Goal: Contribute content: Add original content to the website for others to see

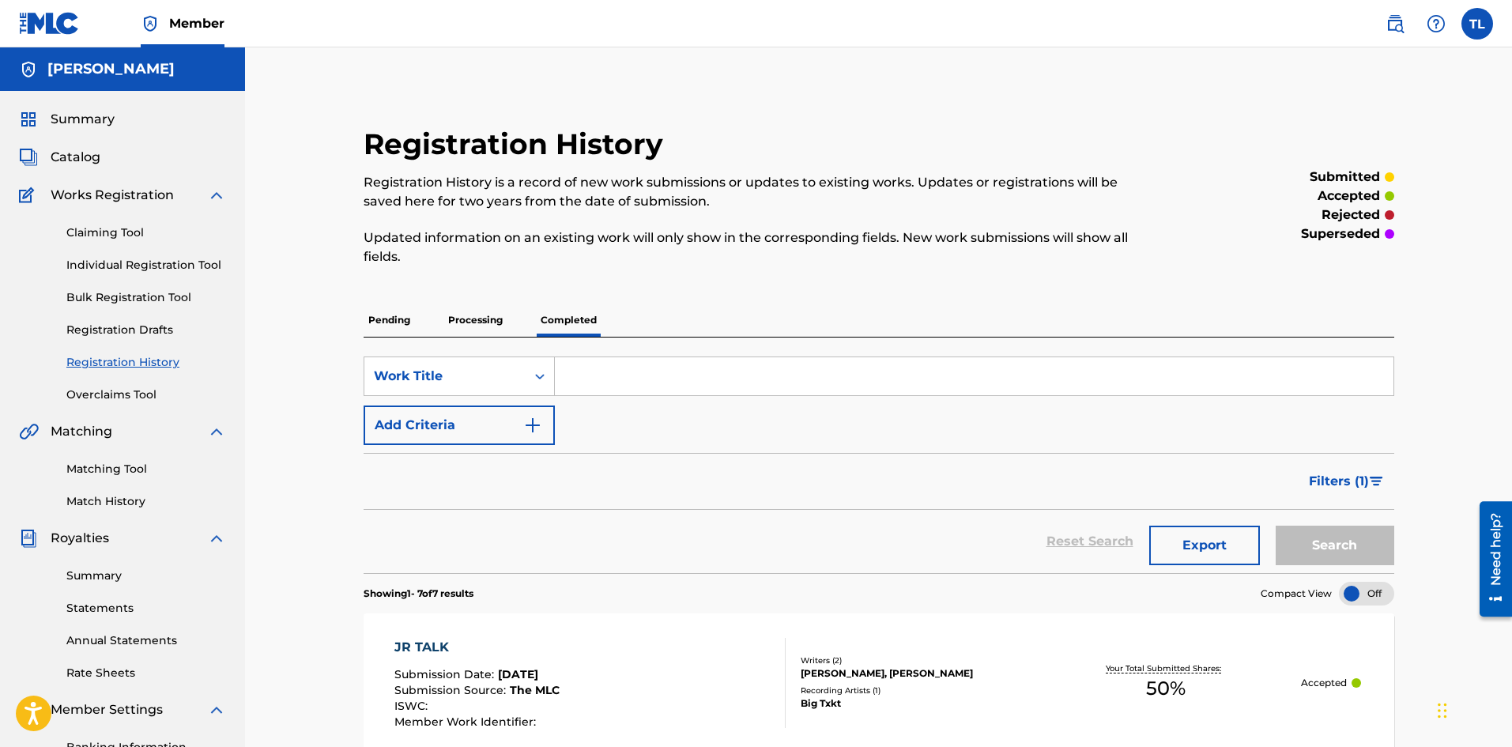
click at [138, 363] on link "Registration History" at bounding box center [146, 362] width 160 height 17
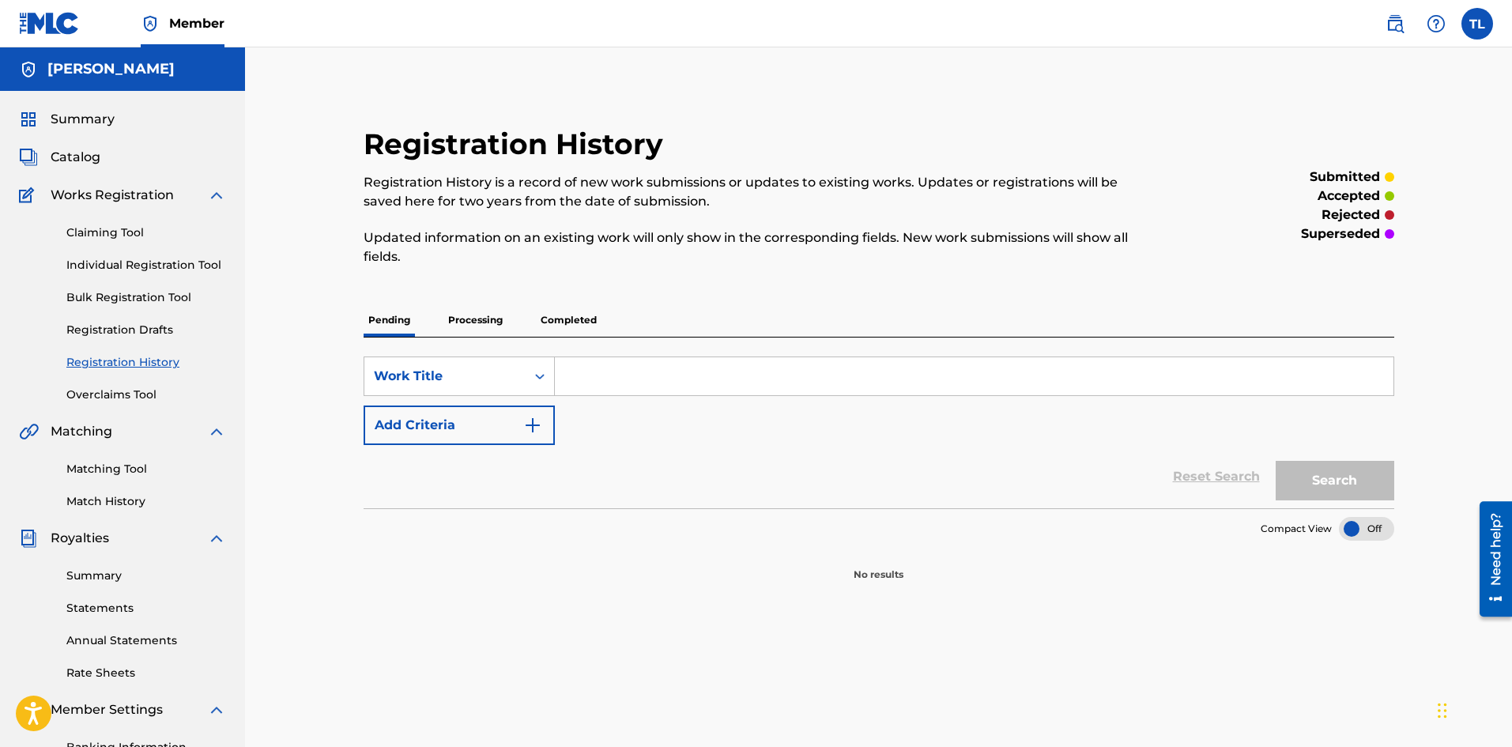
click at [44, 26] on img at bounding box center [49, 23] width 61 height 23
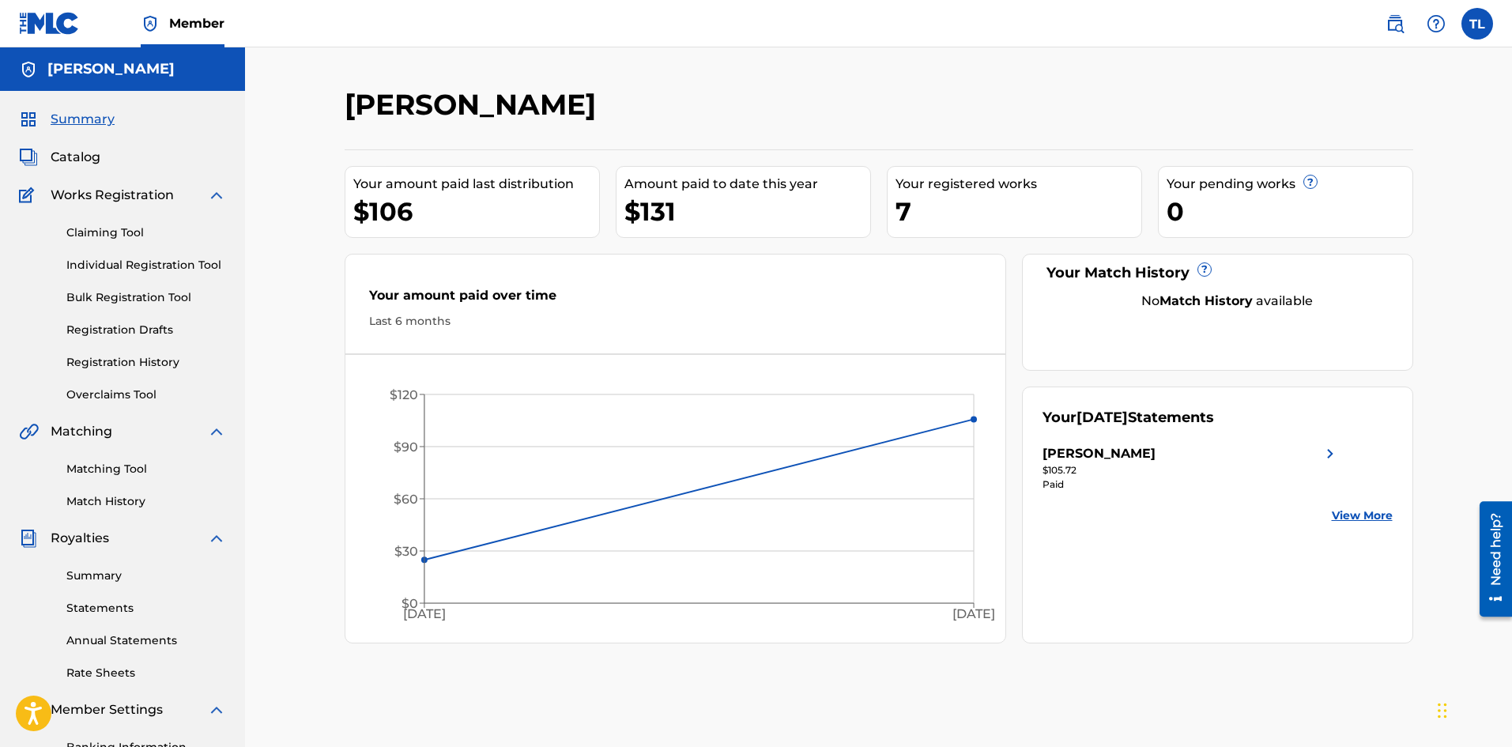
click at [74, 154] on span "Catalog" at bounding box center [76, 157] width 50 height 19
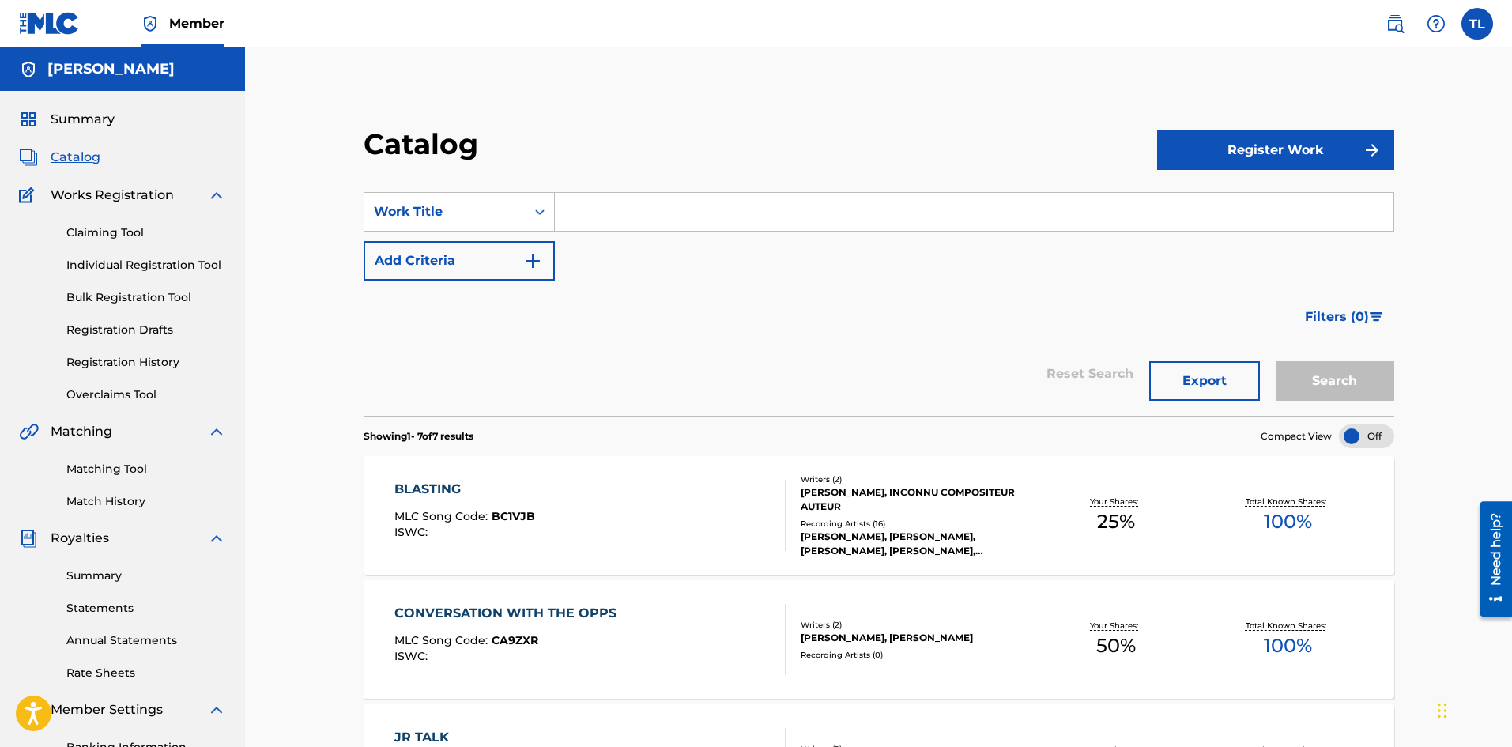
click at [1224, 160] on button "Register Work" at bounding box center [1275, 150] width 237 height 40
click at [1211, 198] on link "Individual" at bounding box center [1275, 202] width 237 height 38
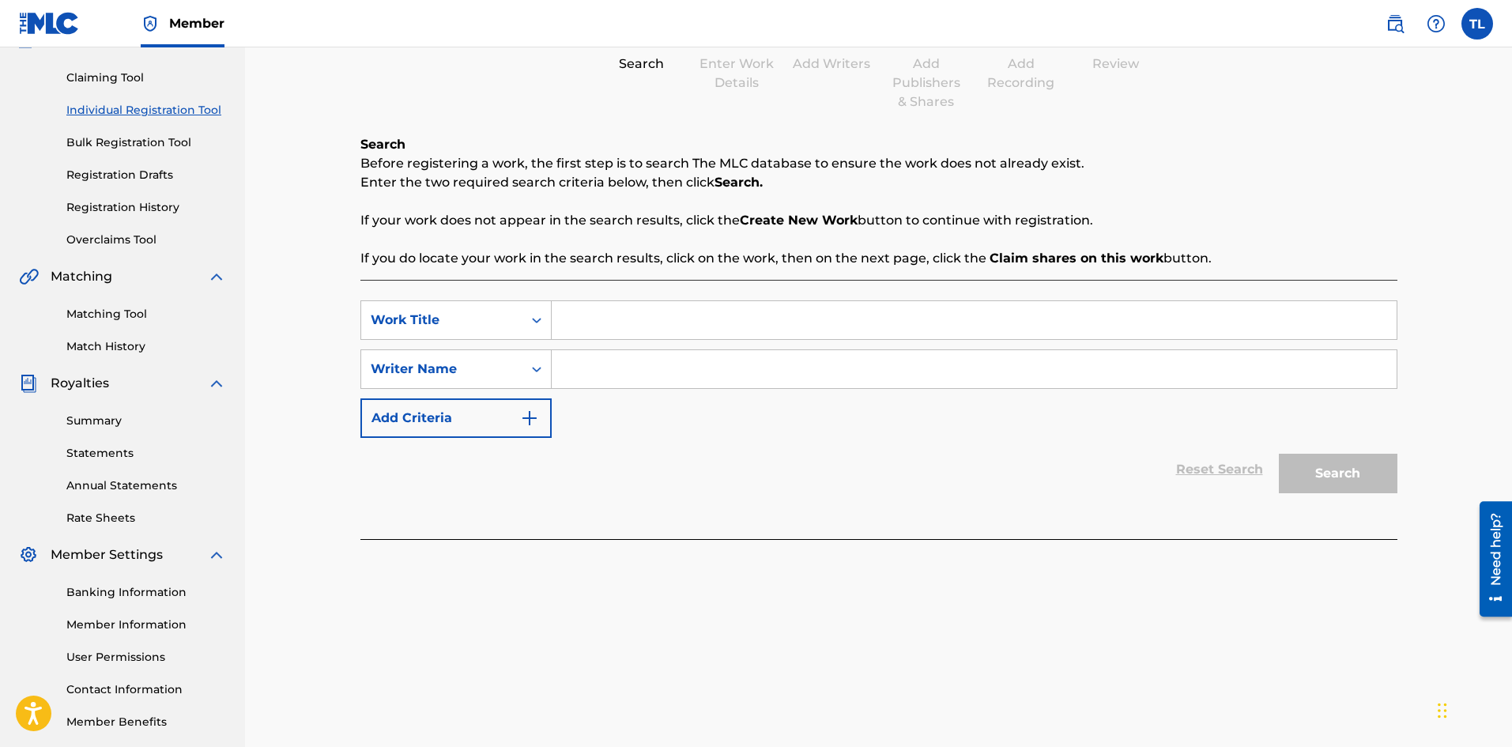
scroll to position [158, 0]
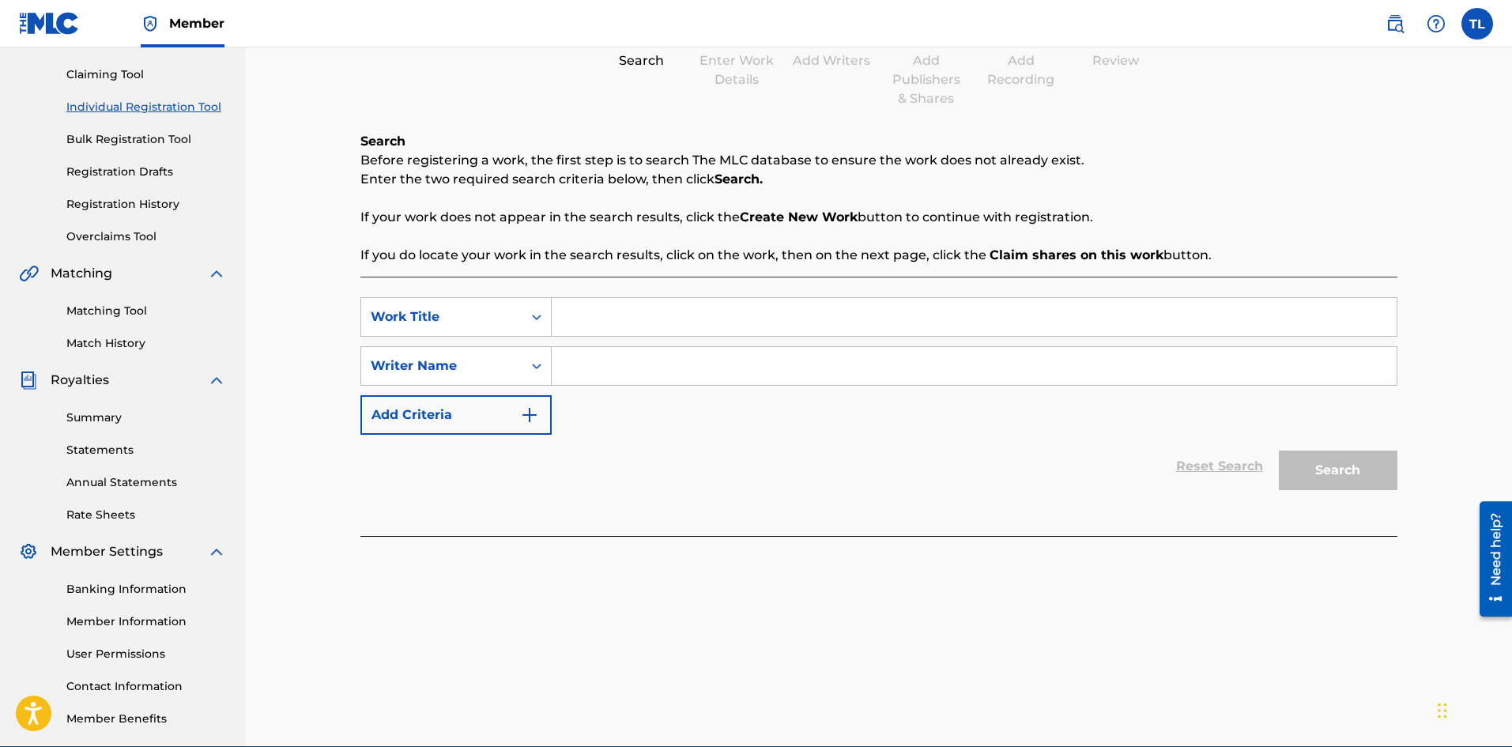
click at [617, 314] on input "Search Form" at bounding box center [974, 317] width 845 height 38
drag, startPoint x: 644, startPoint y: 318, endPoint x: 513, endPoint y: 321, distance: 130.5
click at [514, 321] on div "SearchWithCriteria50c50a9c-6a62-4b34-9cdc-4be595bdd0a5 Work Title Ocean Dr" at bounding box center [878, 317] width 1037 height 40
type input "Through my city"
click at [625, 365] on input "Search Form" at bounding box center [974, 366] width 845 height 38
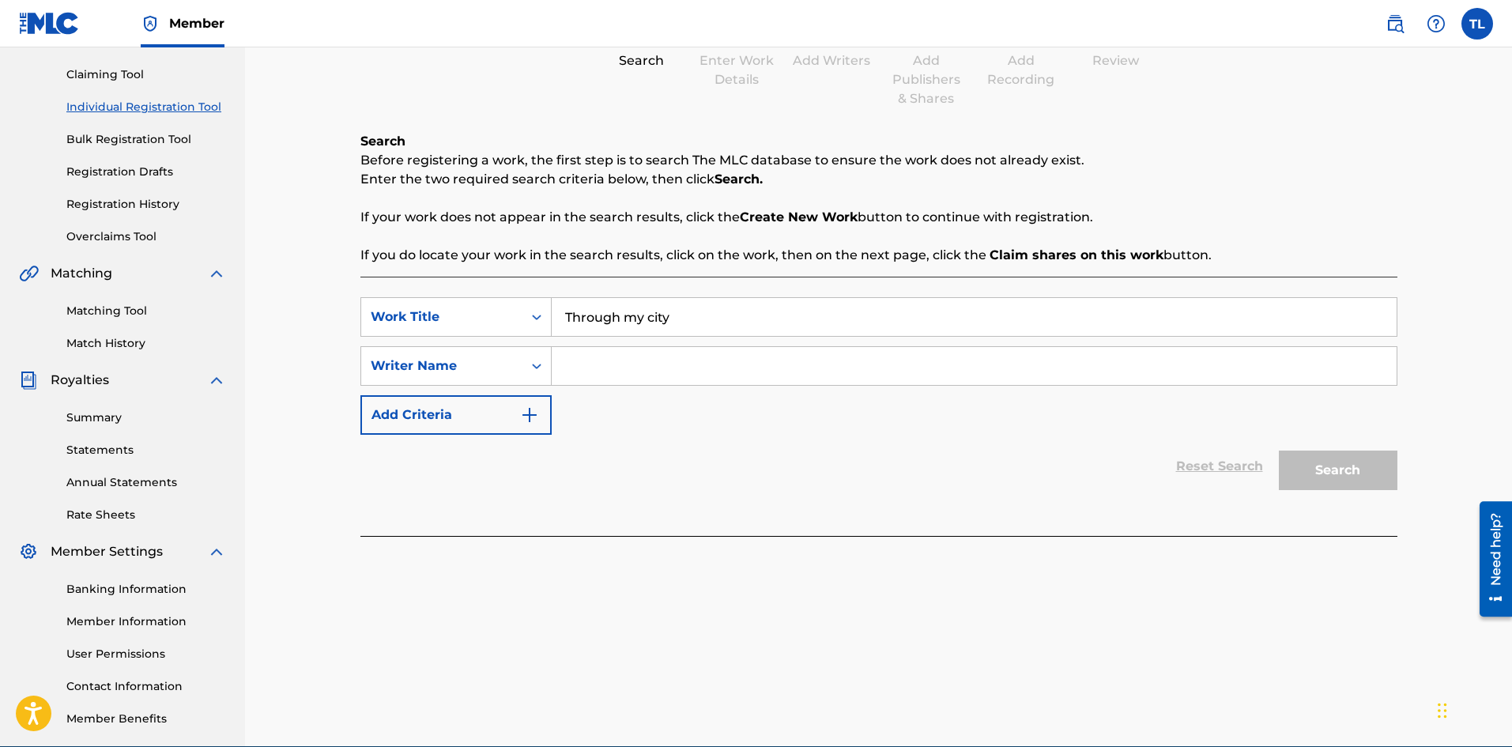
type input "[PERSON_NAME]"
click at [1308, 477] on button "Search" at bounding box center [1338, 471] width 119 height 40
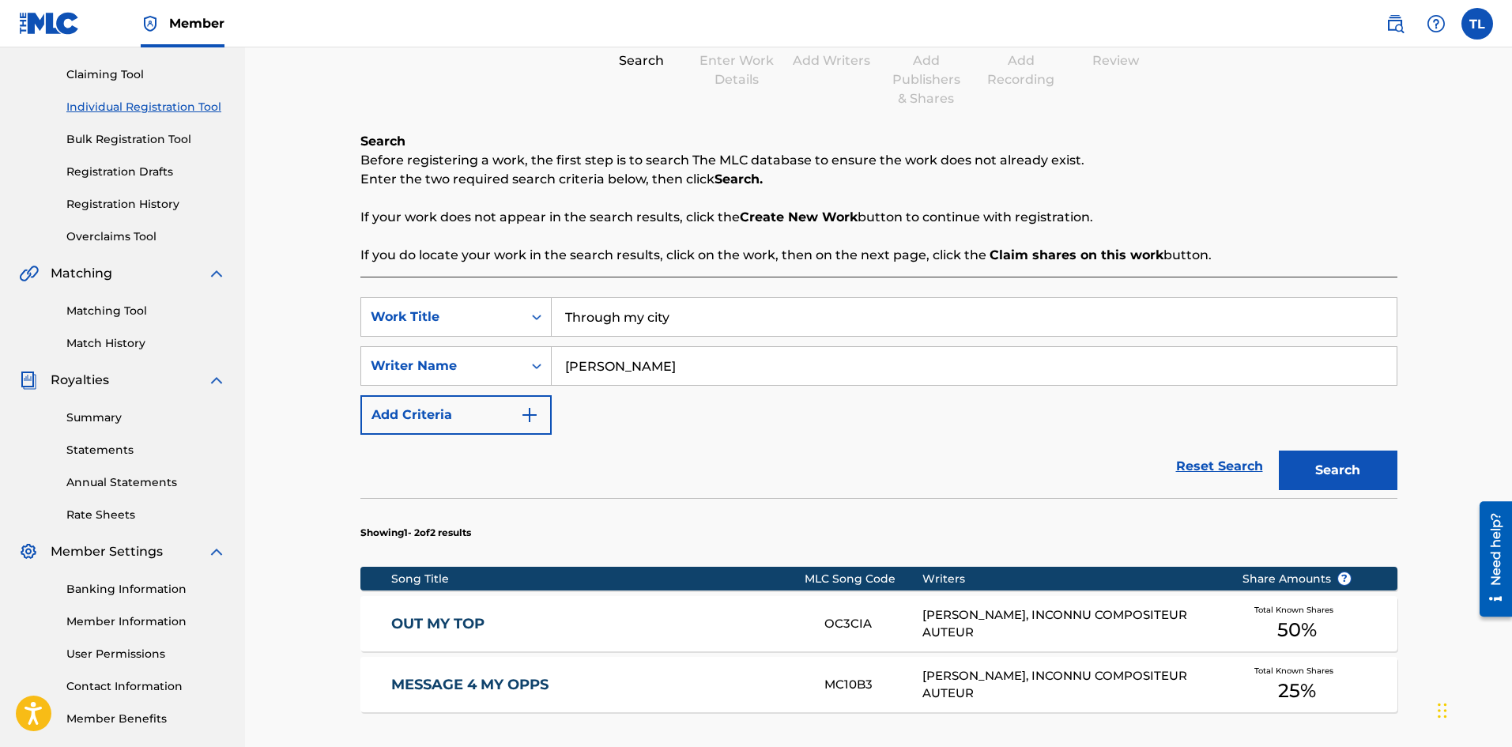
scroll to position [237, 0]
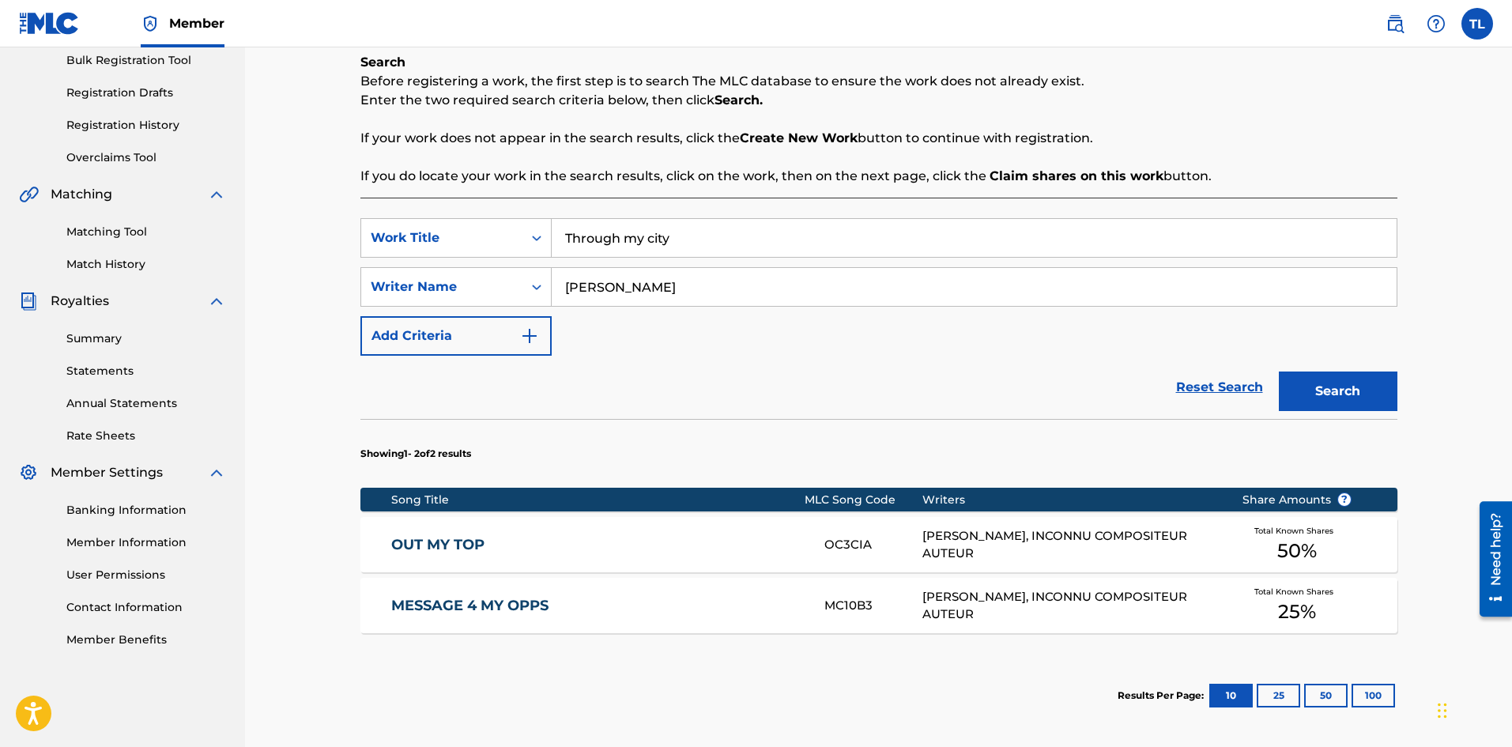
drag, startPoint x: 617, startPoint y: 243, endPoint x: 587, endPoint y: 243, distance: 29.3
click at [587, 243] on input "Through my city" at bounding box center [974, 238] width 845 height 38
click at [1332, 398] on button "Search" at bounding box center [1338, 392] width 119 height 40
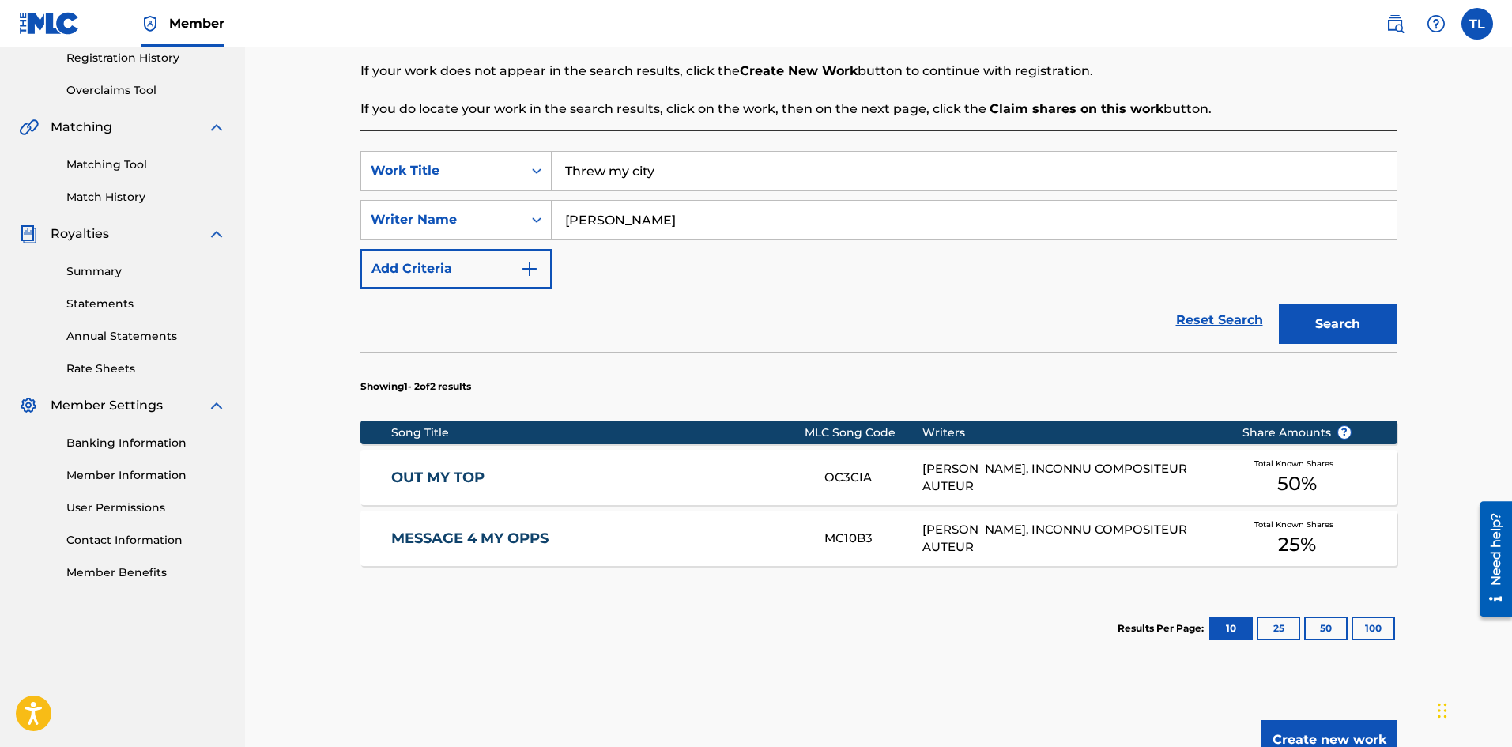
scroll to position [316, 0]
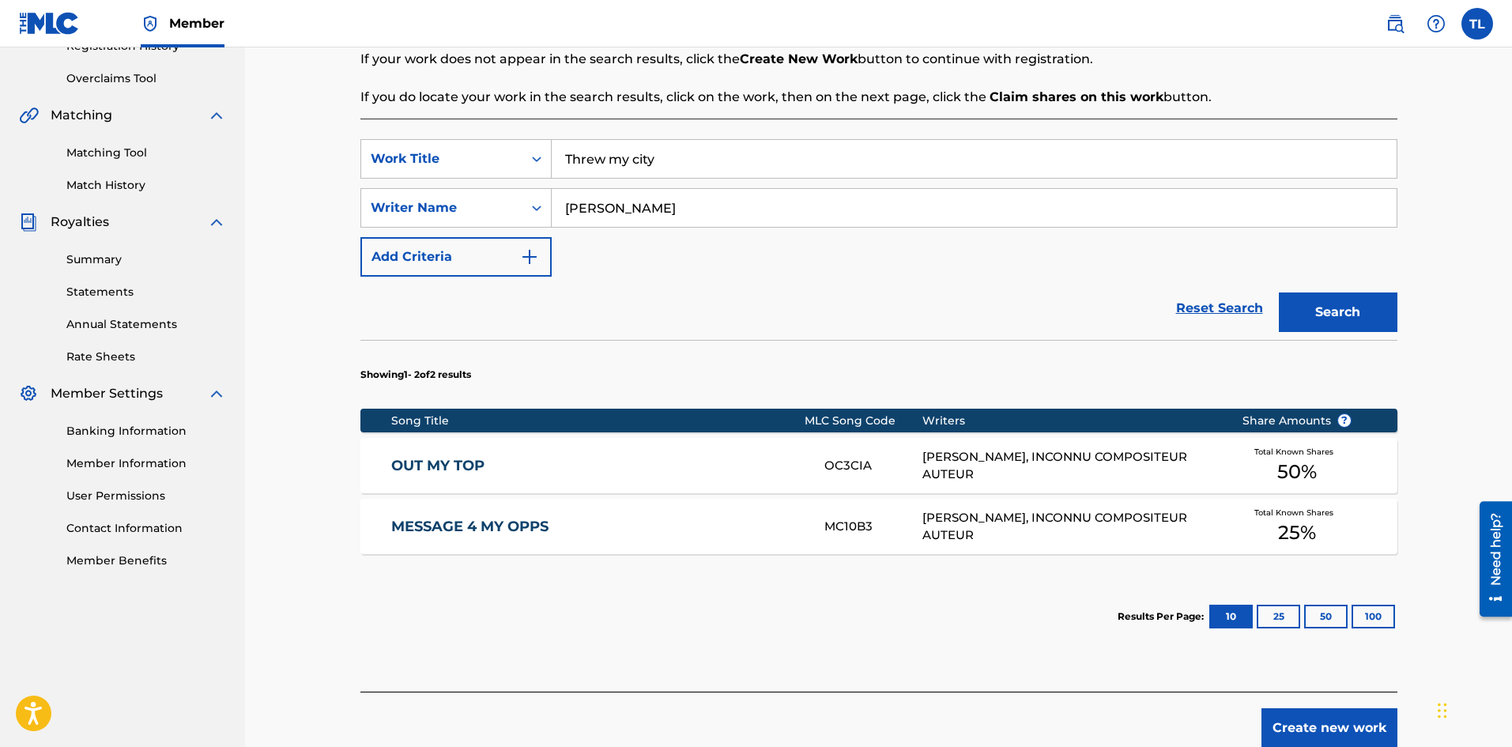
drag, startPoint x: 605, startPoint y: 160, endPoint x: 588, endPoint y: 160, distance: 16.6
click at [588, 160] on input "Threw my city" at bounding box center [974, 159] width 845 height 38
type input "Through my city"
click at [706, 202] on input "[PERSON_NAME]" at bounding box center [974, 208] width 845 height 38
click at [1316, 738] on button "Create new work" at bounding box center [1330, 728] width 136 height 40
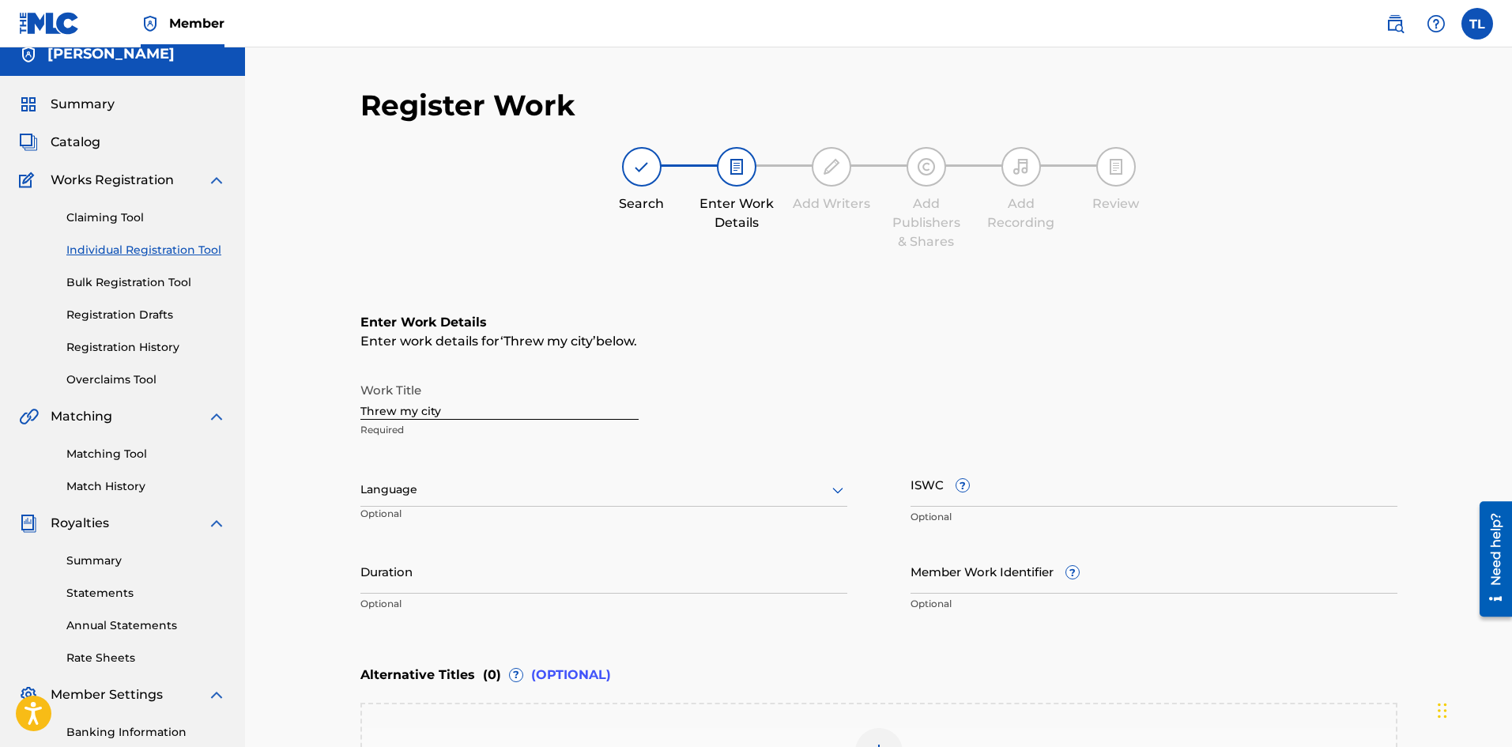
scroll to position [0, 0]
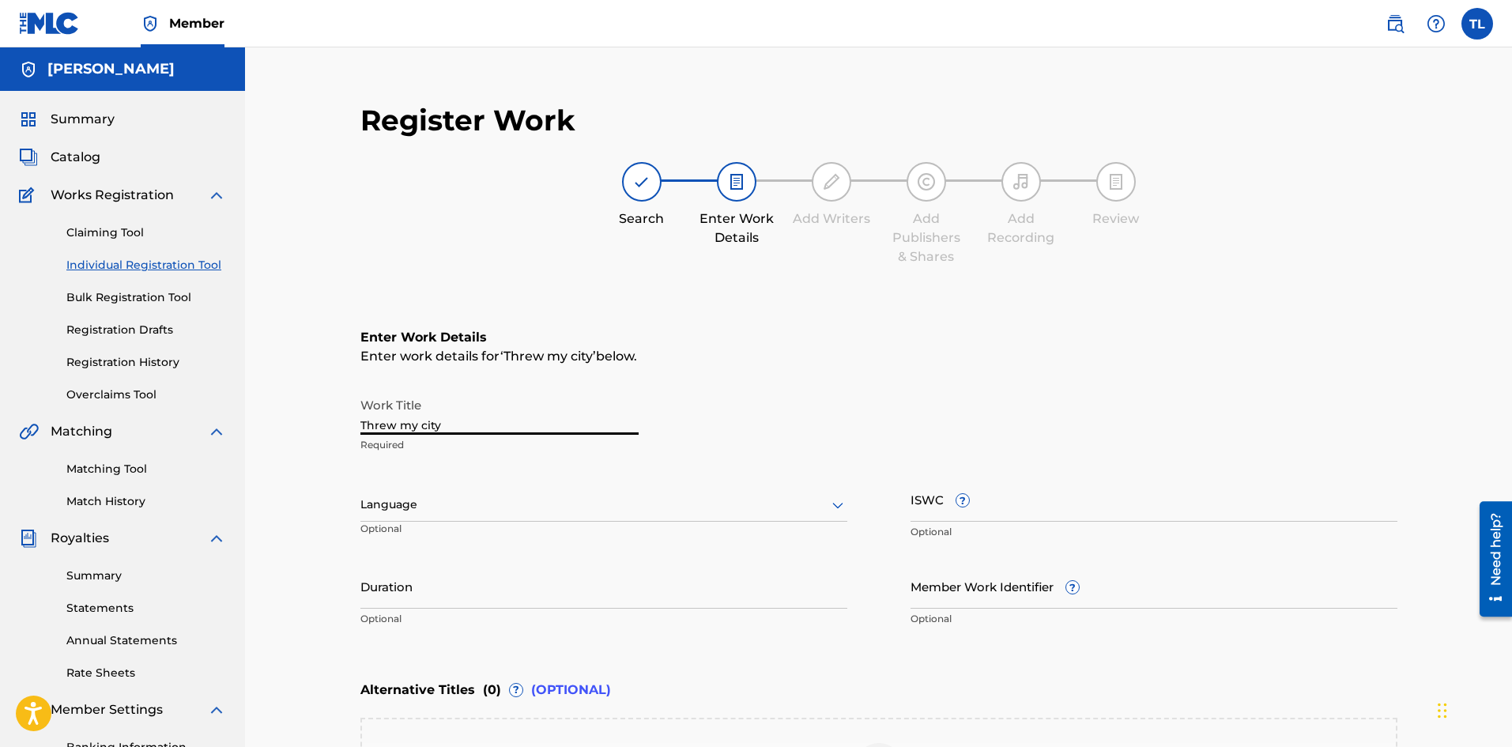
click at [388, 422] on input "Threw my city" at bounding box center [499, 412] width 278 height 45
click at [394, 426] on input "Threw my city" at bounding box center [499, 412] width 278 height 45
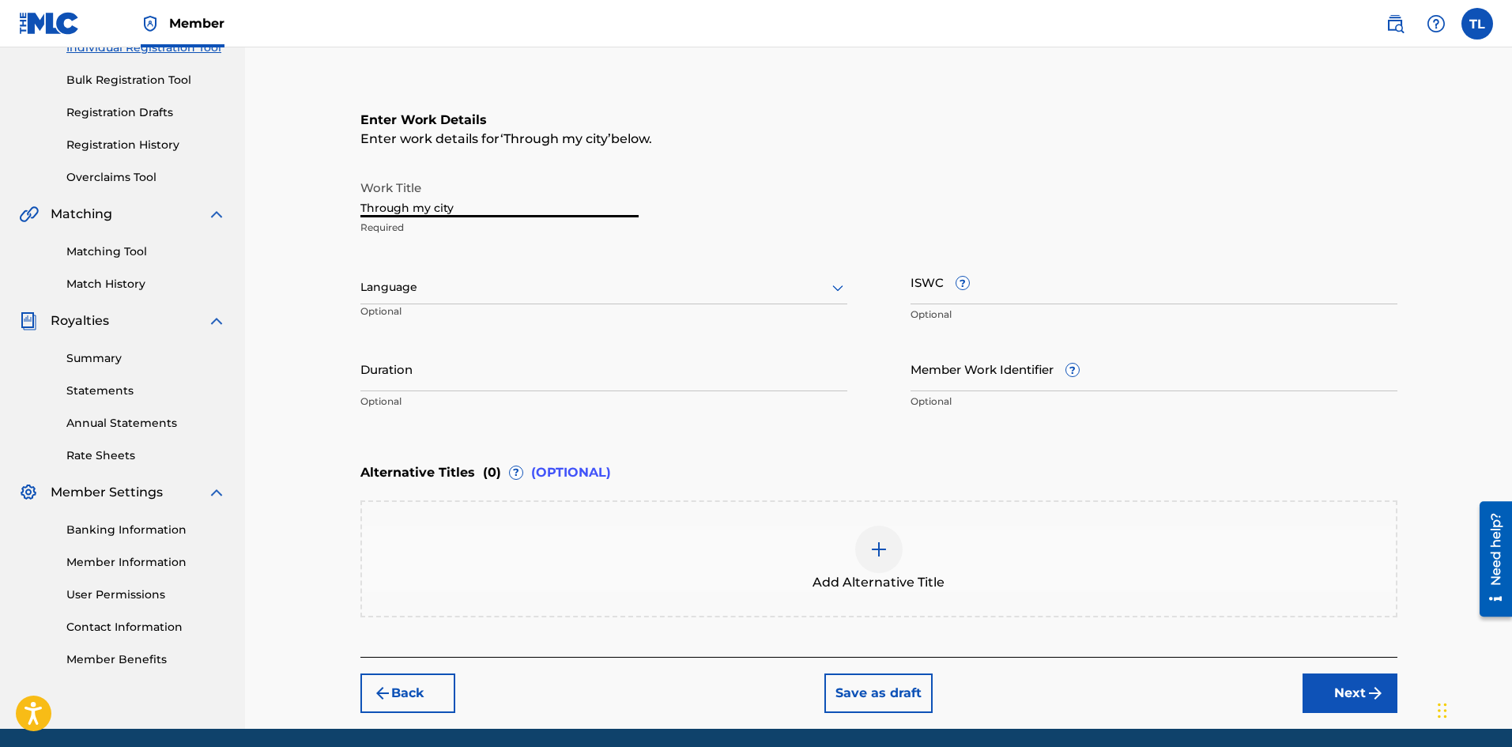
scroll to position [237, 0]
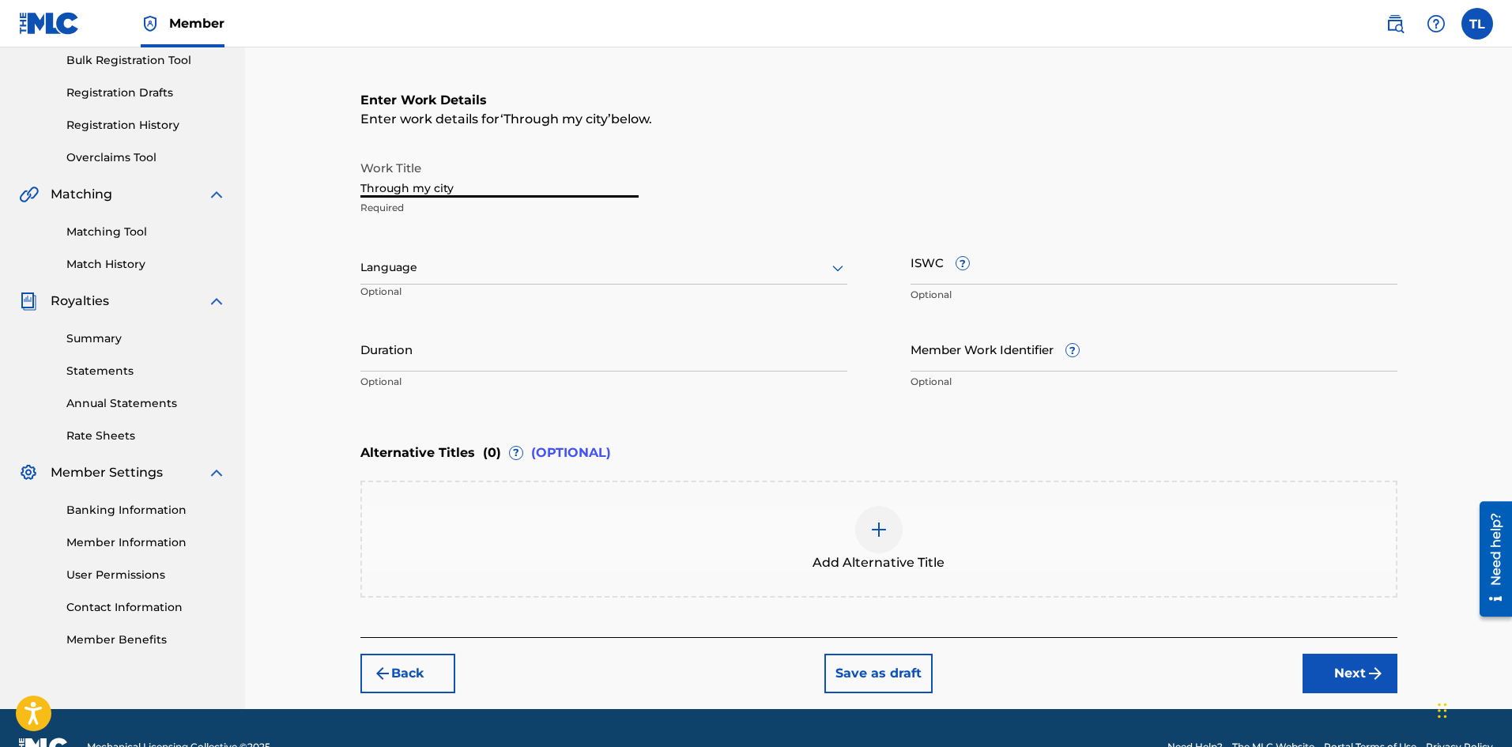
type input "Through my city"
click at [440, 353] on input "Duration" at bounding box center [603, 349] width 487 height 45
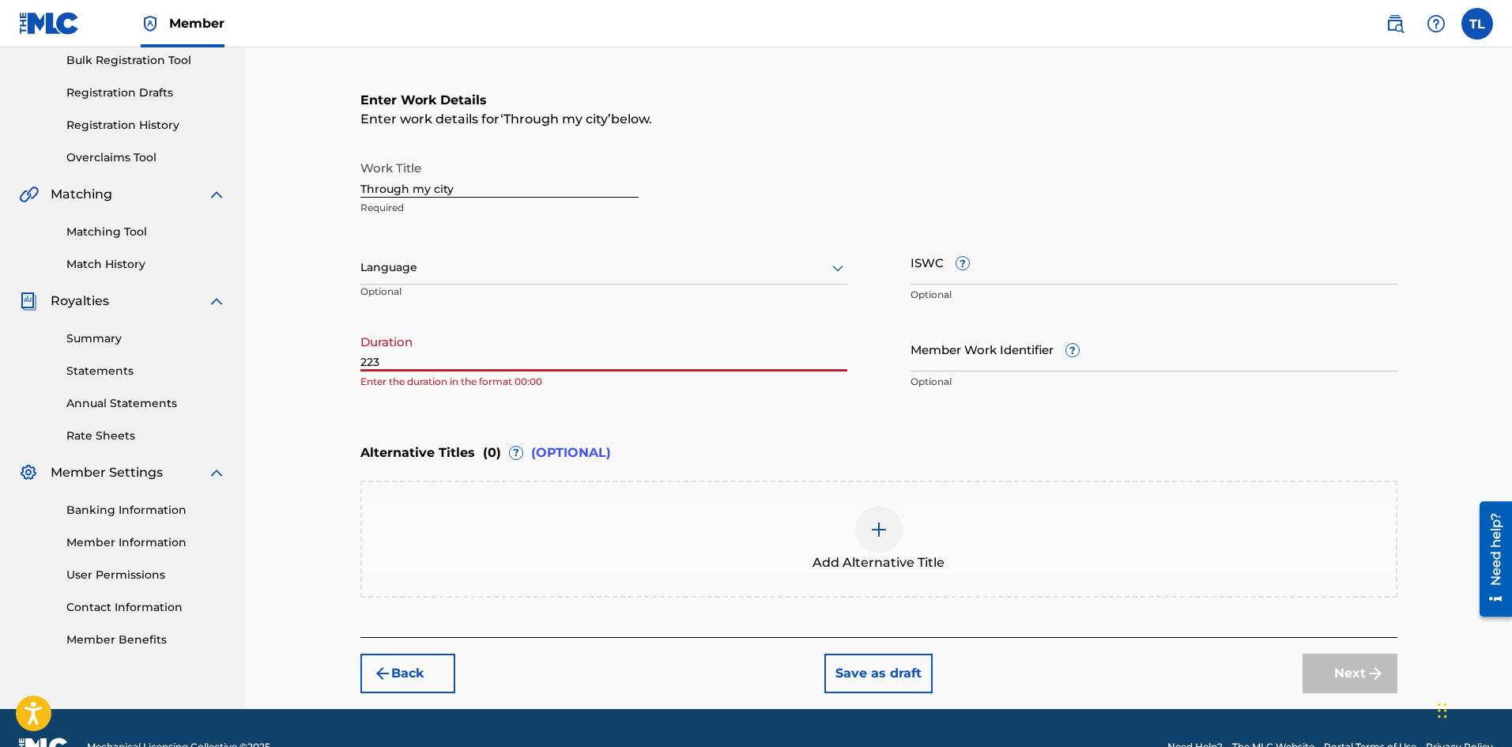
click at [362, 359] on input "223" at bounding box center [603, 349] width 487 height 45
click at [372, 360] on input "0223" at bounding box center [603, 349] width 487 height 45
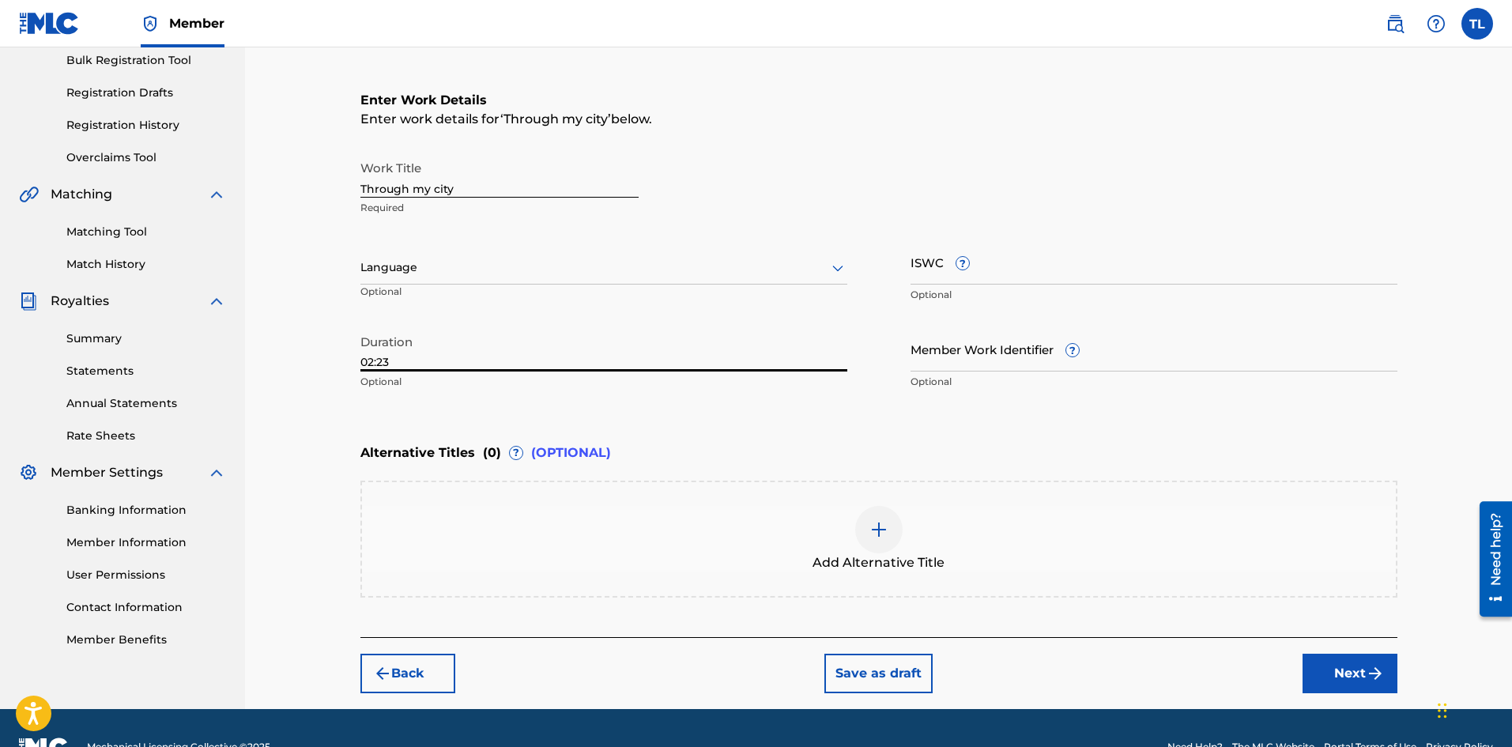
type input "02:23"
click at [474, 518] on div "Add Alternative Title" at bounding box center [879, 539] width 1034 height 66
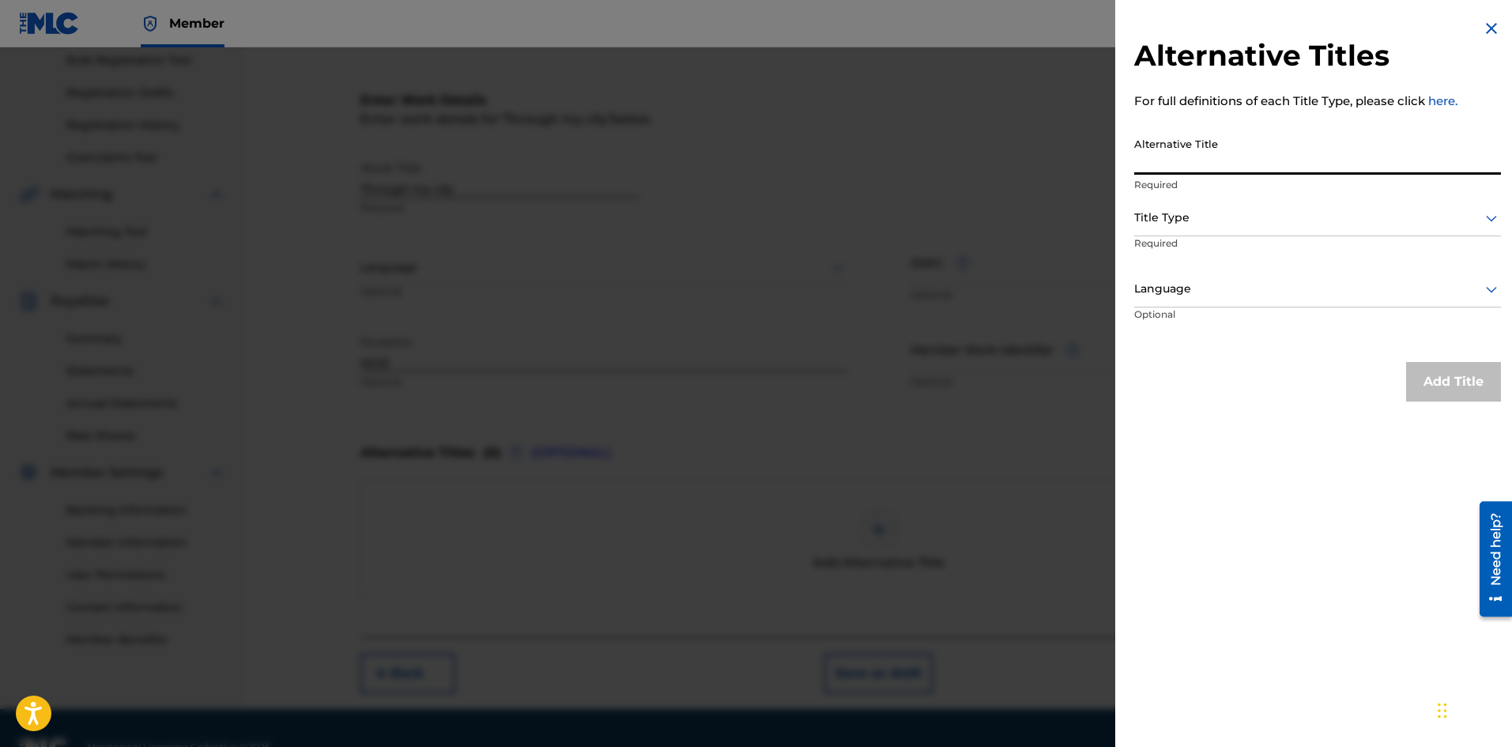
click at [1155, 163] on input "Alternative Title" at bounding box center [1317, 152] width 367 height 45
type input "Threw my city"
click at [1189, 222] on div at bounding box center [1317, 218] width 367 height 20
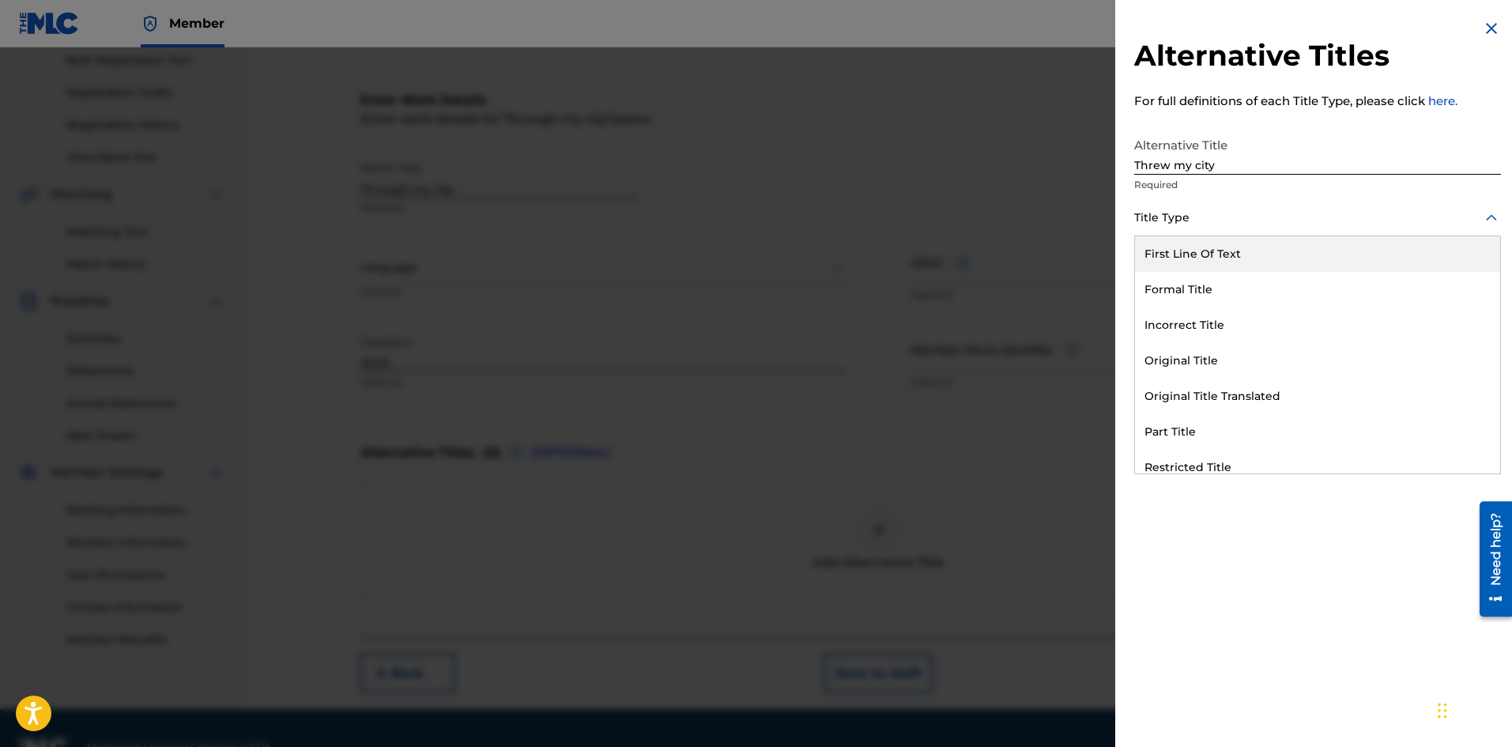
click at [1214, 265] on div "First Line Of Text" at bounding box center [1317, 254] width 365 height 36
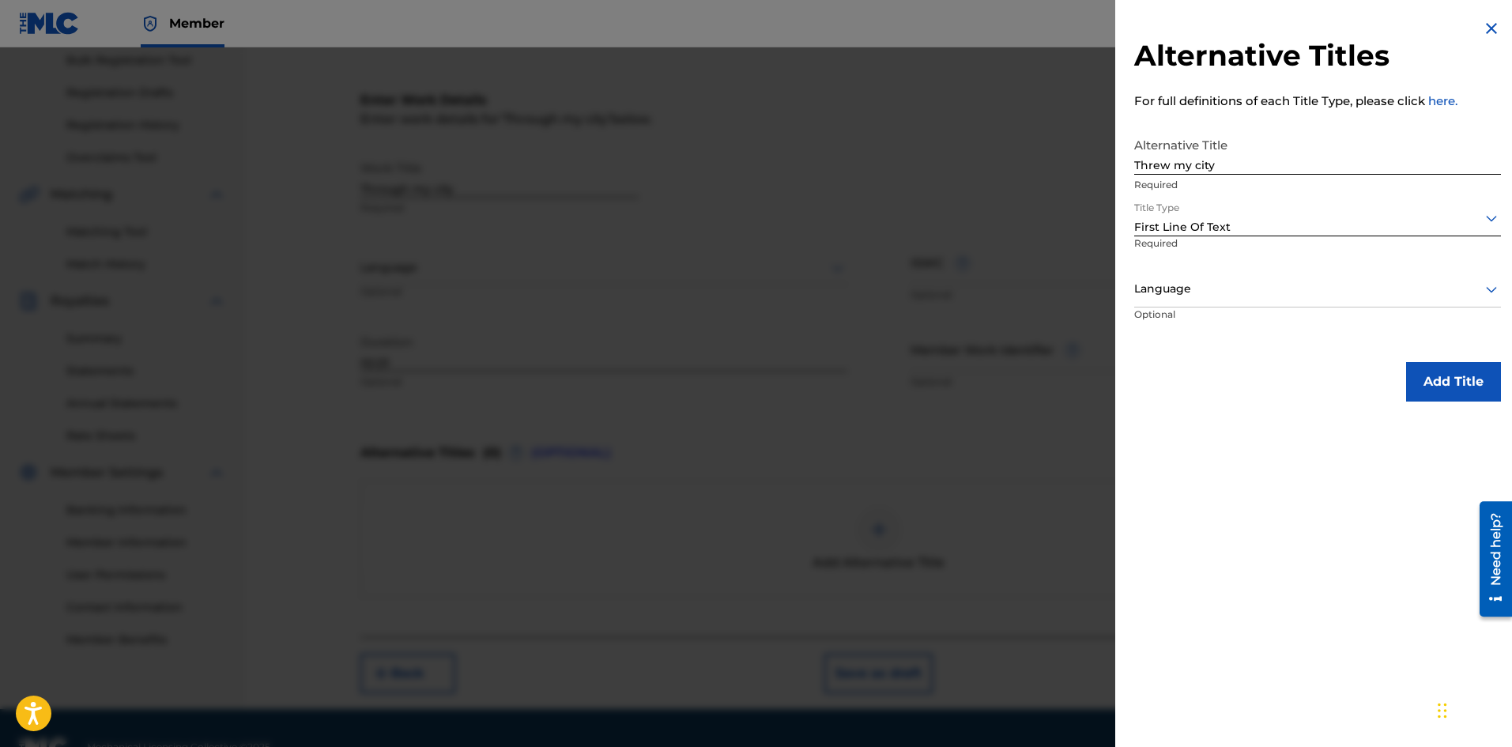
click at [1196, 292] on div at bounding box center [1317, 289] width 367 height 20
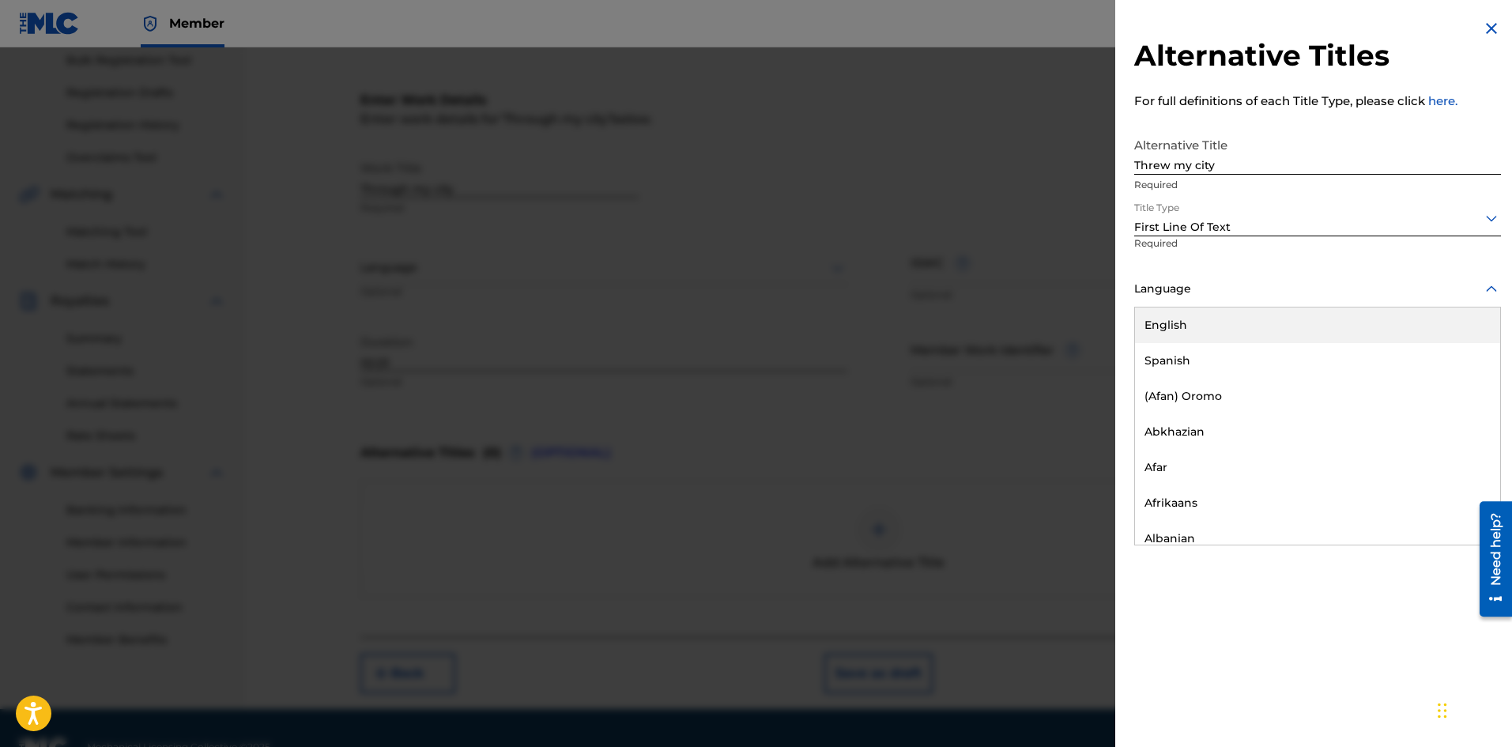
click at [1195, 292] on div at bounding box center [1317, 289] width 367 height 20
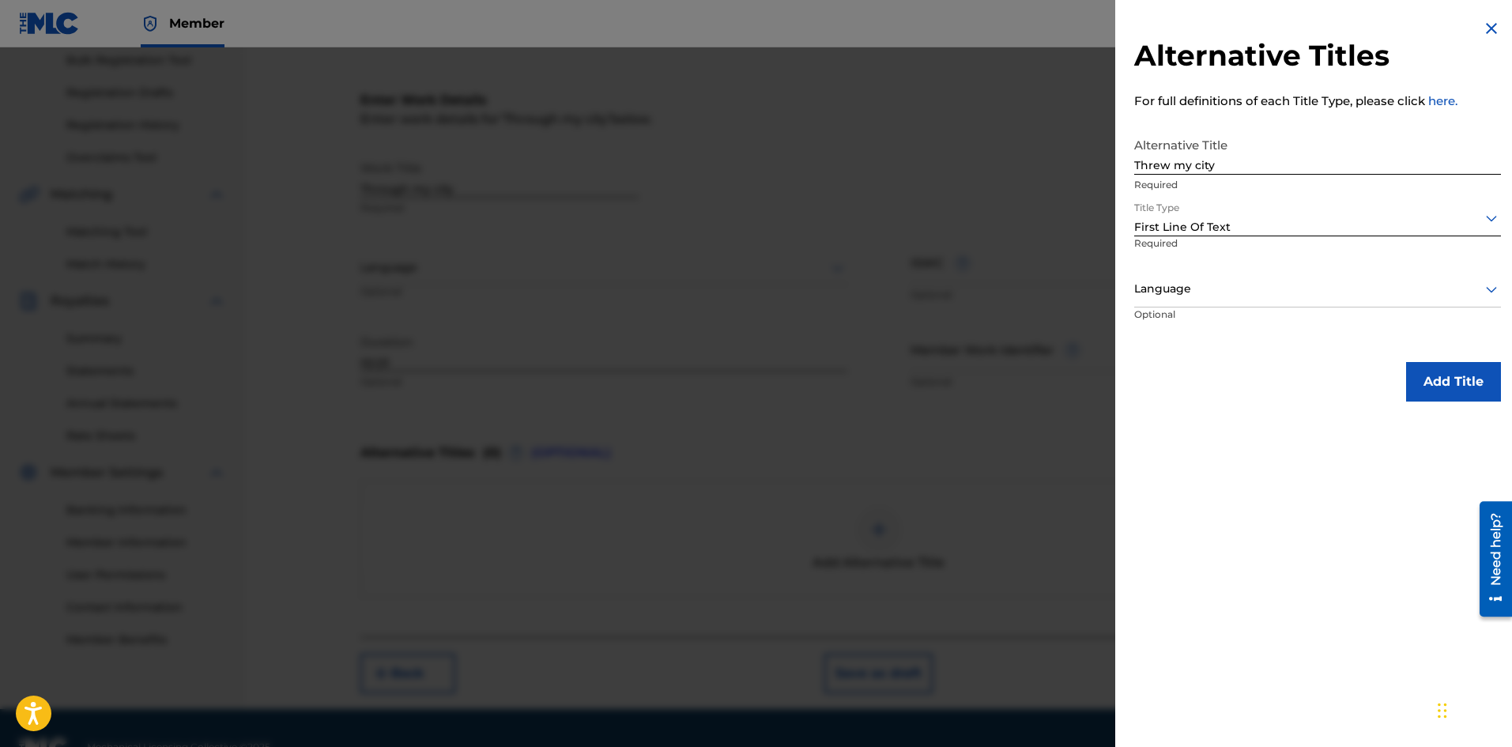
click at [1442, 379] on button "Add Title" at bounding box center [1453, 382] width 95 height 40
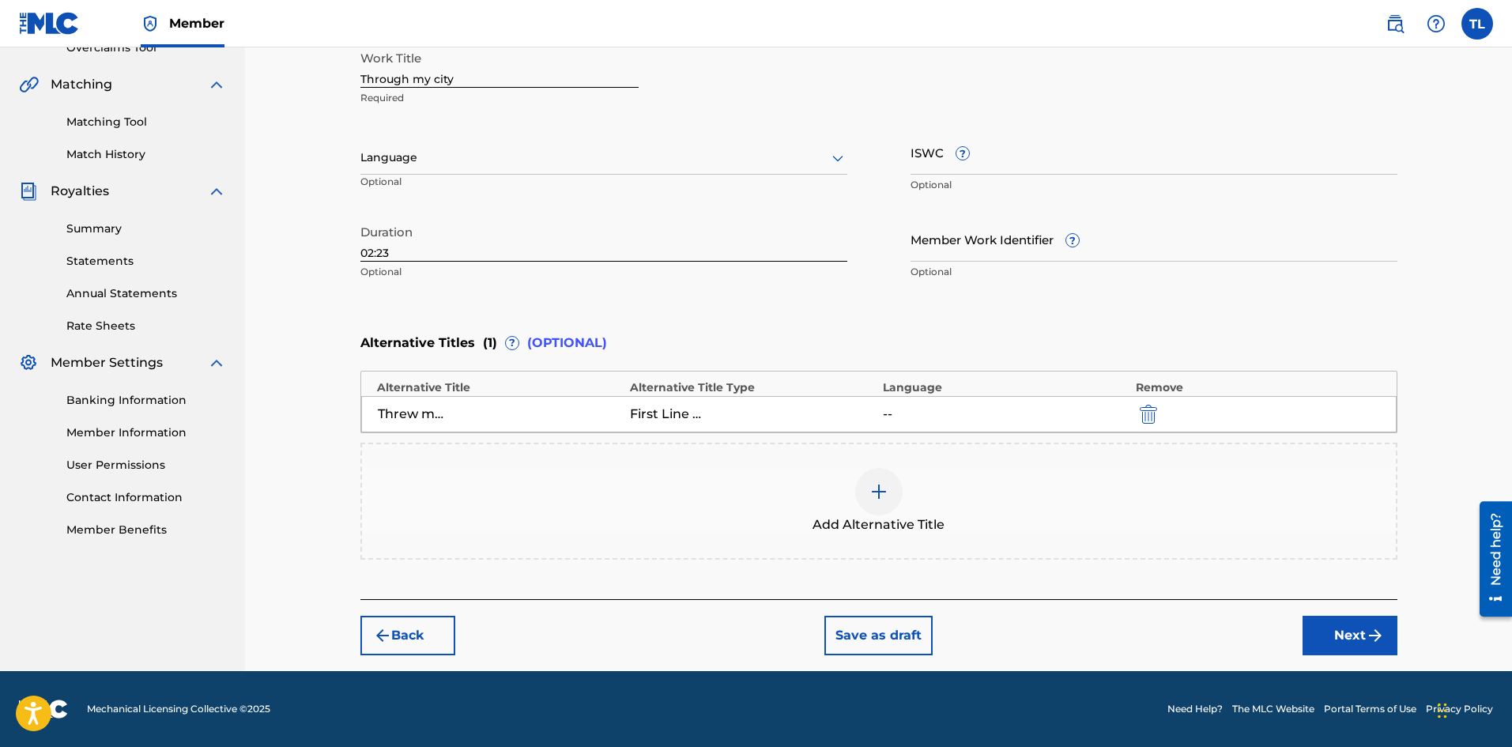
scroll to position [268, 0]
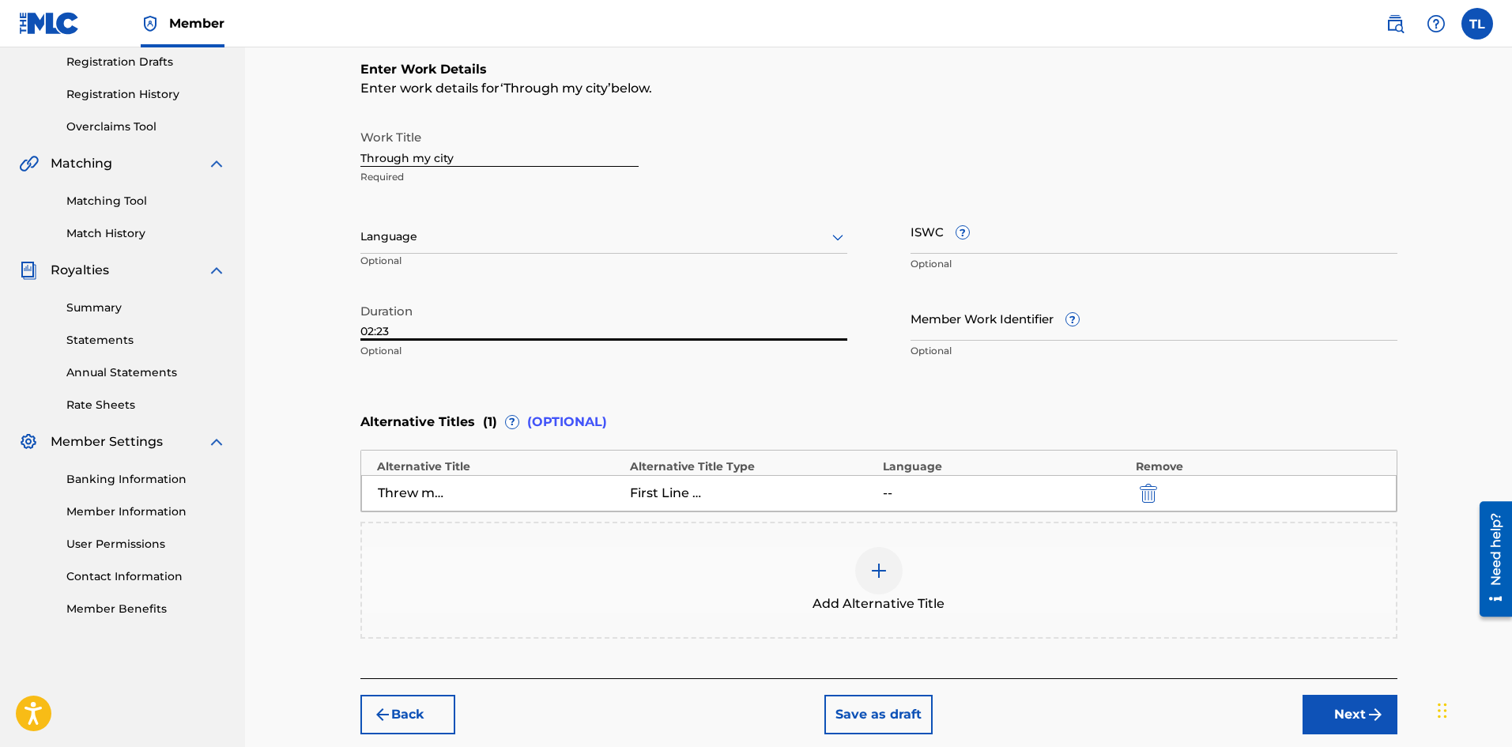
click at [570, 334] on input "02:23" at bounding box center [603, 318] width 487 height 45
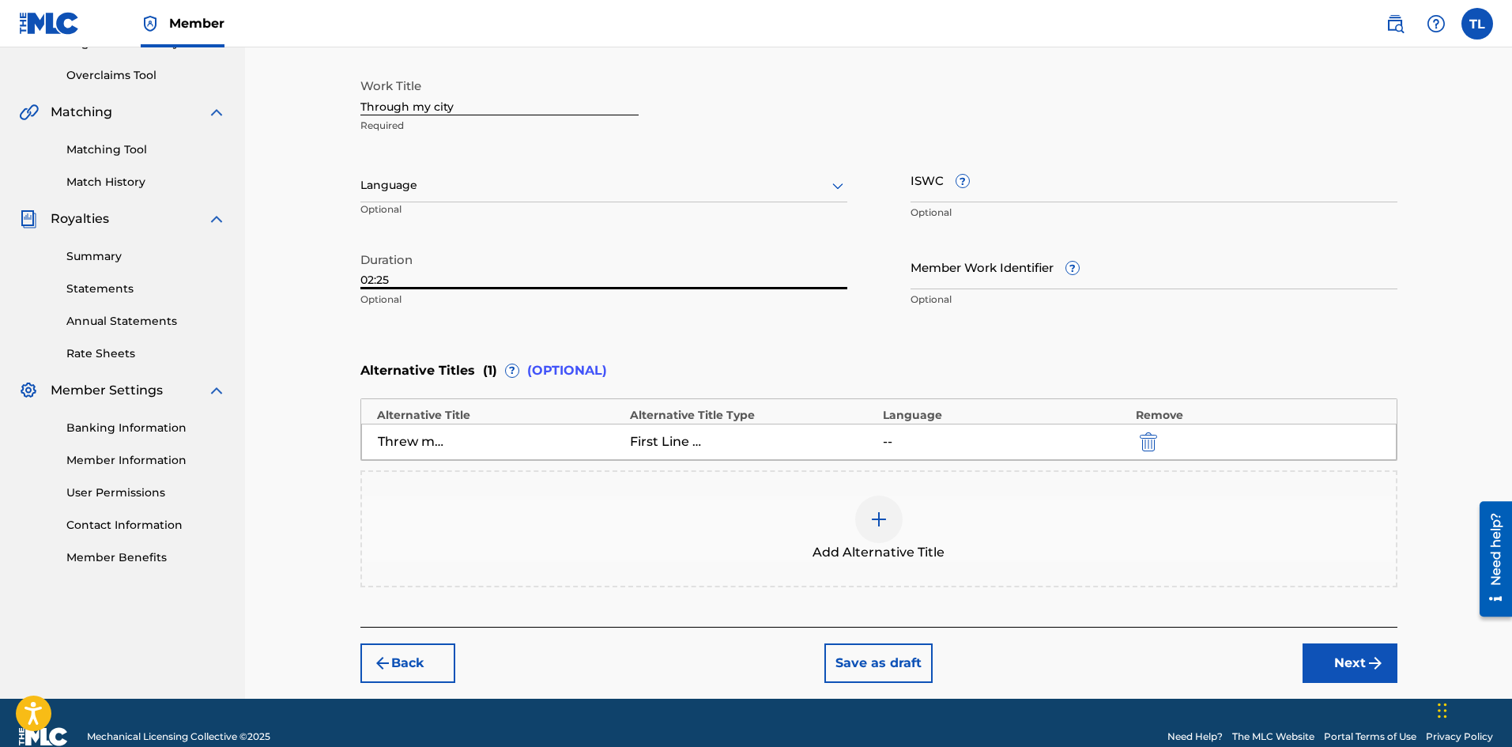
scroll to position [347, 0]
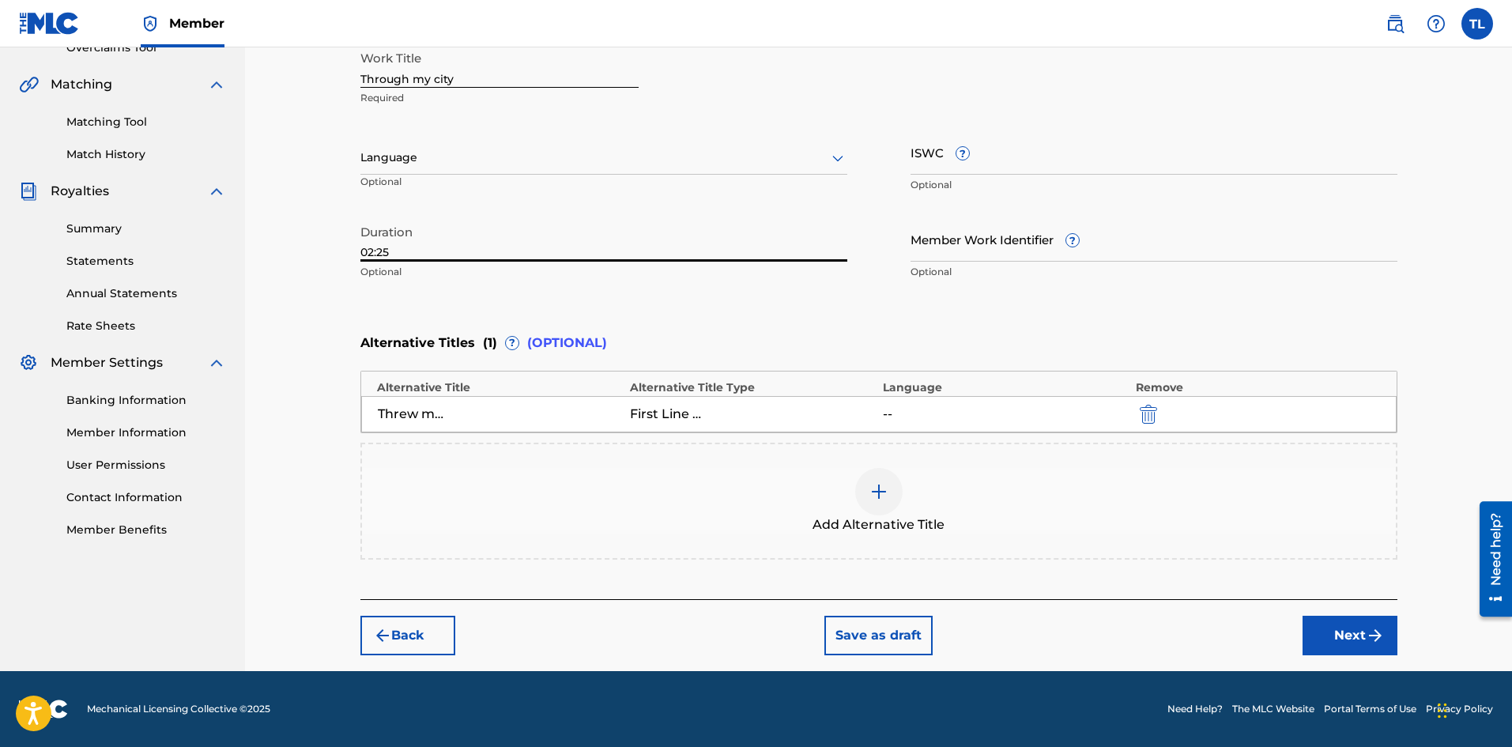
type input "02:25"
click at [1345, 636] on button "Next" at bounding box center [1350, 636] width 95 height 40
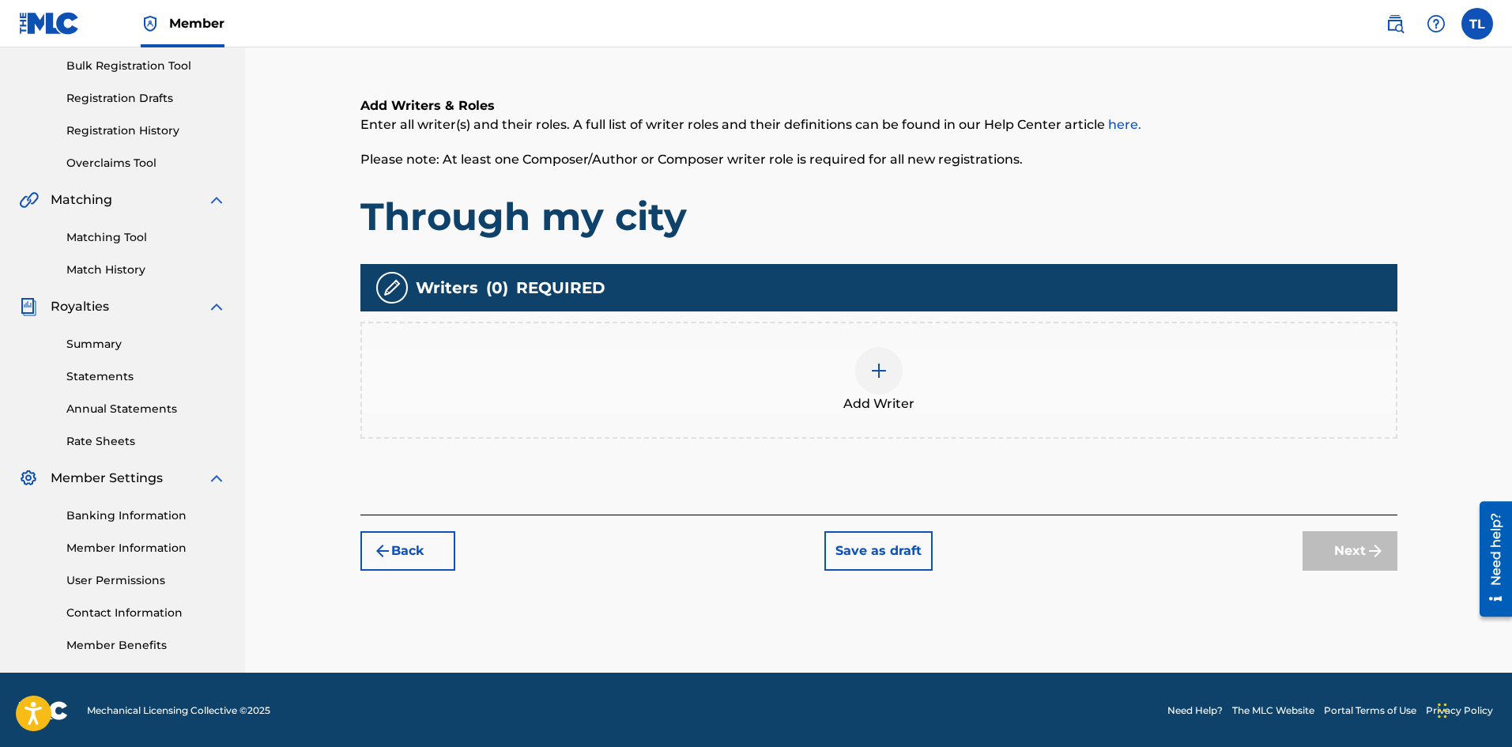
scroll to position [233, 0]
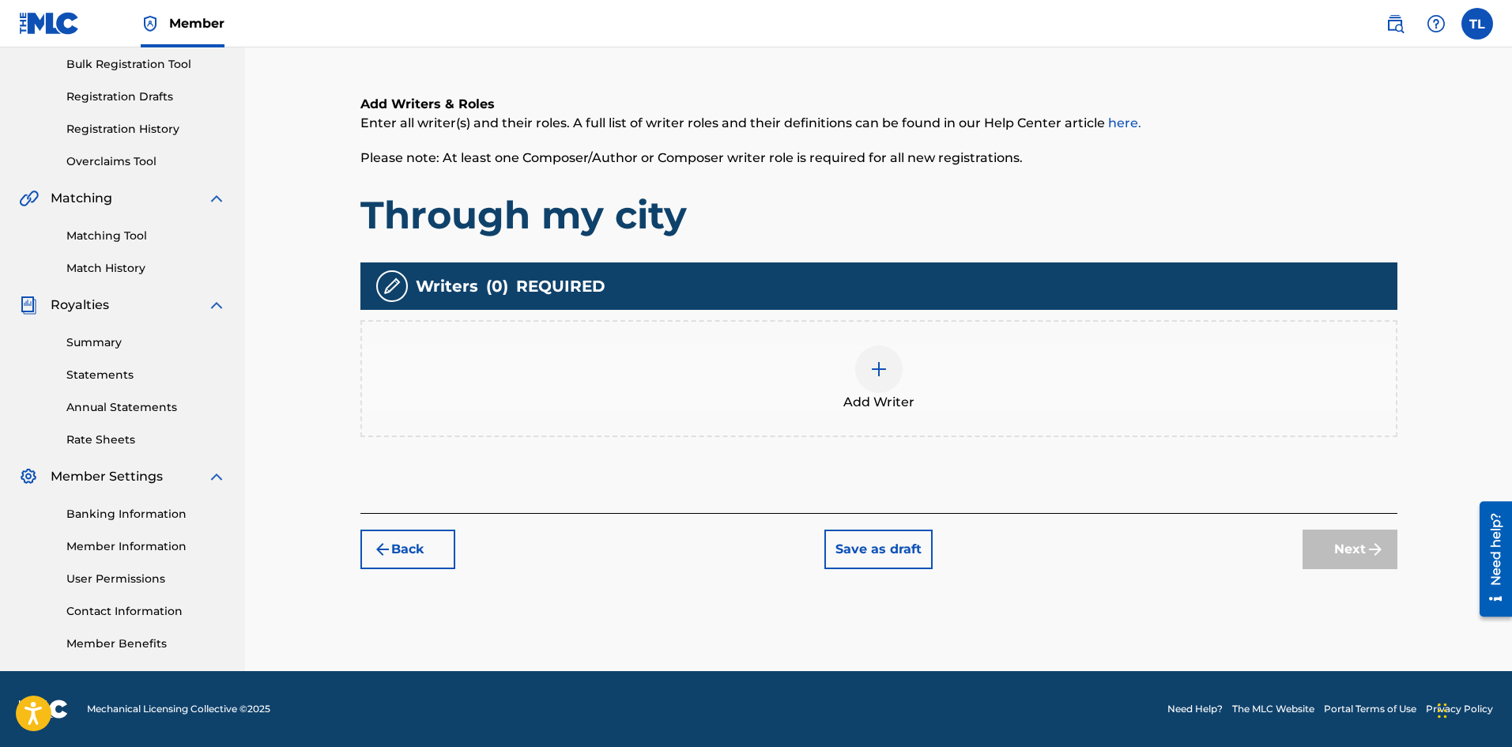
click at [870, 372] on img at bounding box center [879, 369] width 19 height 19
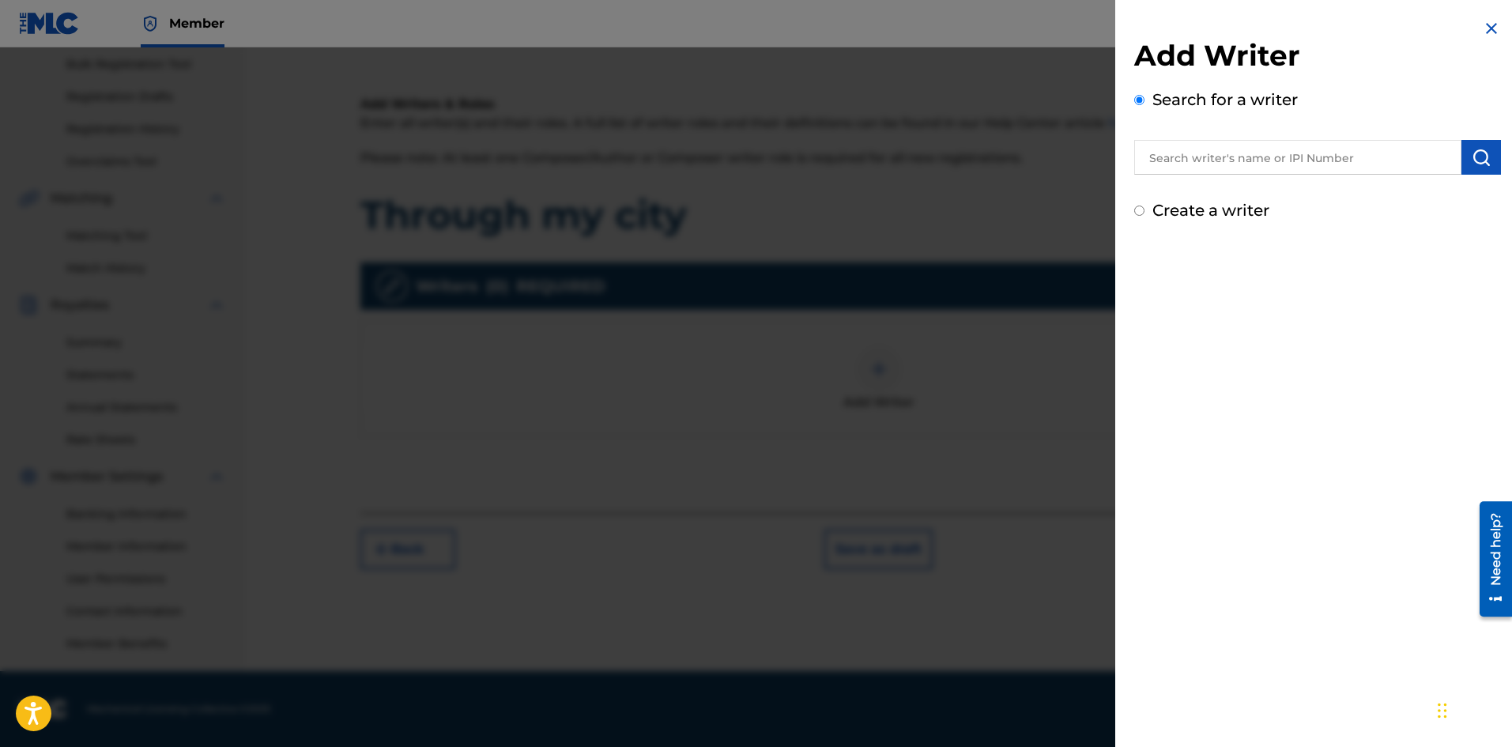
click at [1248, 165] on input "text" at bounding box center [1297, 157] width 327 height 35
click at [1195, 164] on input "text" at bounding box center [1297, 157] width 327 height 35
click at [1195, 163] on input "text" at bounding box center [1297, 157] width 327 height 35
click at [1180, 259] on div "Add Writer Search for a writer Create a writer" at bounding box center [1317, 373] width 405 height 747
click at [1204, 150] on input "text" at bounding box center [1297, 157] width 327 height 35
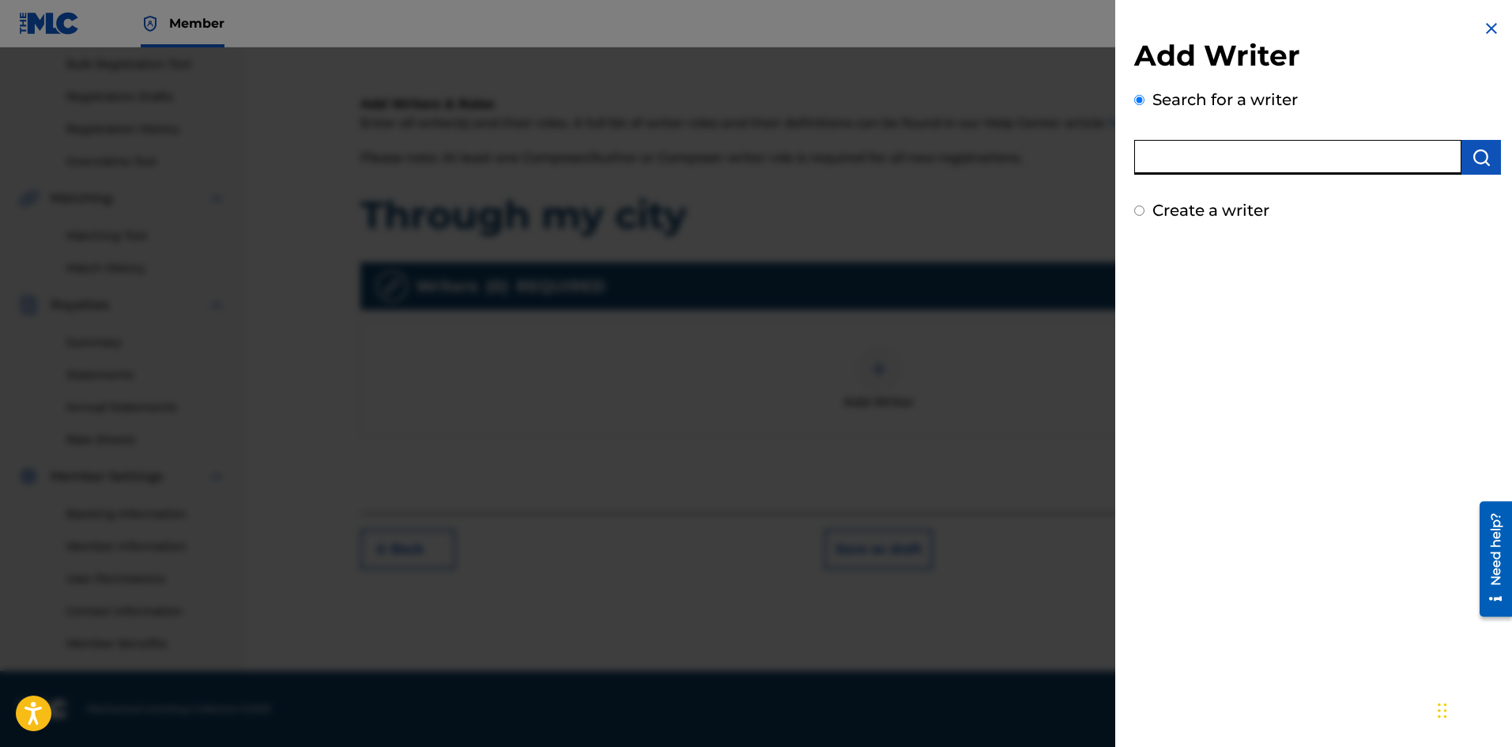
type input "[PERSON_NAME]"
click at [1480, 164] on img "submit" at bounding box center [1481, 157] width 19 height 19
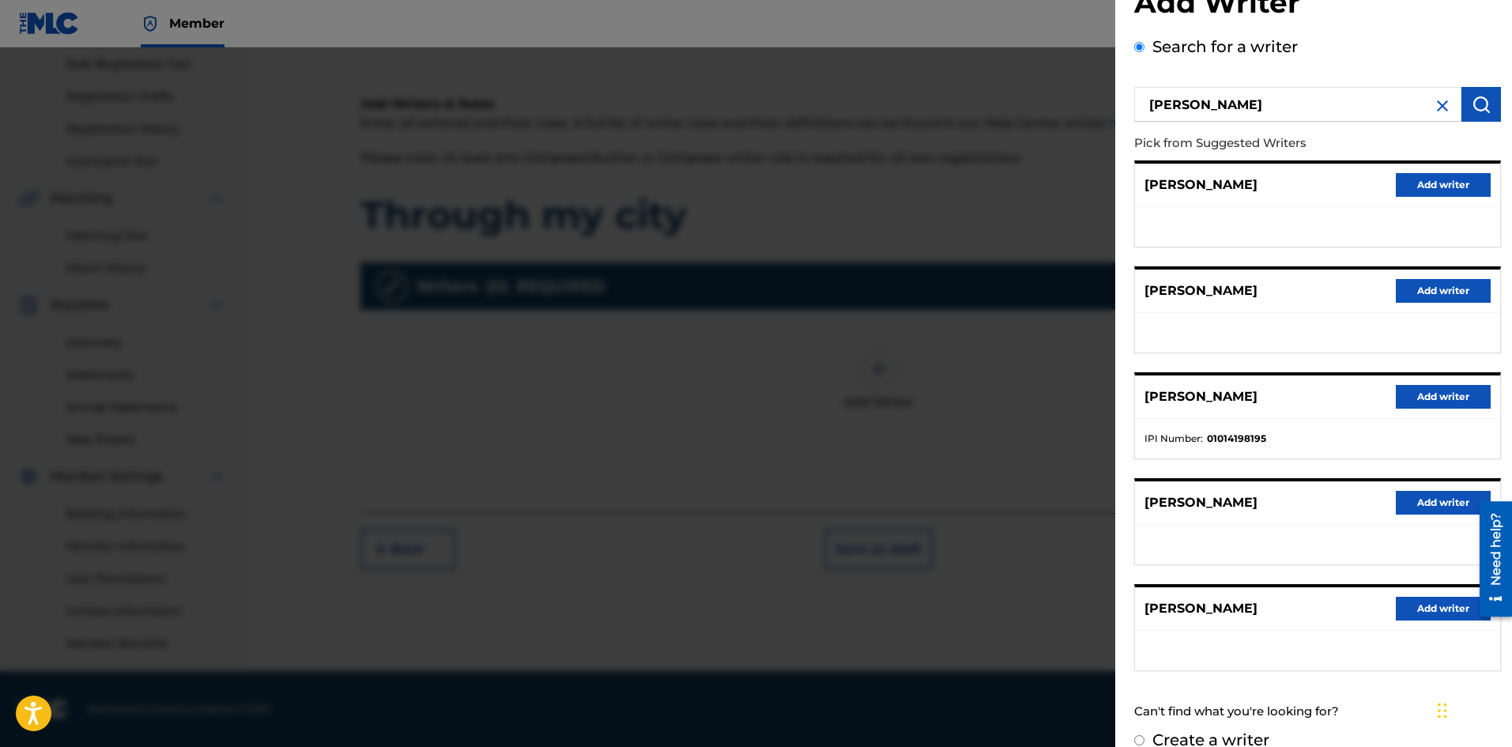
scroll to position [77, 0]
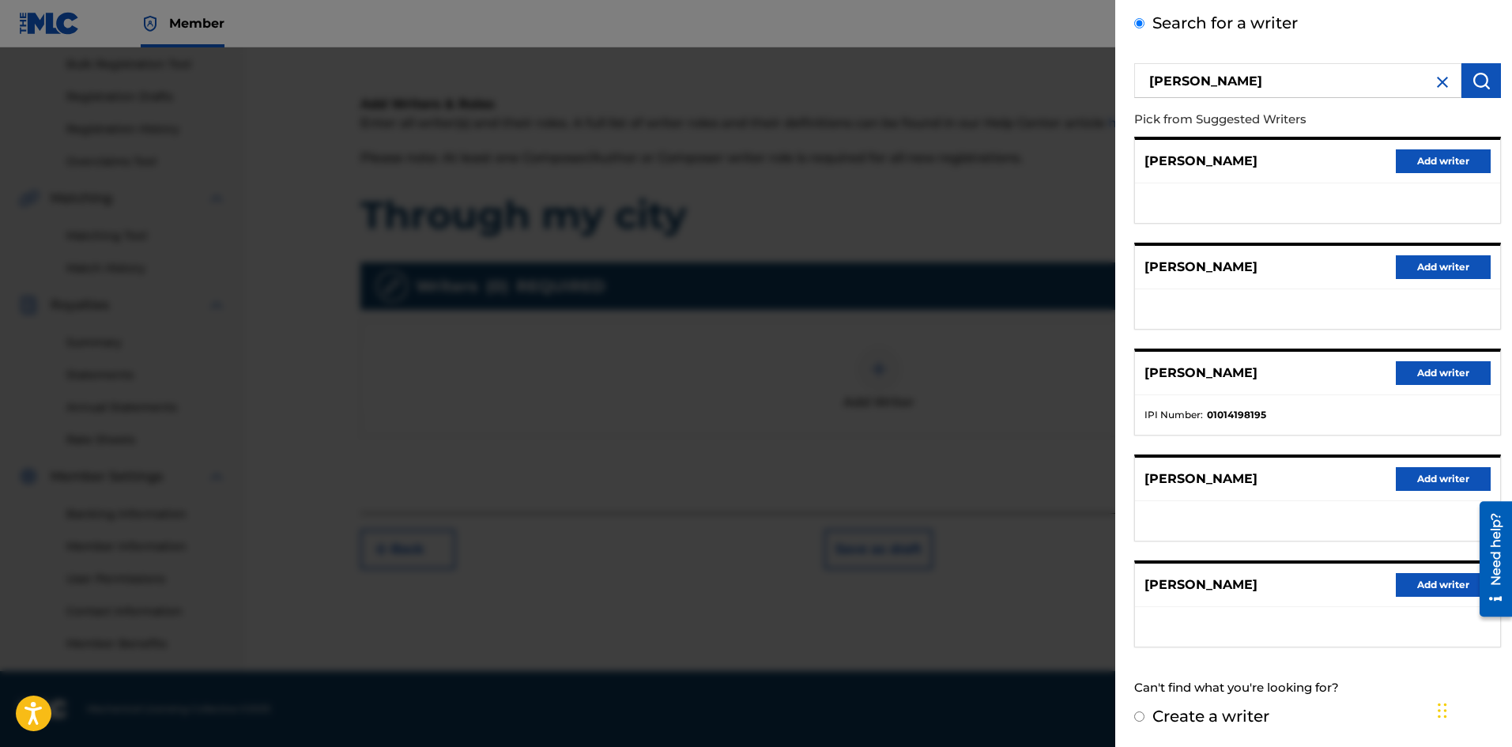
click at [1438, 379] on button "Add writer" at bounding box center [1443, 373] width 95 height 24
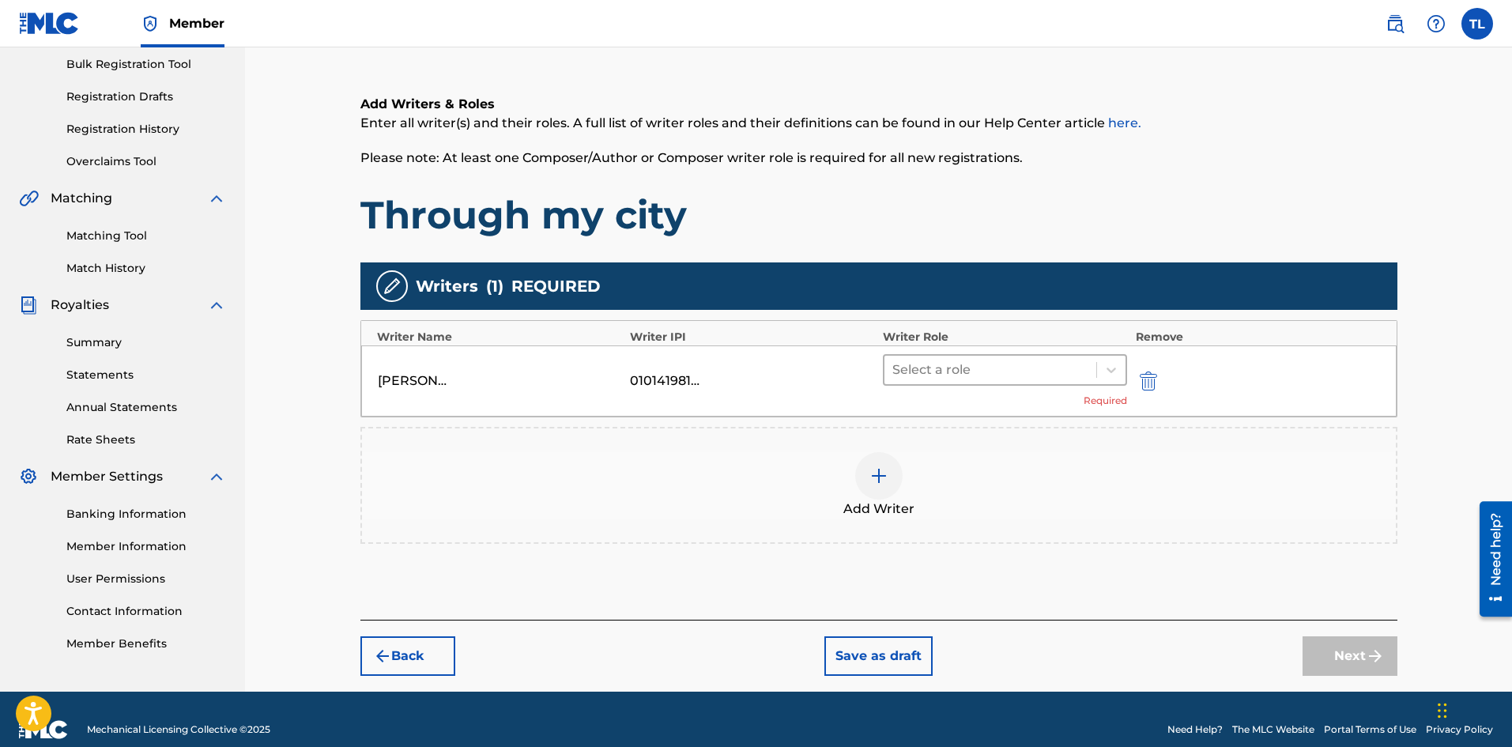
click at [930, 376] on div at bounding box center [991, 370] width 197 height 22
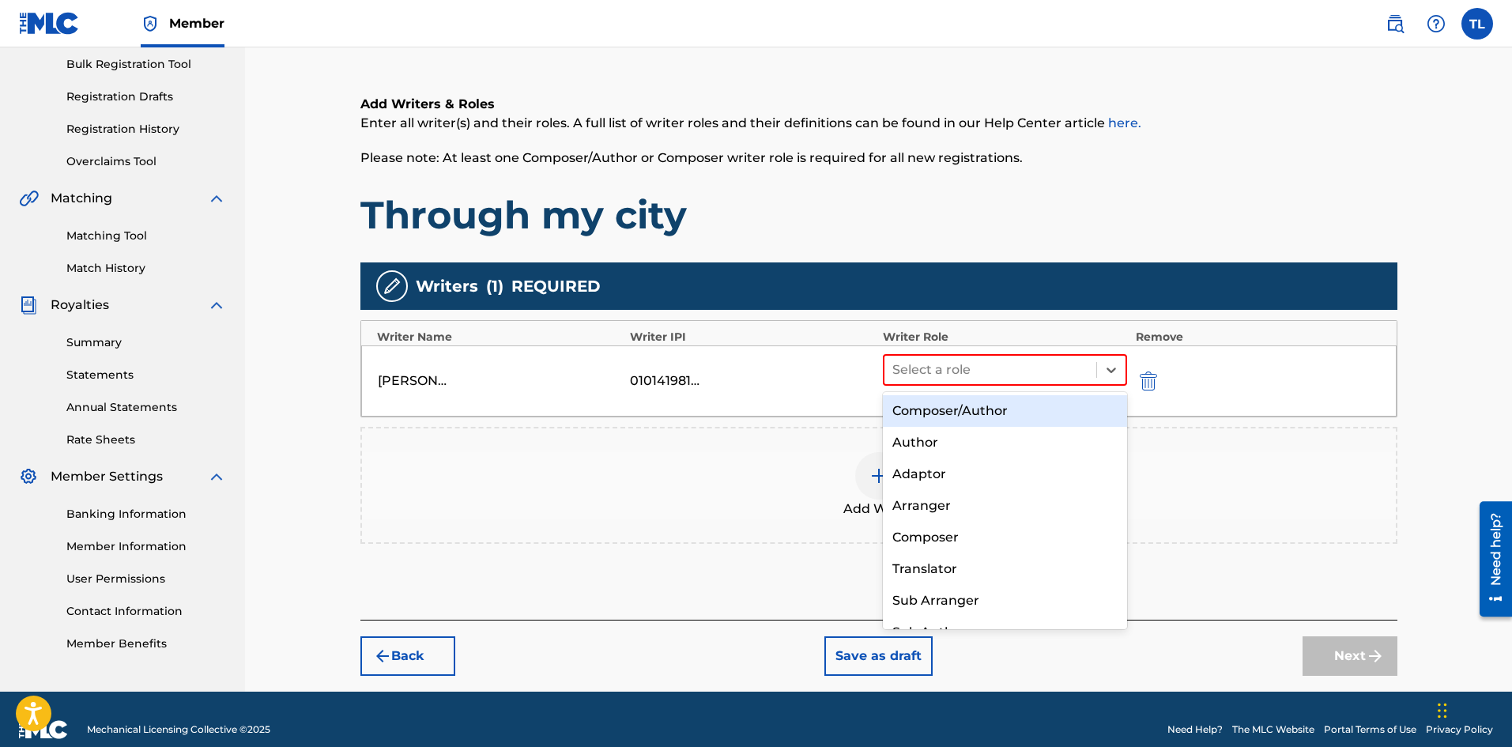
click at [961, 417] on div "Composer/Author" at bounding box center [1005, 411] width 245 height 32
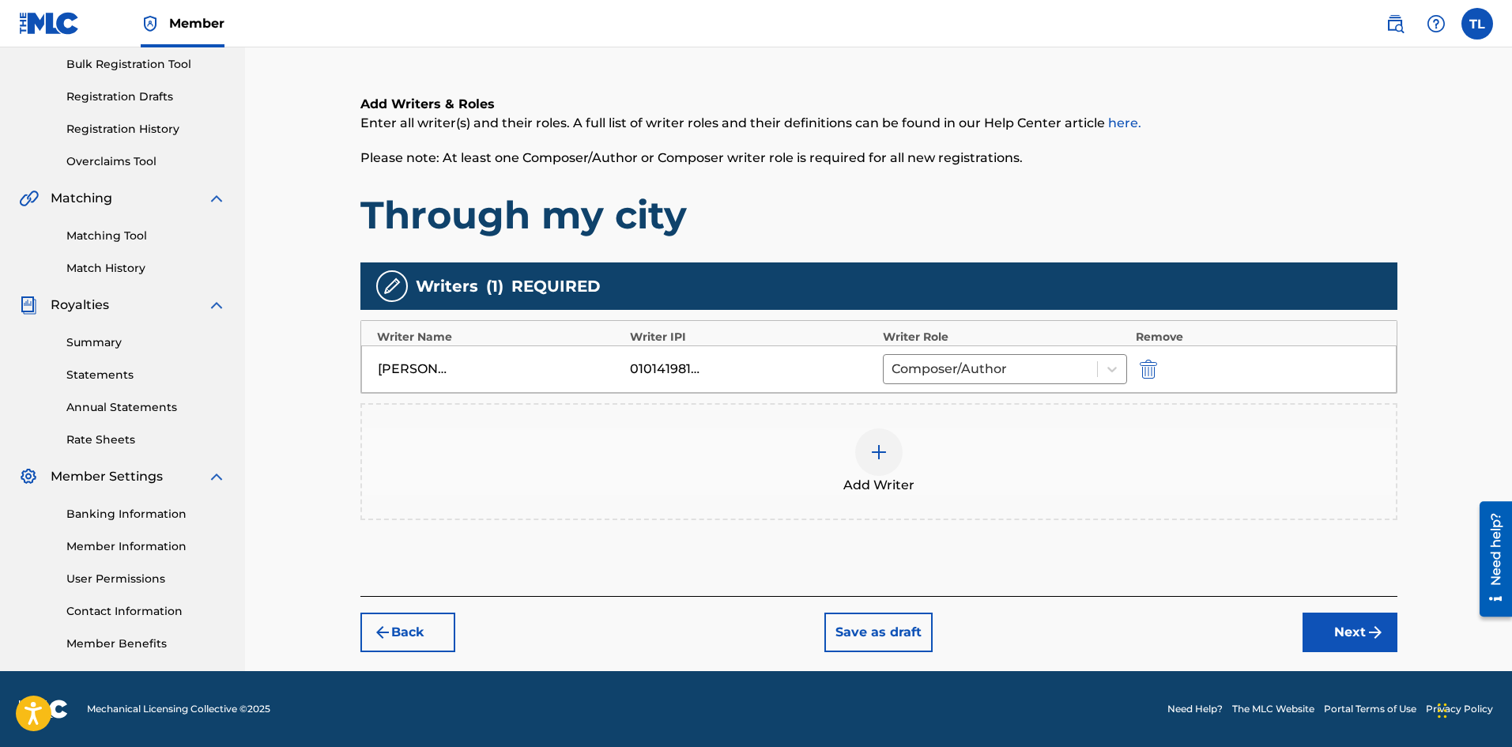
click at [889, 452] on div at bounding box center [878, 451] width 47 height 47
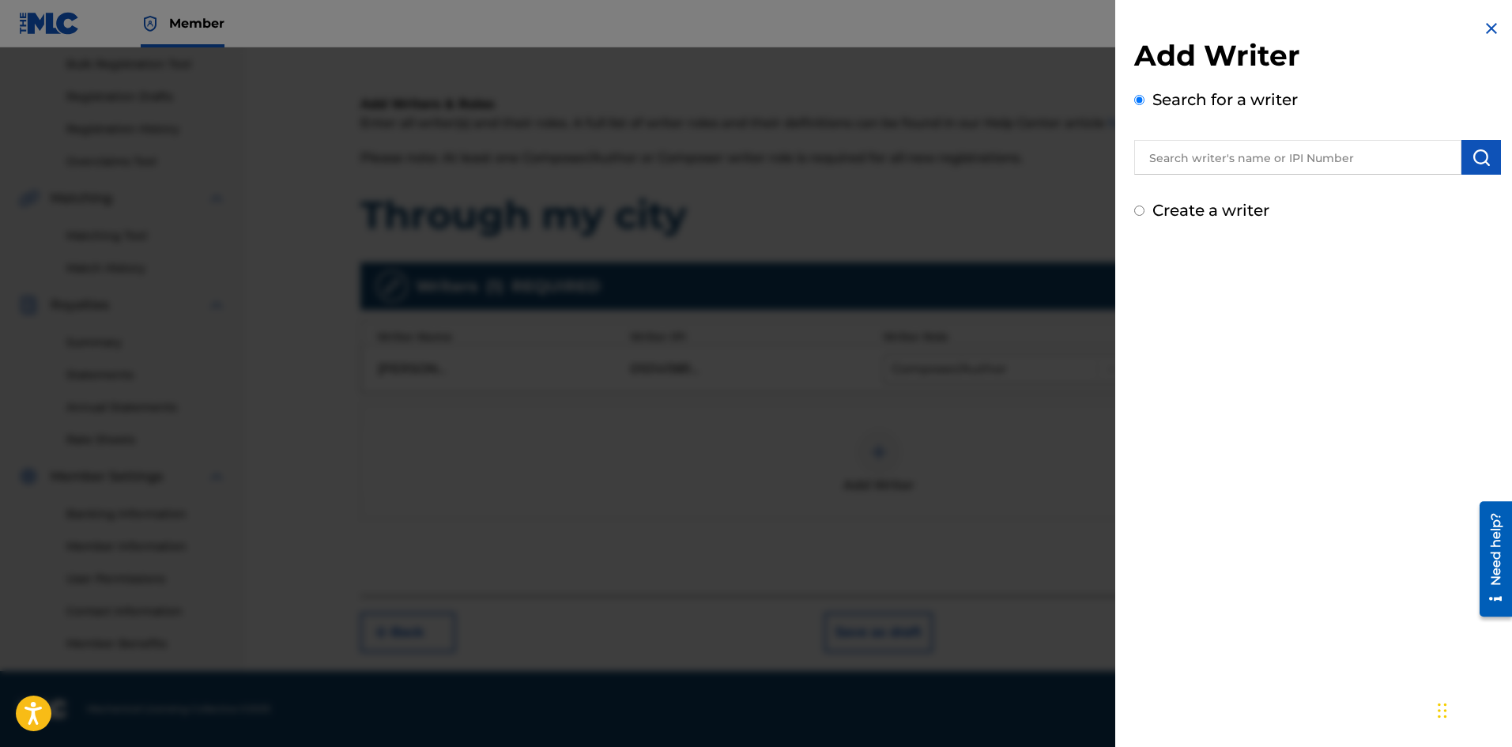
click at [1214, 171] on input "text" at bounding box center [1297, 157] width 327 height 35
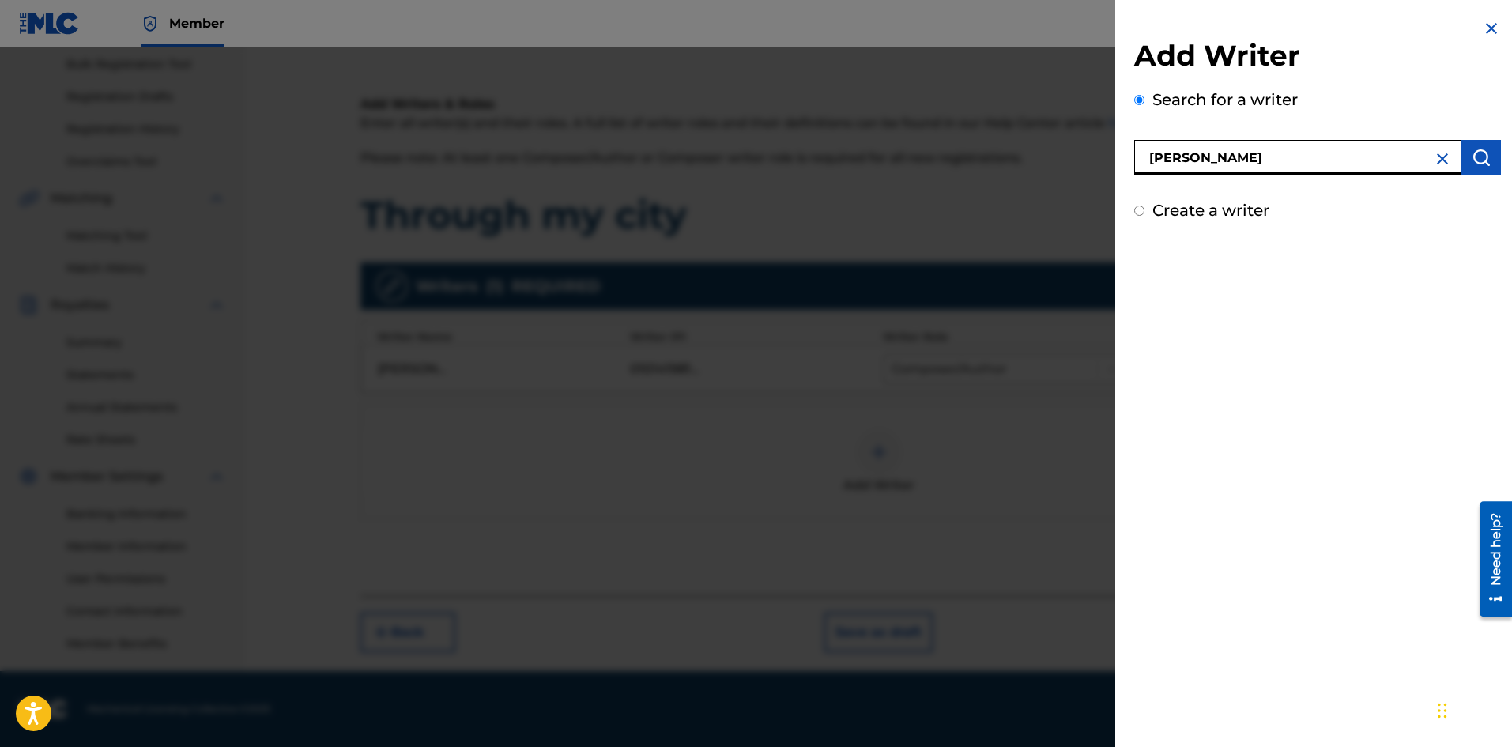
type input "[PERSON_NAME]"
click at [1472, 157] on img "submit" at bounding box center [1481, 157] width 19 height 19
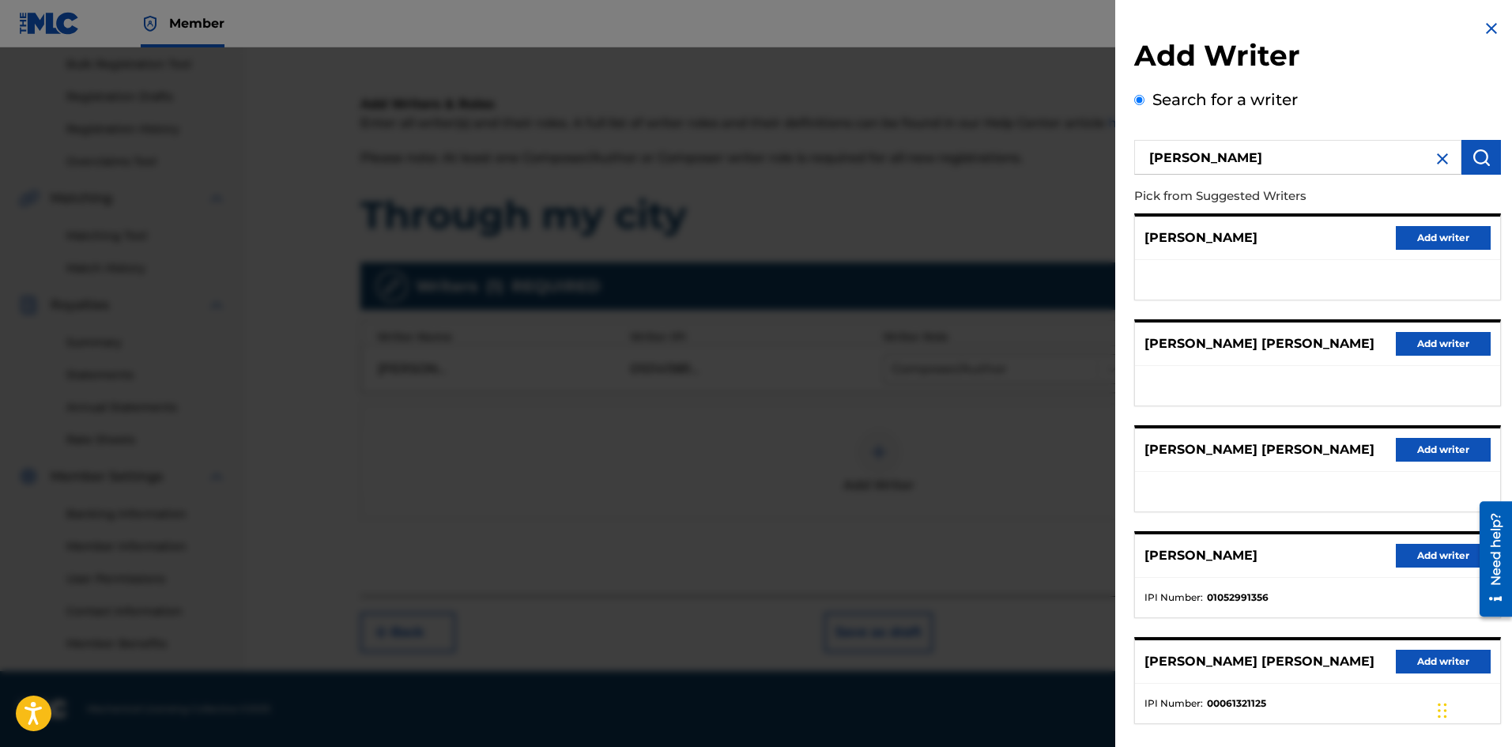
click at [1410, 246] on button "Add writer" at bounding box center [1443, 238] width 95 height 24
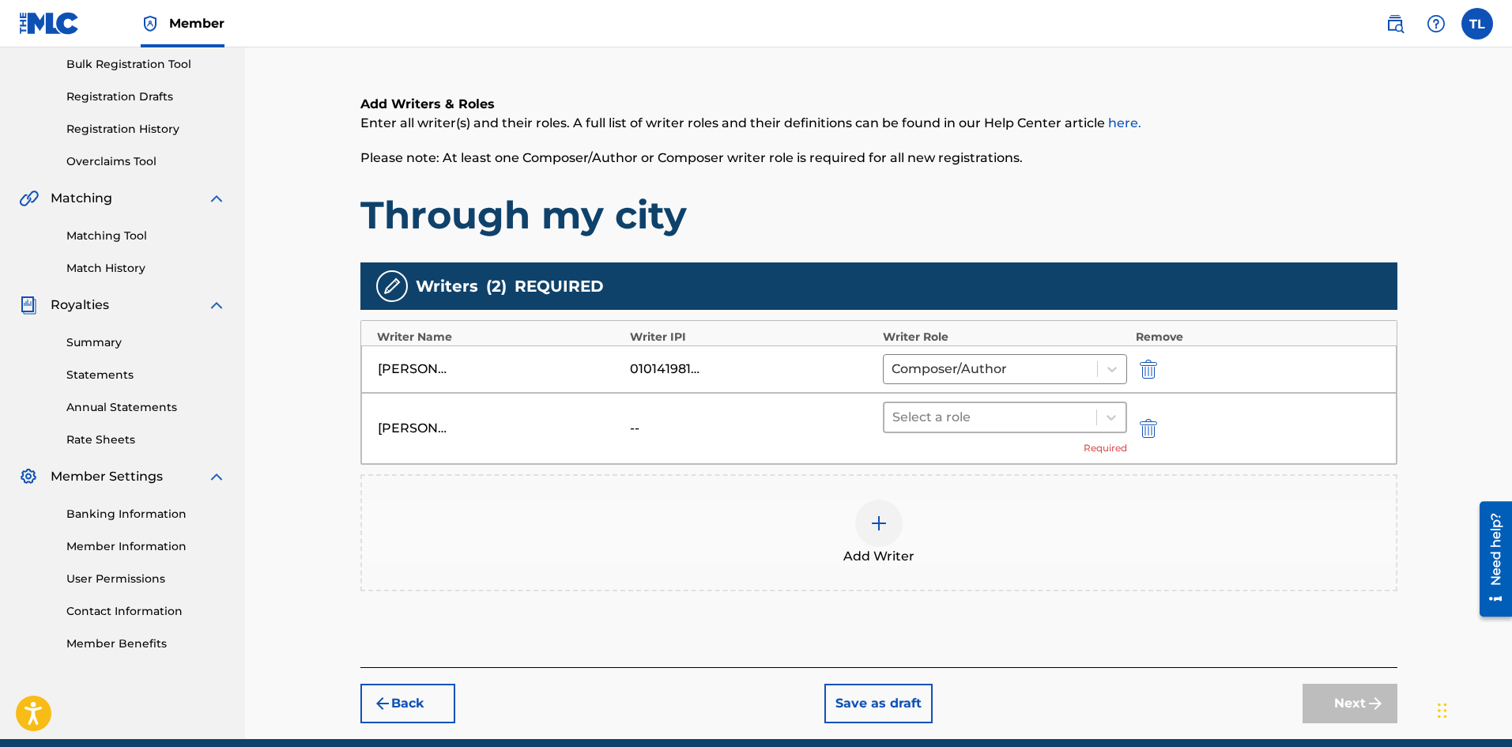
click at [946, 417] on div at bounding box center [991, 417] width 197 height 22
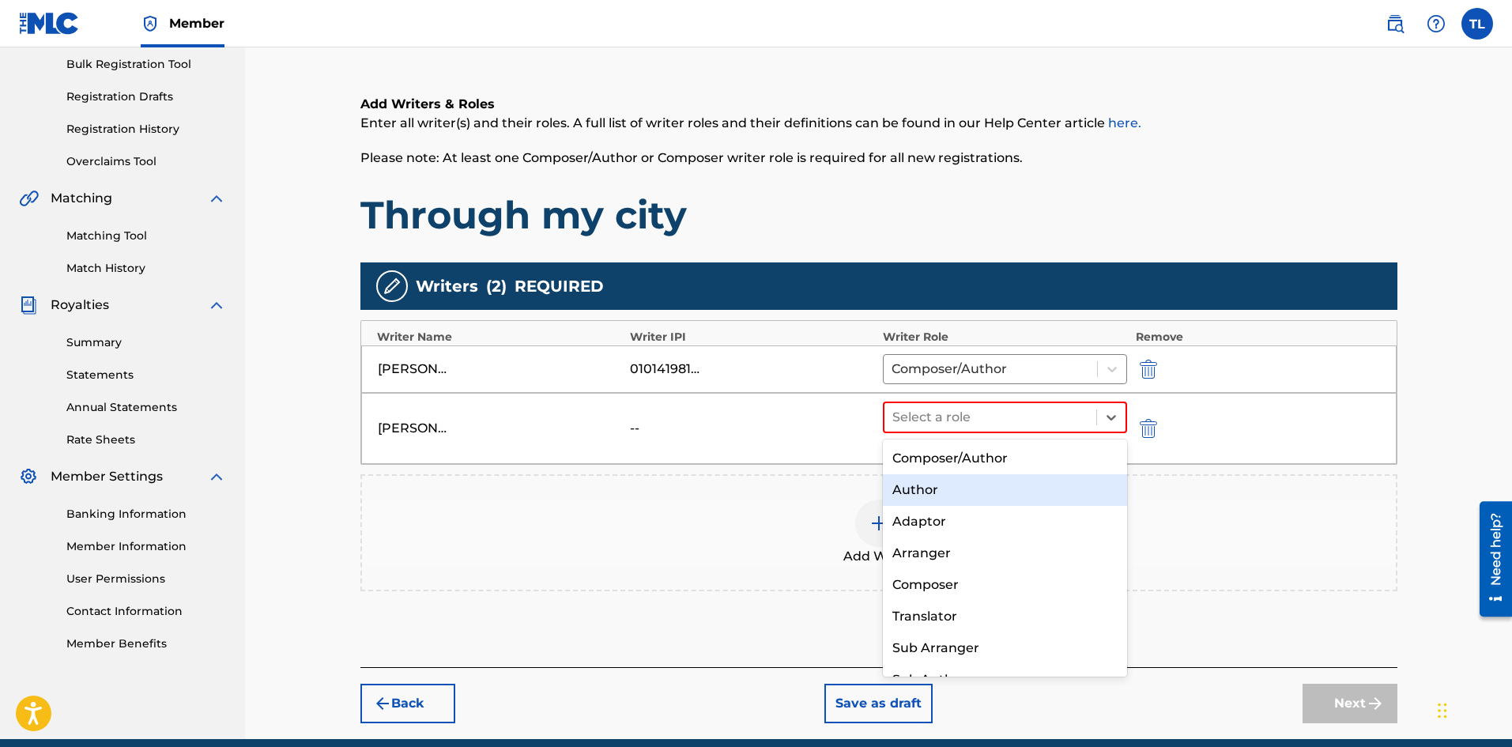
click at [961, 498] on div "Author" at bounding box center [1005, 490] width 245 height 32
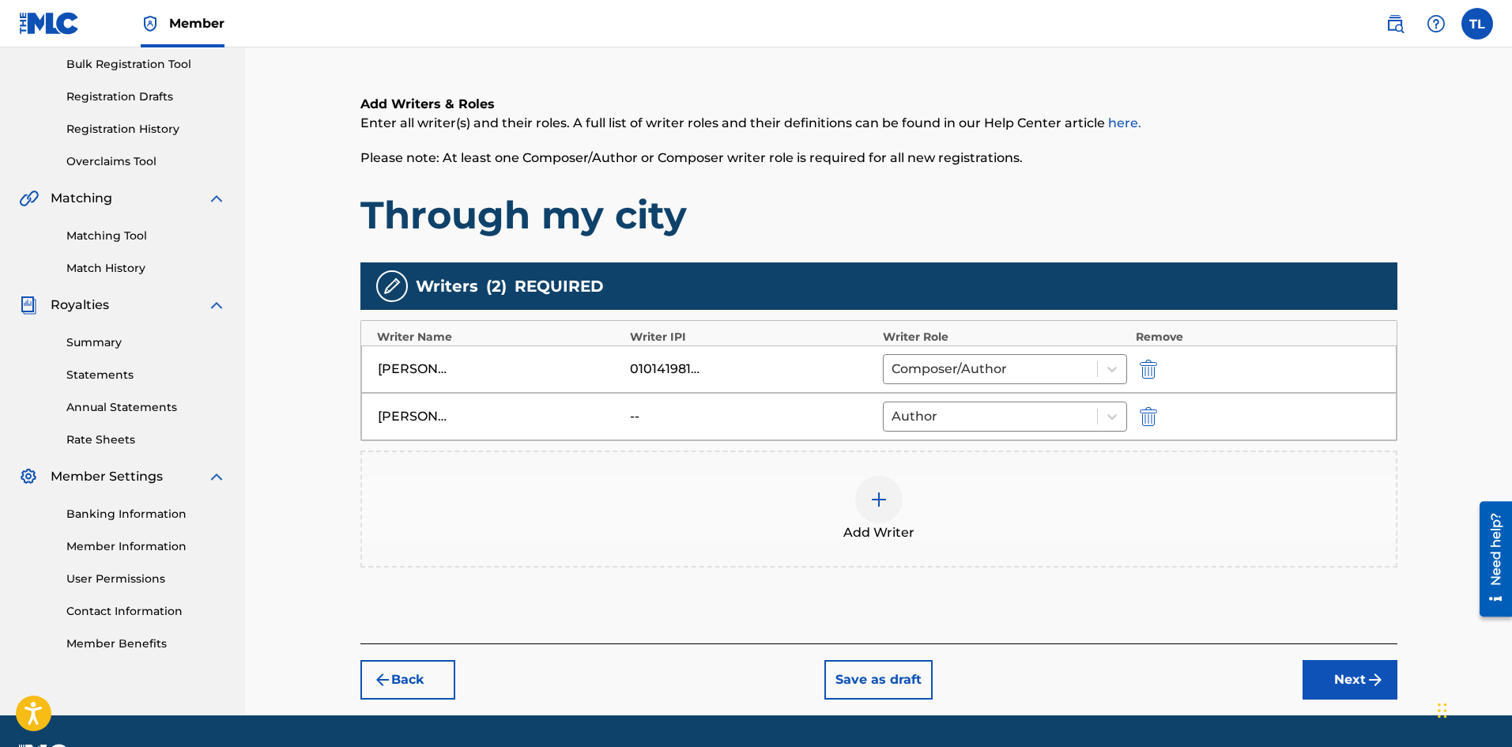
click at [1323, 673] on button "Next" at bounding box center [1350, 680] width 95 height 40
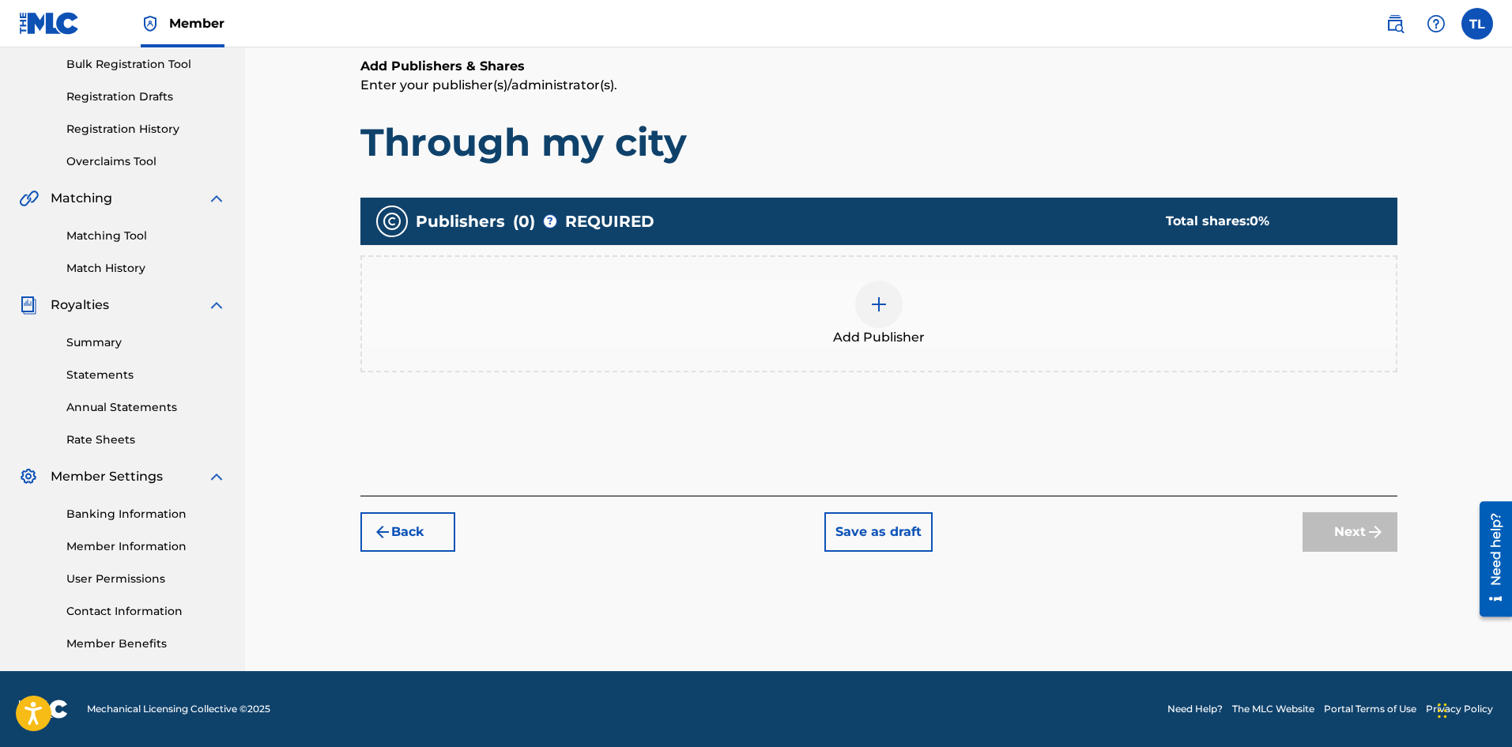
scroll to position [71, 0]
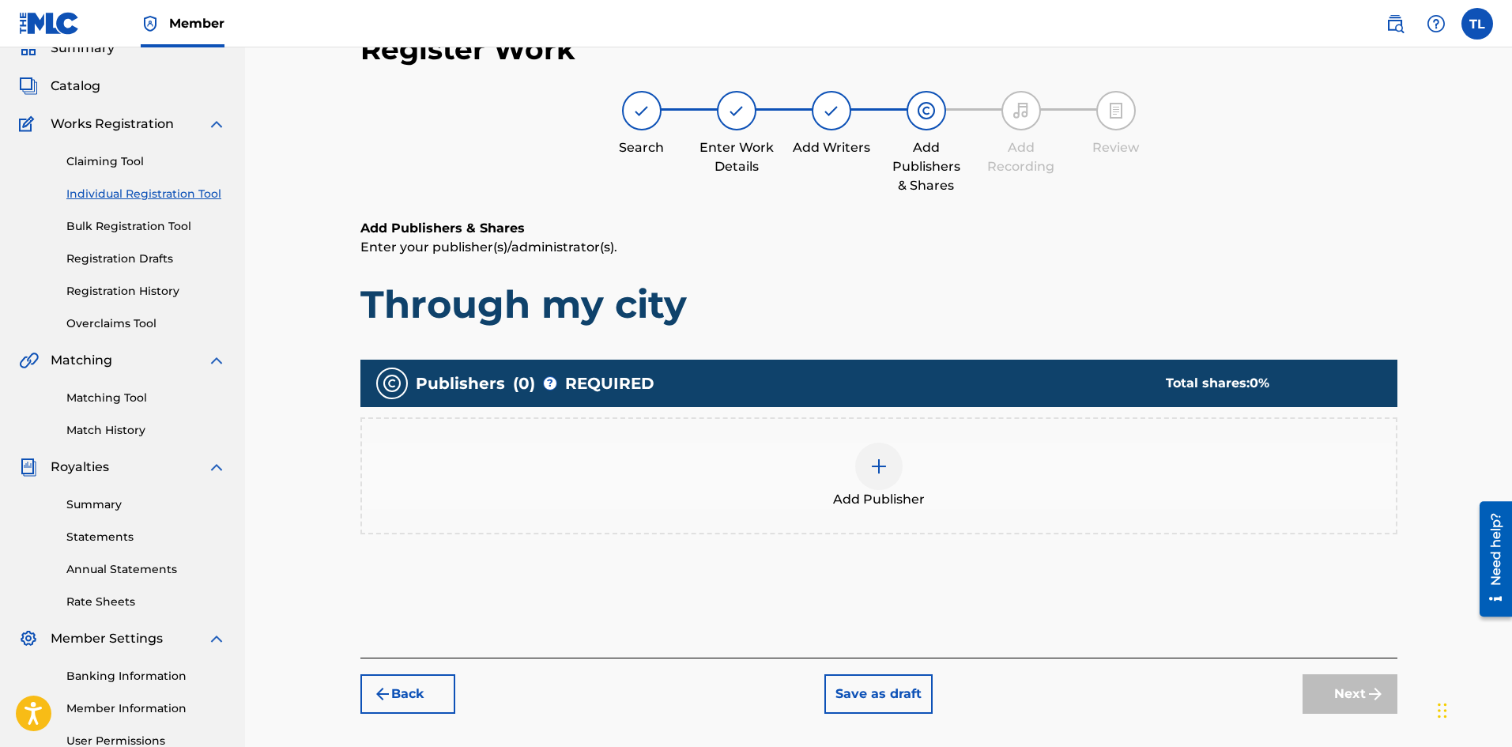
click at [889, 471] on div at bounding box center [878, 466] width 47 height 47
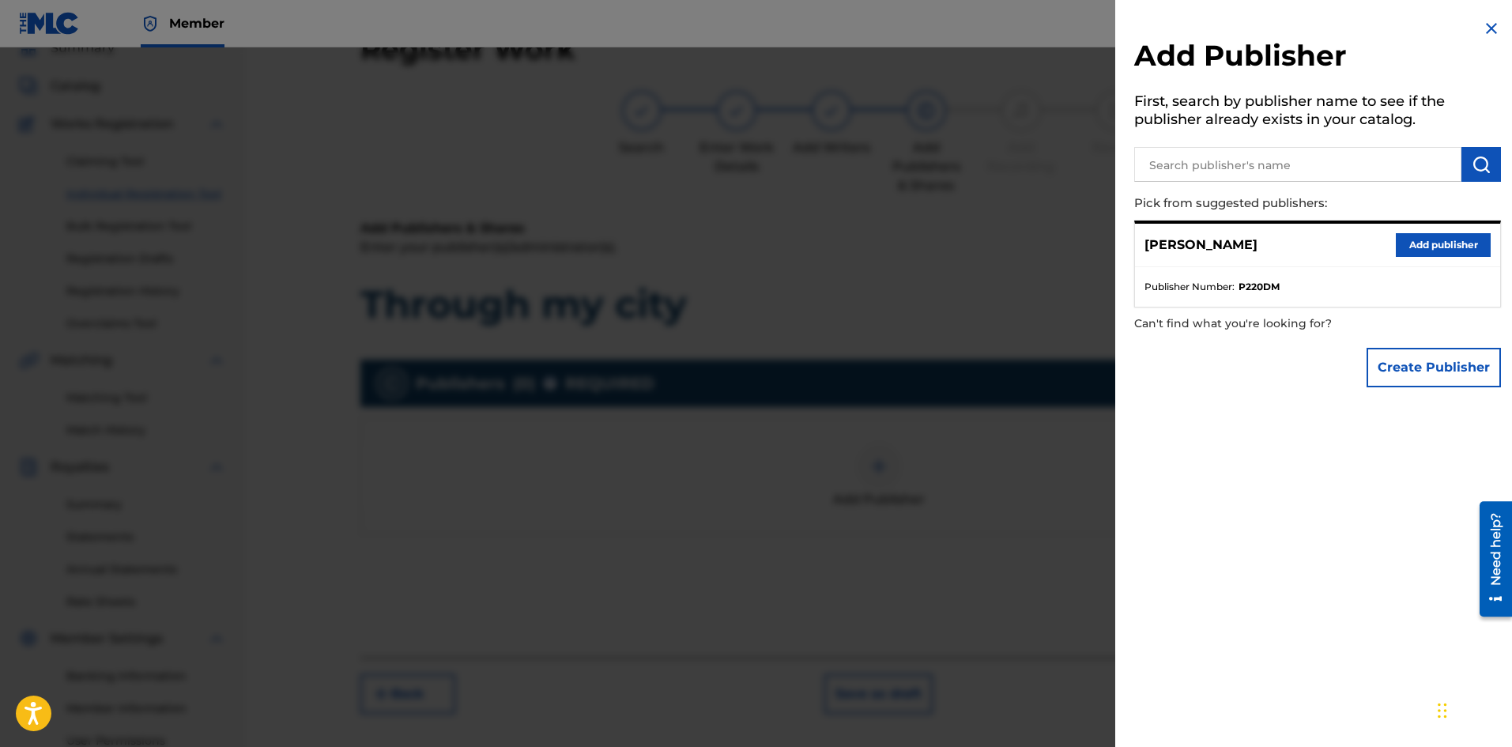
click at [1414, 245] on button "Add publisher" at bounding box center [1443, 245] width 95 height 24
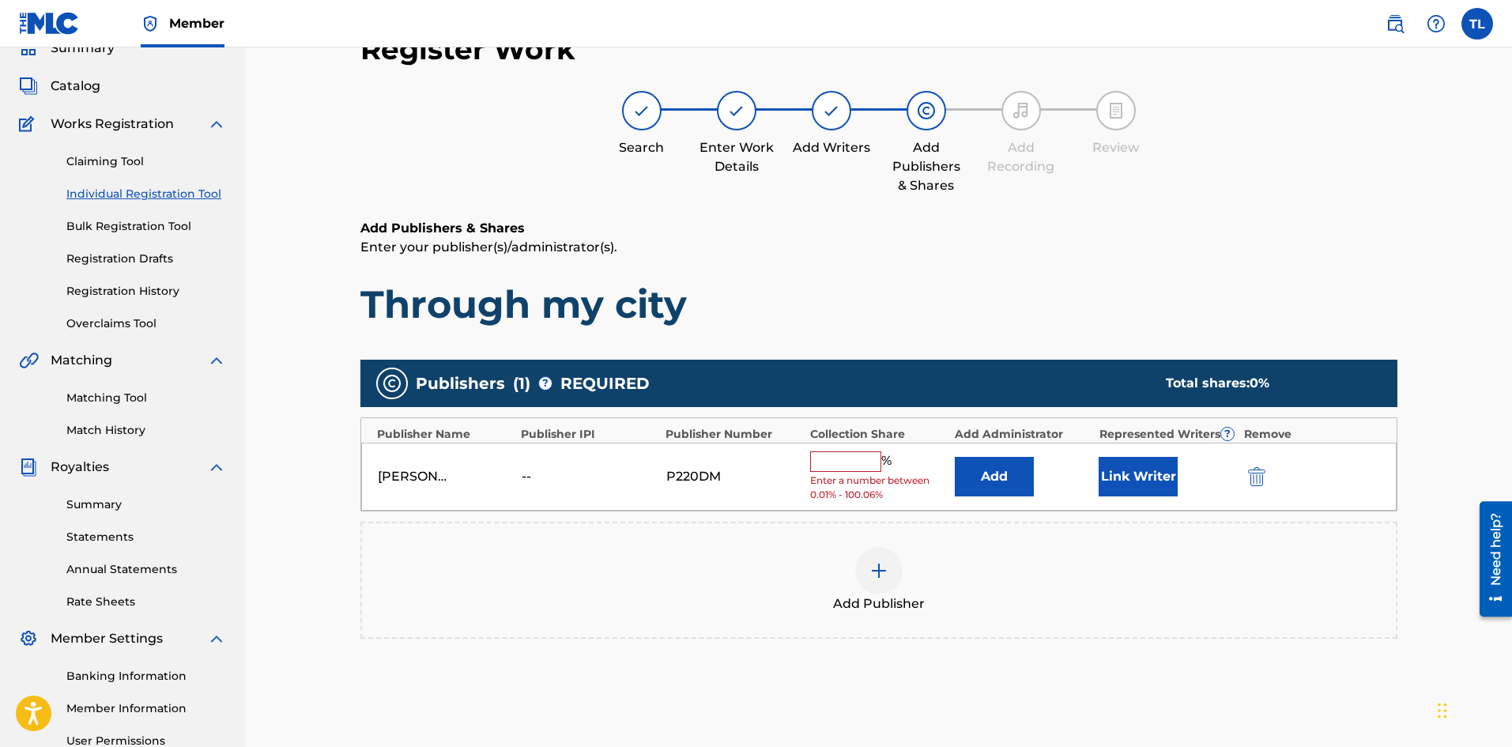
click at [855, 459] on input "text" at bounding box center [845, 461] width 71 height 21
click at [818, 547] on div "Add Publisher" at bounding box center [879, 580] width 1034 height 66
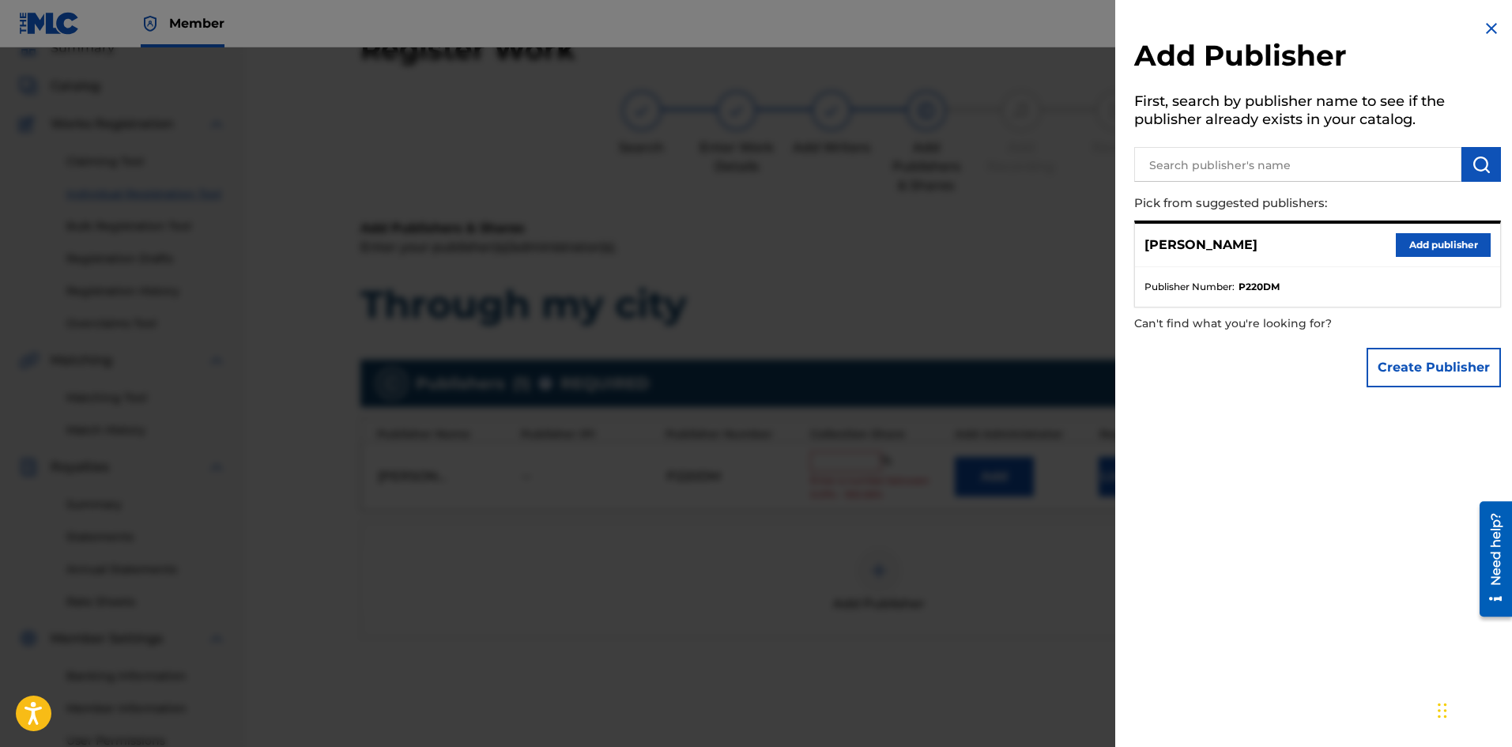
click at [1486, 33] on img at bounding box center [1491, 28] width 19 height 19
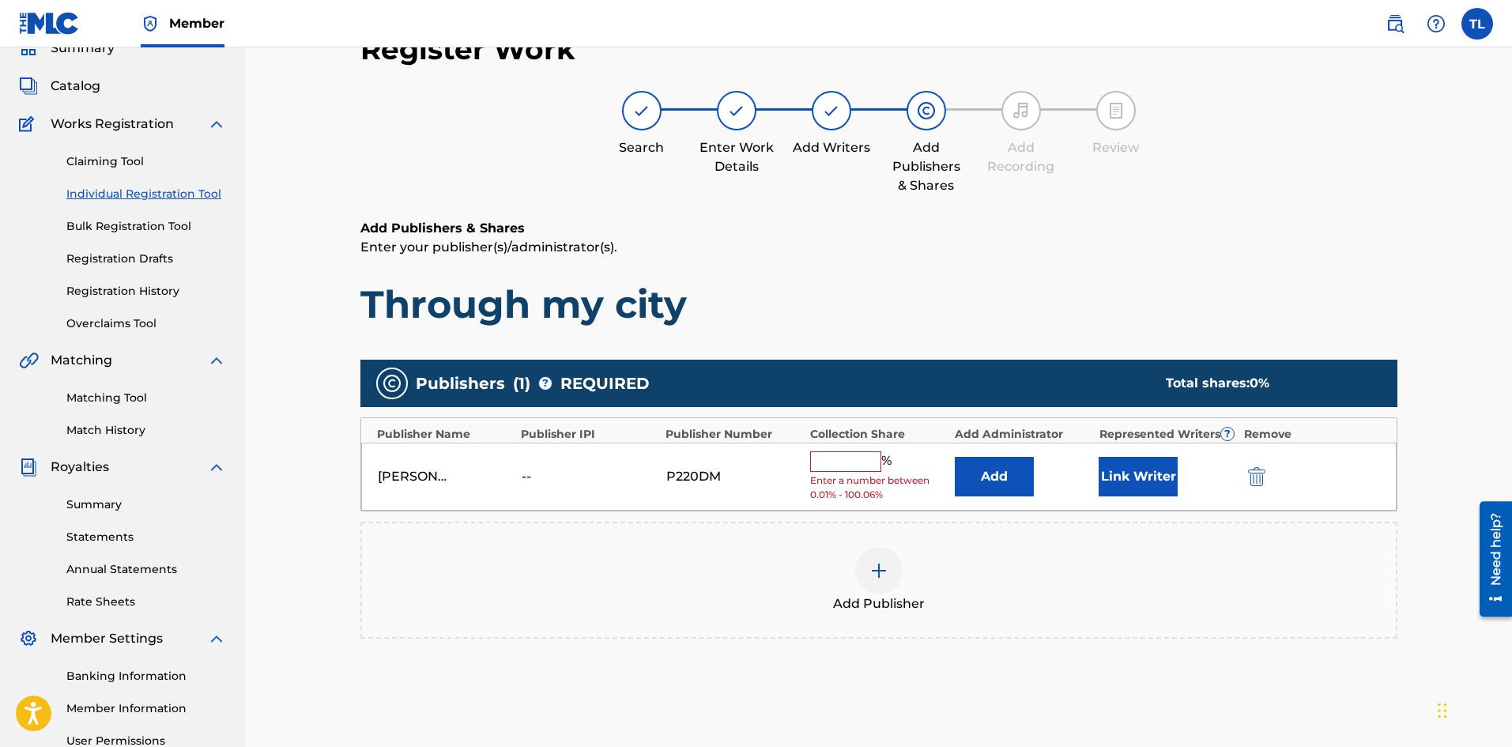
click at [848, 459] on input "text" at bounding box center [845, 461] width 71 height 21
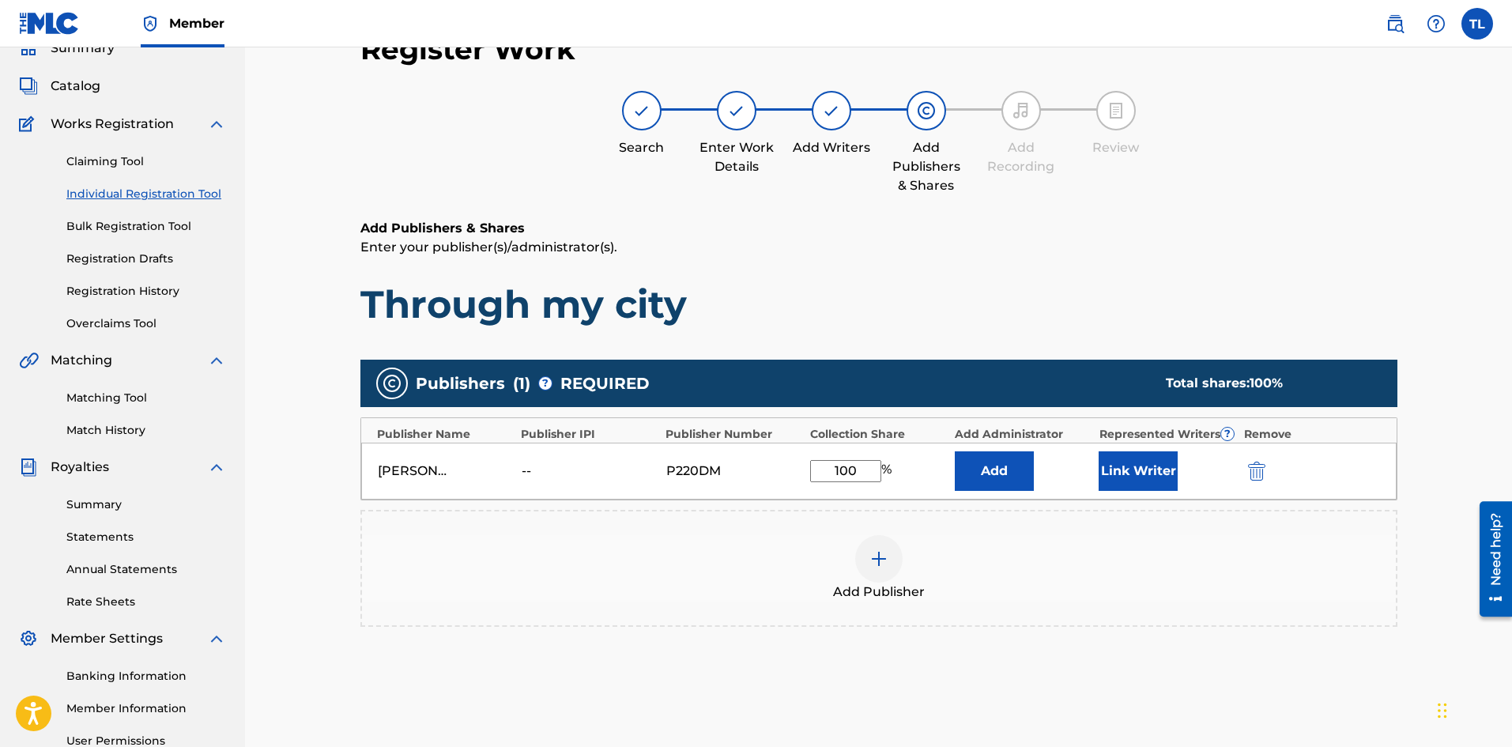
type input "100"
click at [1113, 463] on button "Link Writer" at bounding box center [1138, 471] width 79 height 40
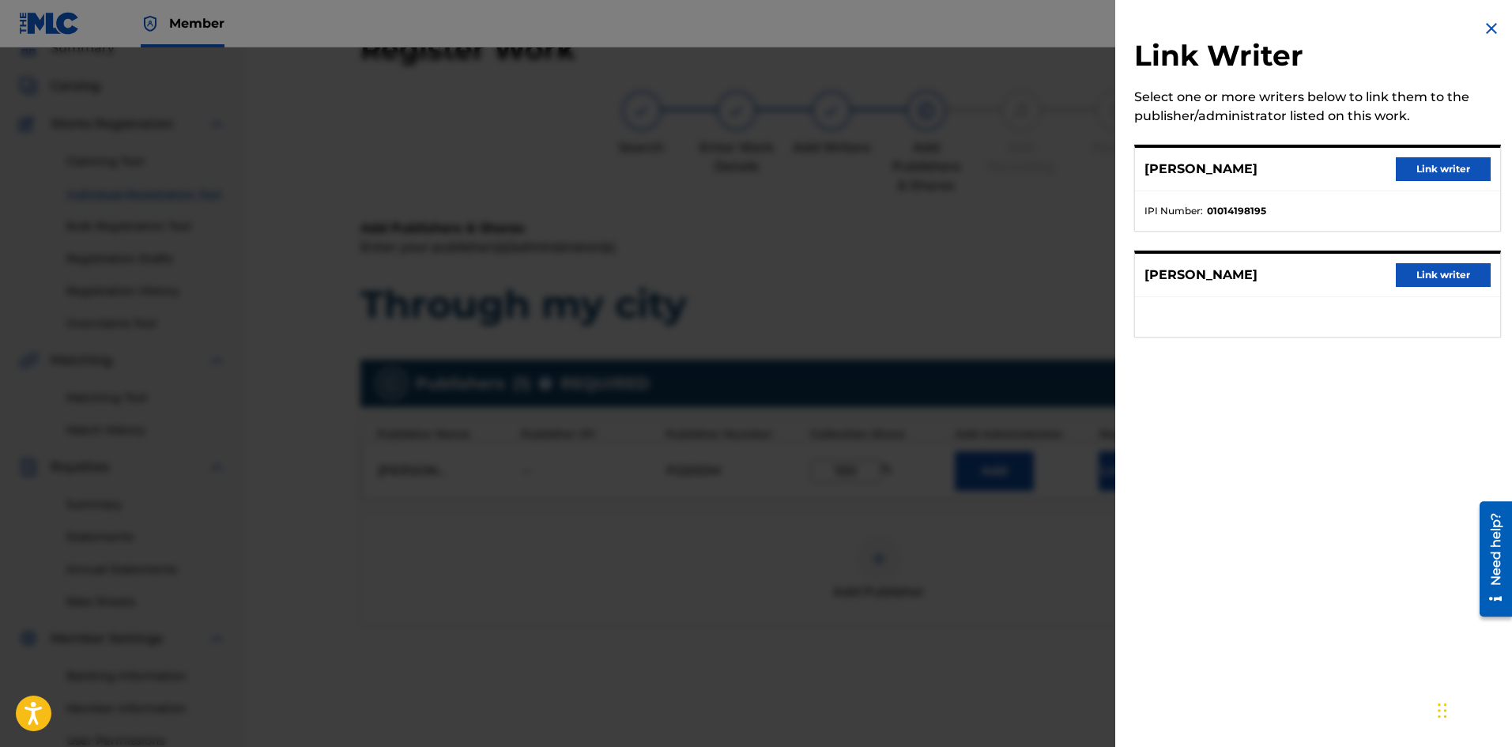
click at [1410, 176] on button "Link writer" at bounding box center [1443, 169] width 95 height 24
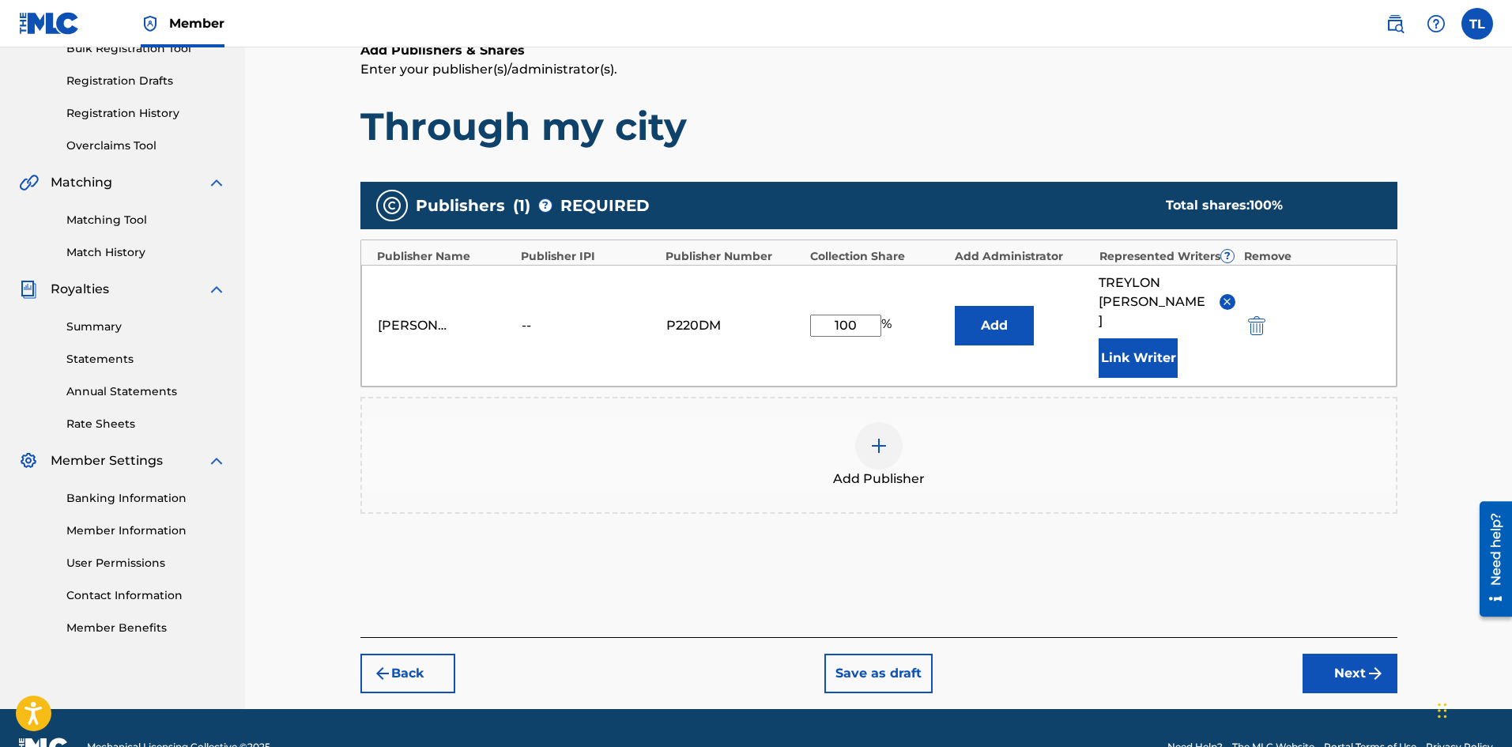
click at [1359, 654] on button "Next" at bounding box center [1350, 674] width 95 height 40
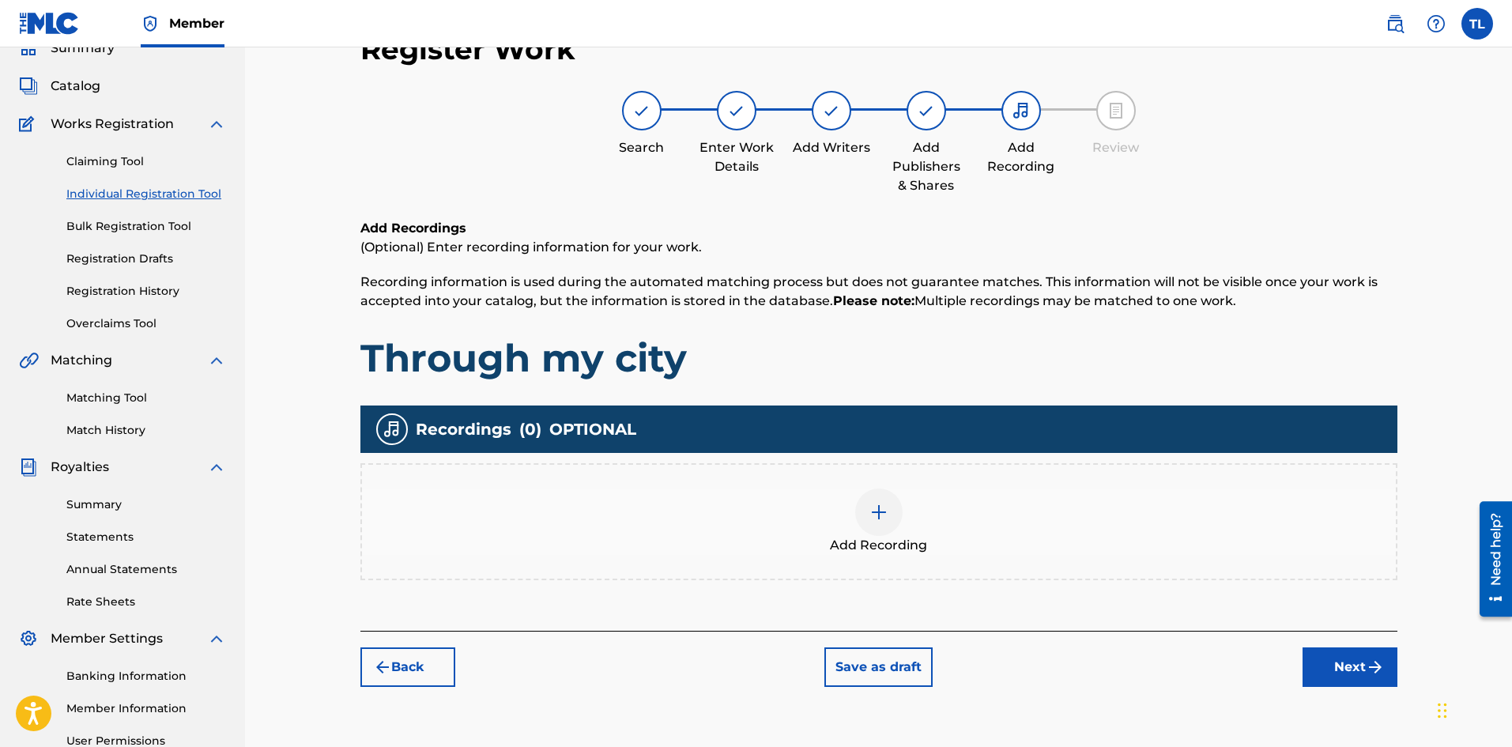
click at [875, 519] on img at bounding box center [879, 512] width 19 height 19
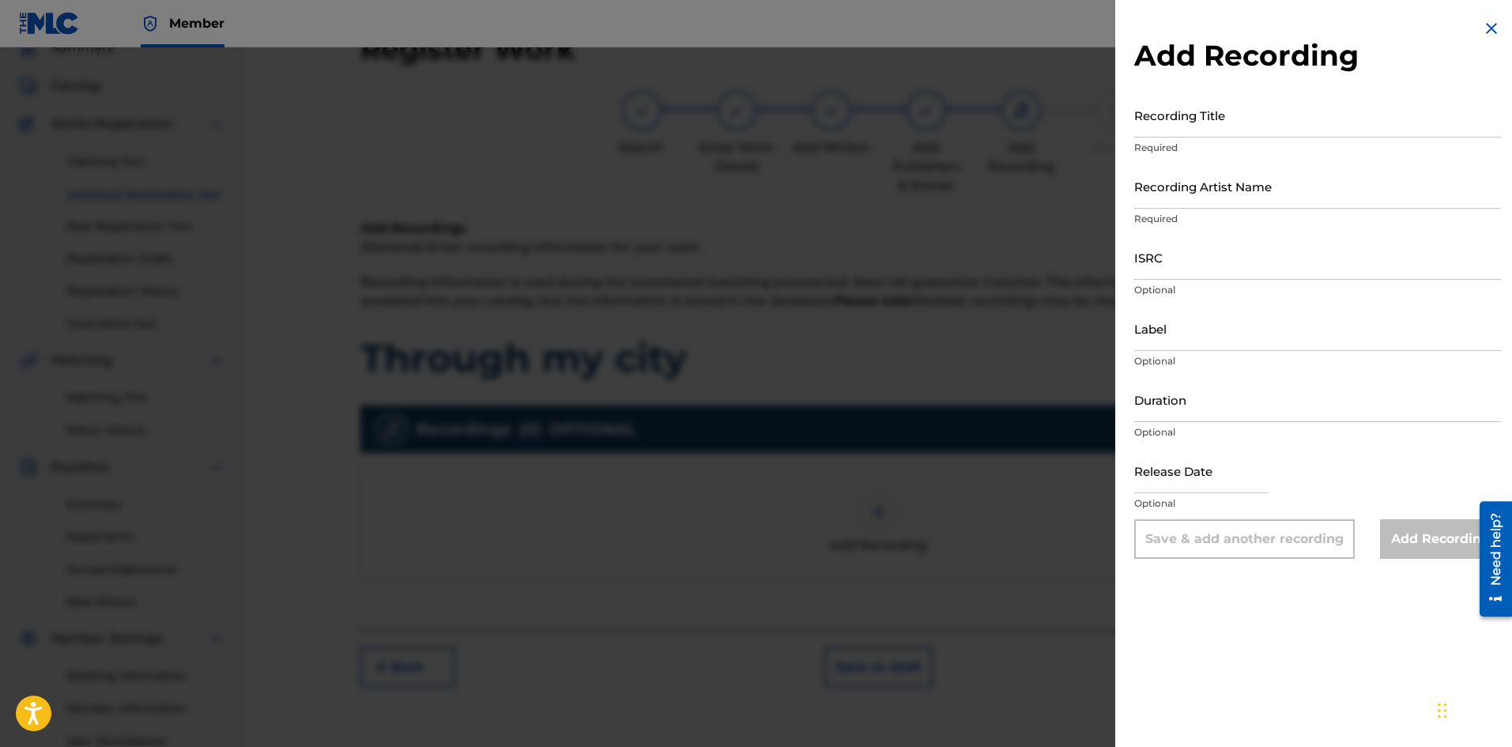
click at [1206, 125] on input "Recording Title" at bounding box center [1317, 114] width 367 height 45
type input "Through my city"
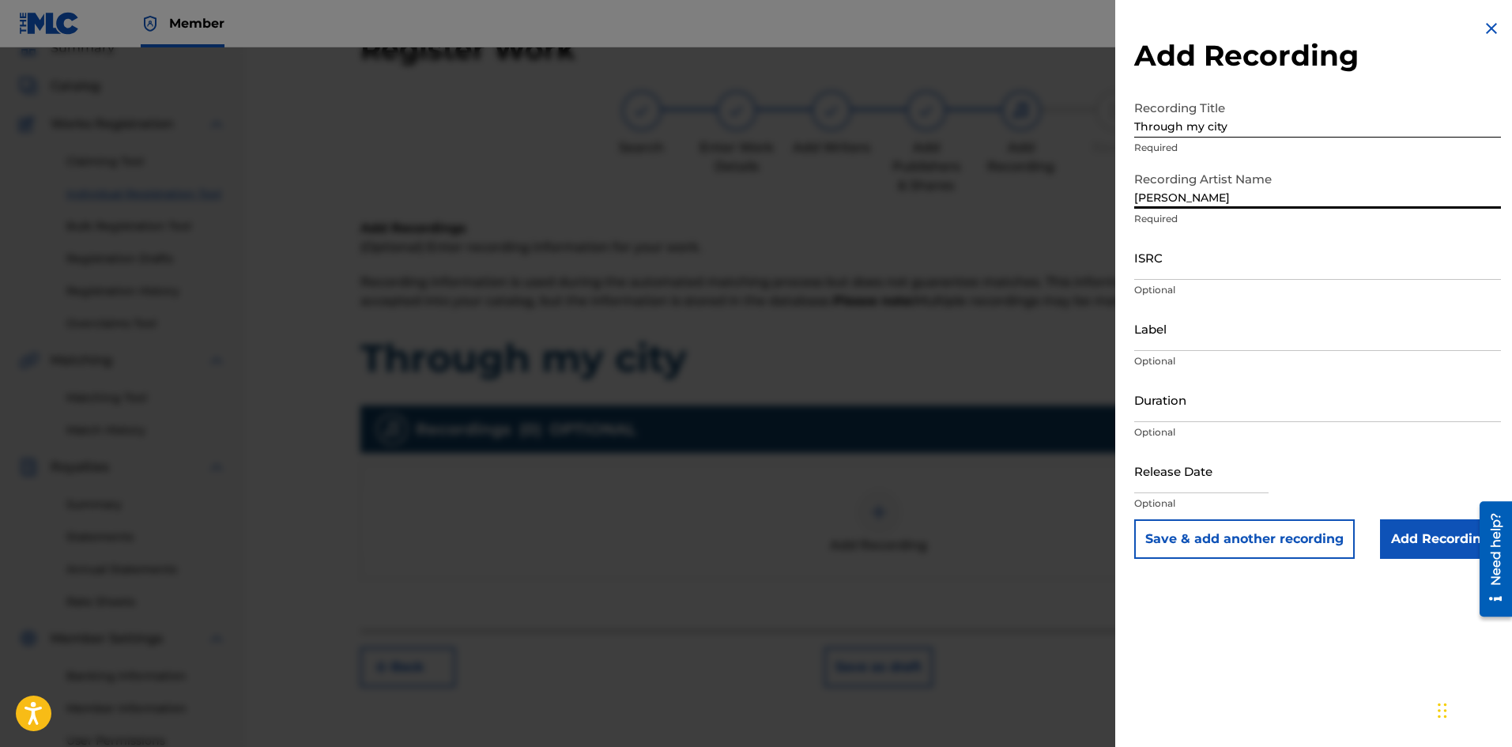
type input "[PERSON_NAME]"
click at [1158, 263] on input "ISRC" at bounding box center [1317, 257] width 367 height 45
drag, startPoint x: 1167, startPoint y: 252, endPoint x: 1137, endPoint y: 253, distance: 30.1
click at [1137, 253] on input "ISRC" at bounding box center [1317, 257] width 367 height 45
paste input "QZTGW2405815"
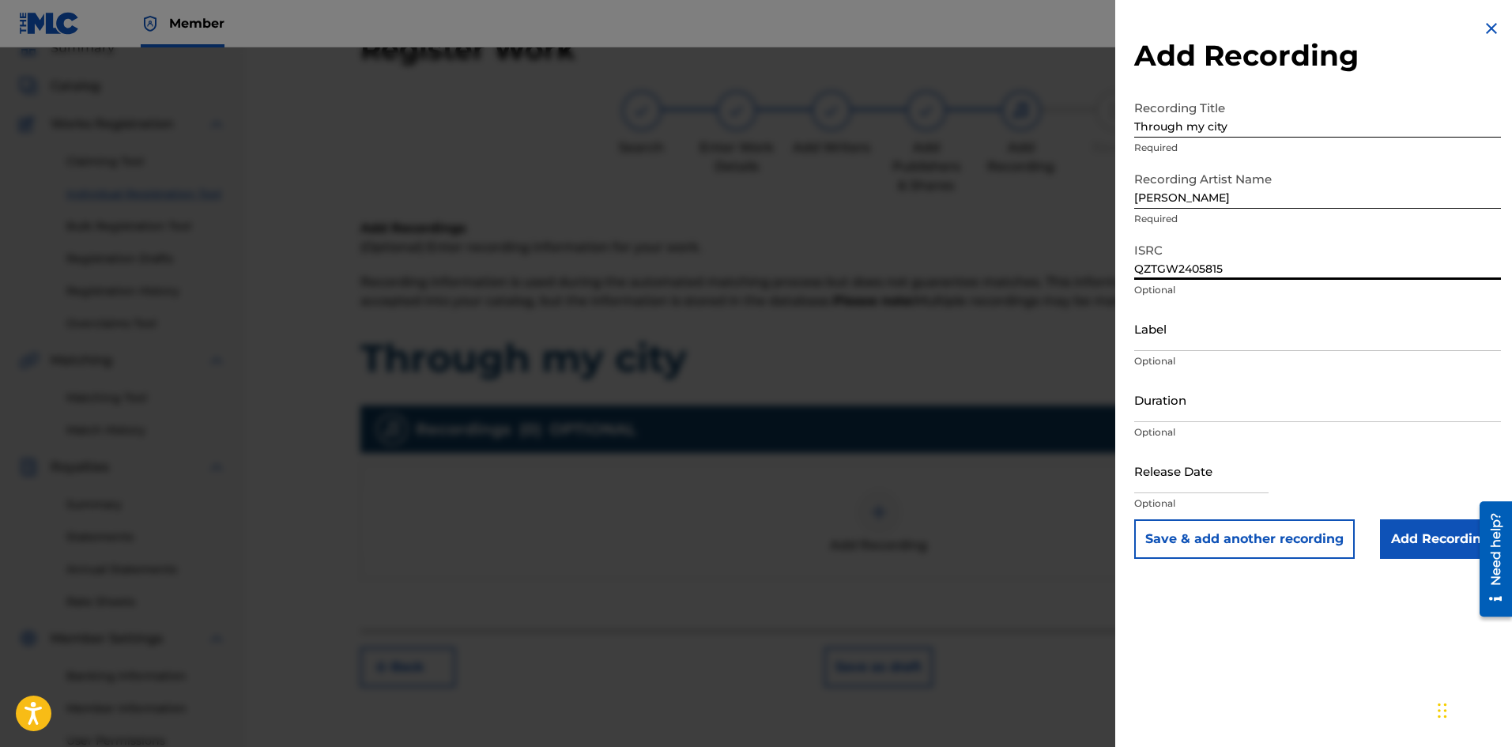
type input "QZTGW2405815"
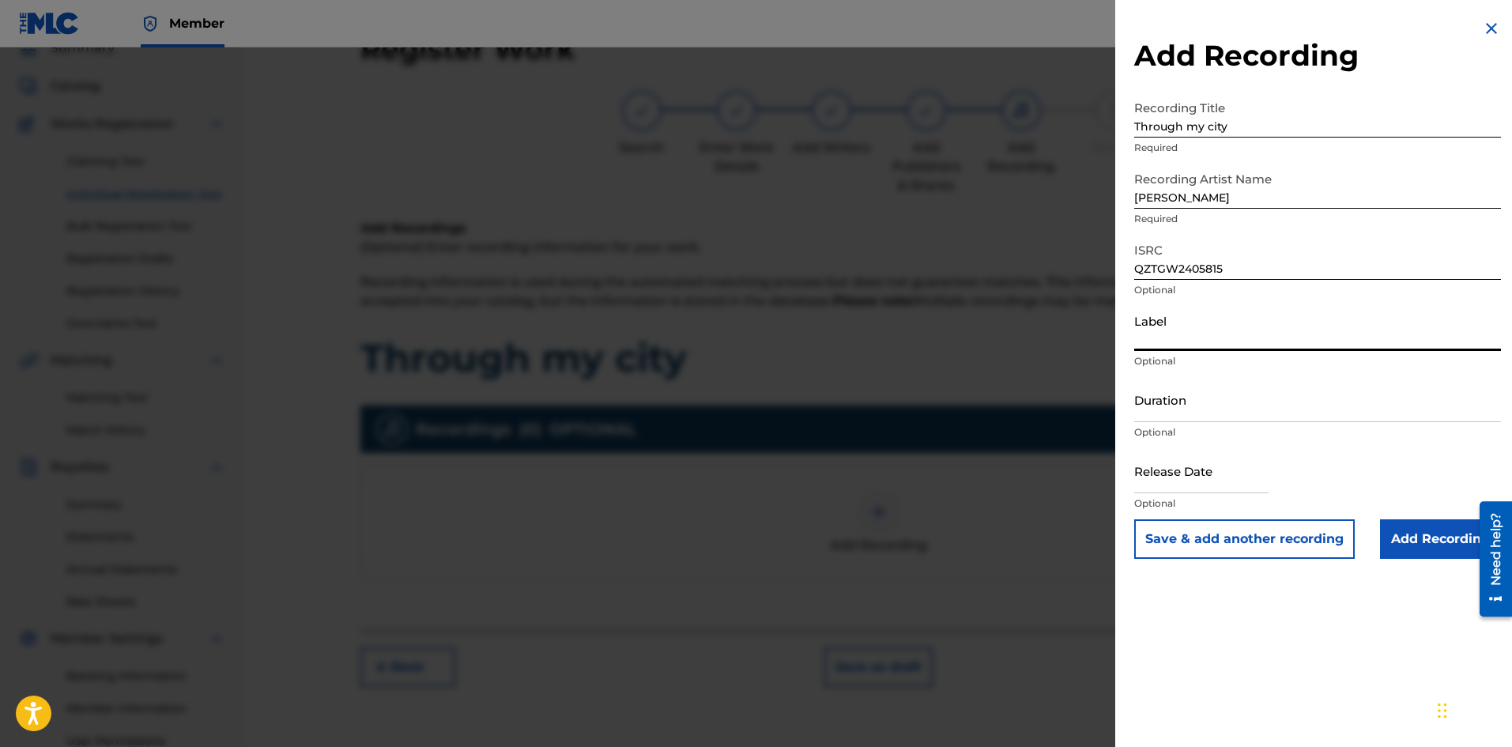
click at [1204, 334] on input "Label" at bounding box center [1317, 328] width 367 height 45
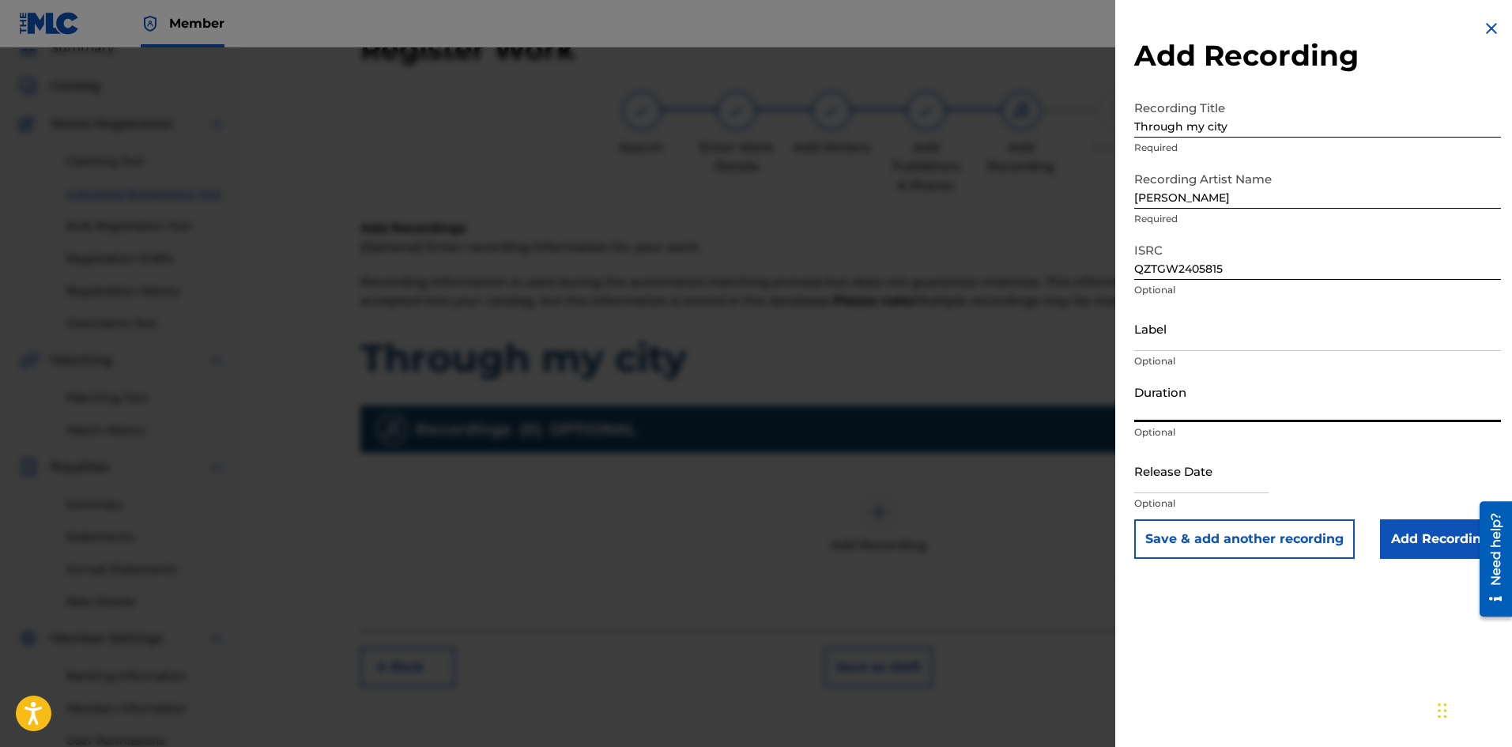
click at [1172, 411] on input "Duration" at bounding box center [1317, 399] width 367 height 45
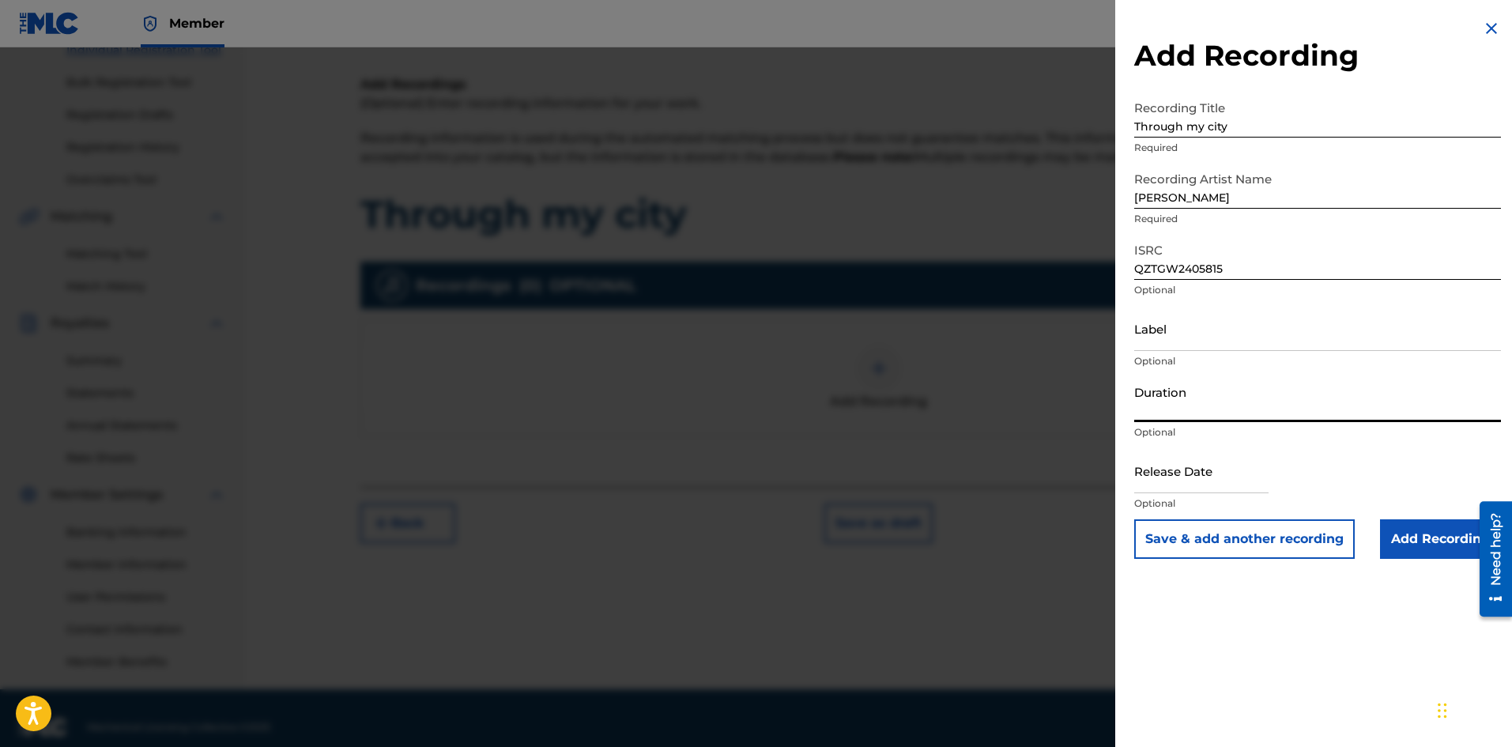
scroll to position [233, 0]
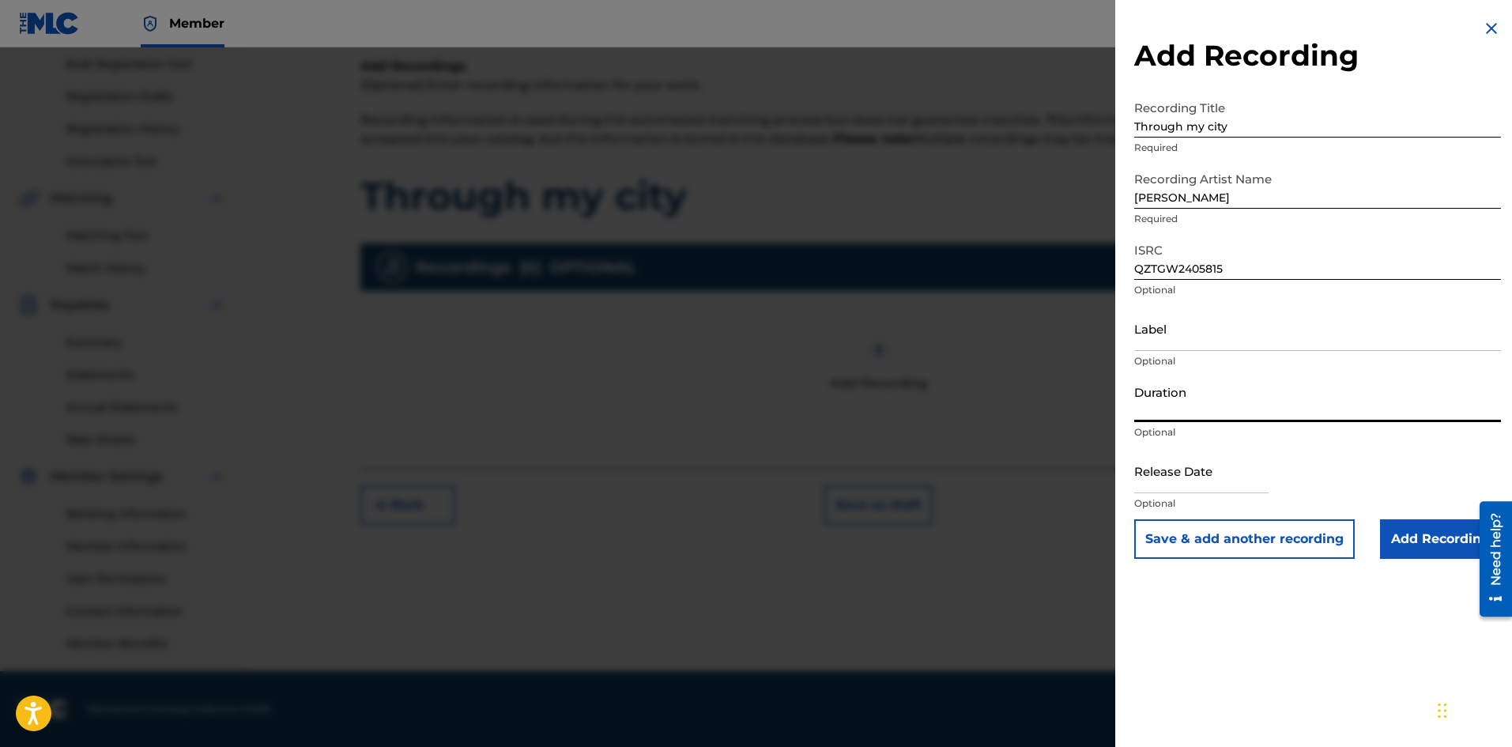
click at [1174, 478] on input "text" at bounding box center [1201, 470] width 134 height 45
select select "7"
select select "2025"
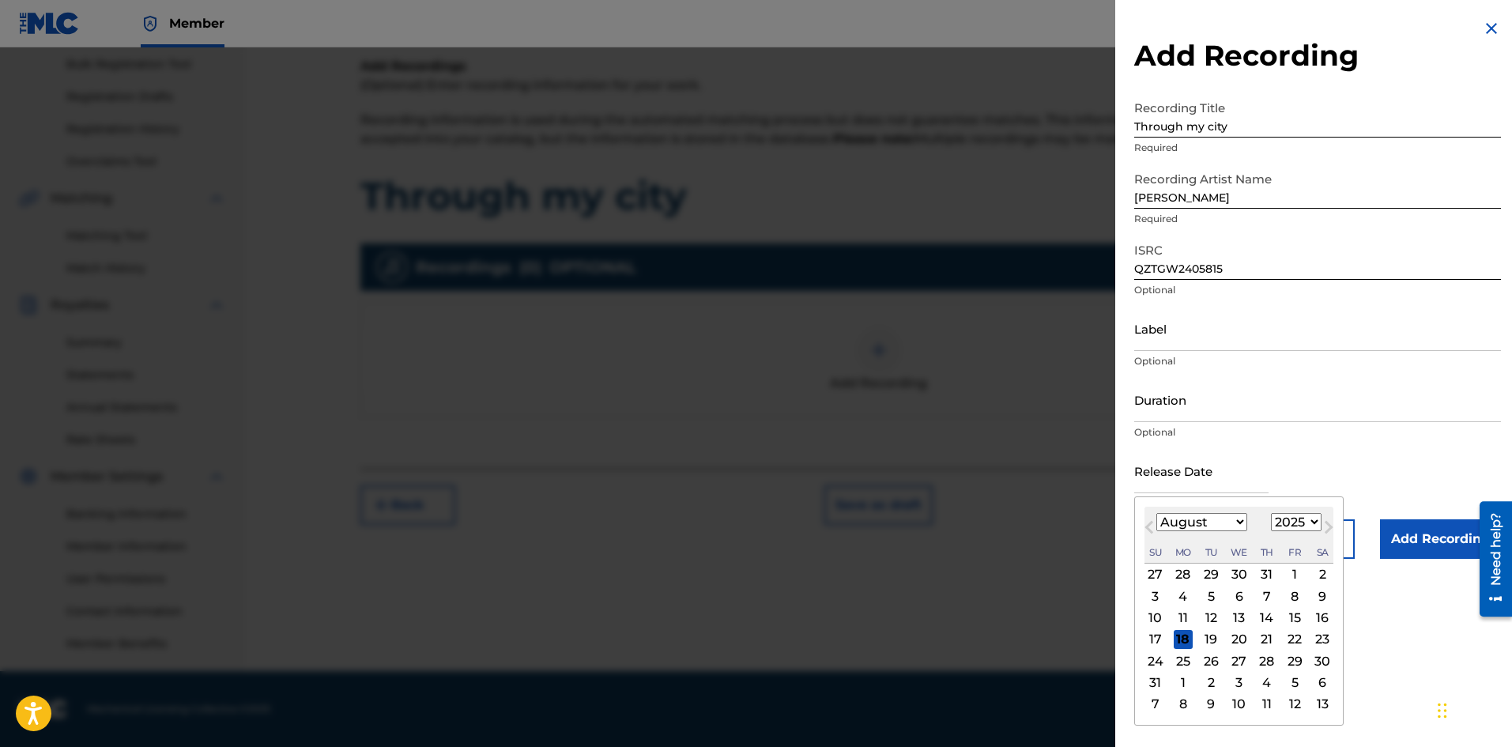
click at [1295, 620] on div "15" at bounding box center [1294, 618] width 19 height 19
type input "[DATE]"
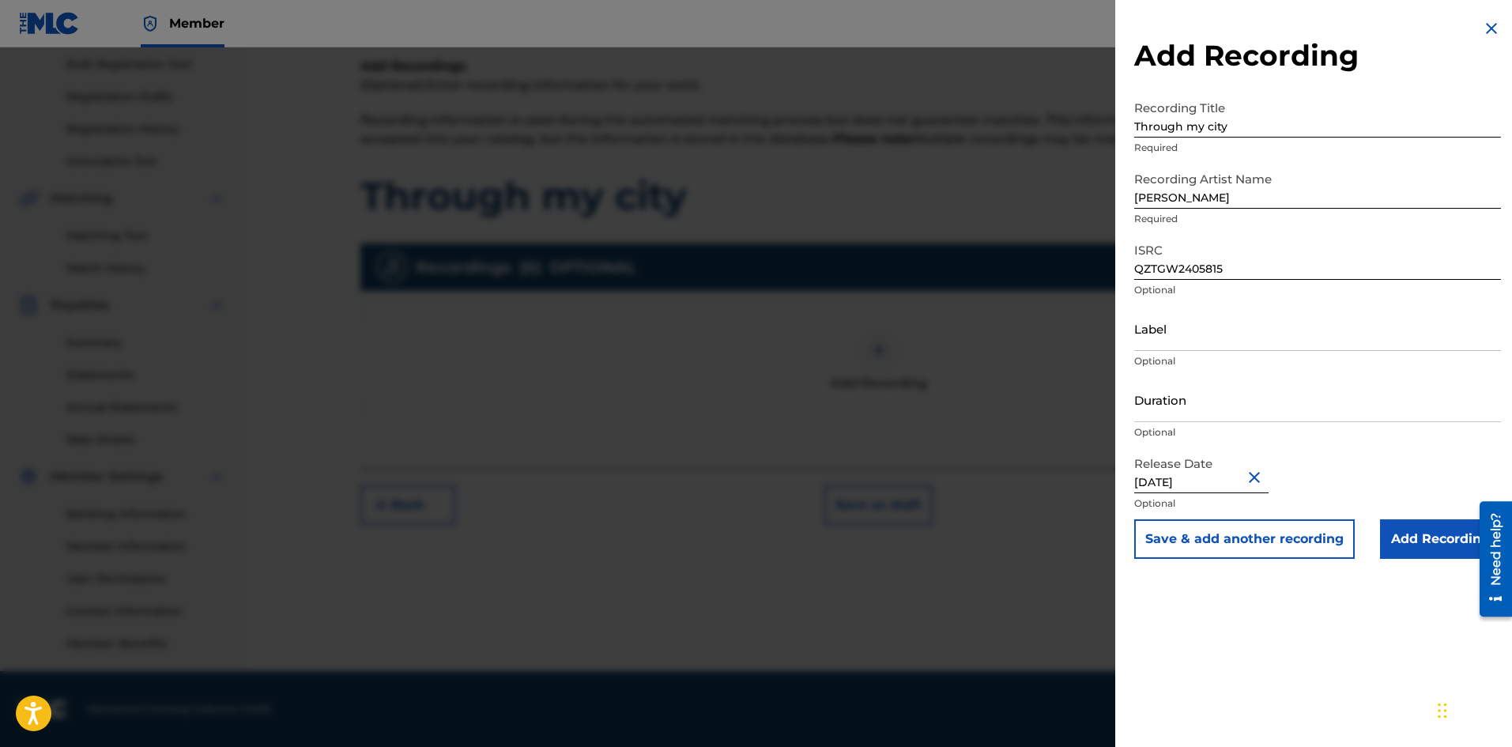
click at [1209, 475] on input "[DATE]" at bounding box center [1201, 470] width 134 height 45
select select "7"
select select "2025"
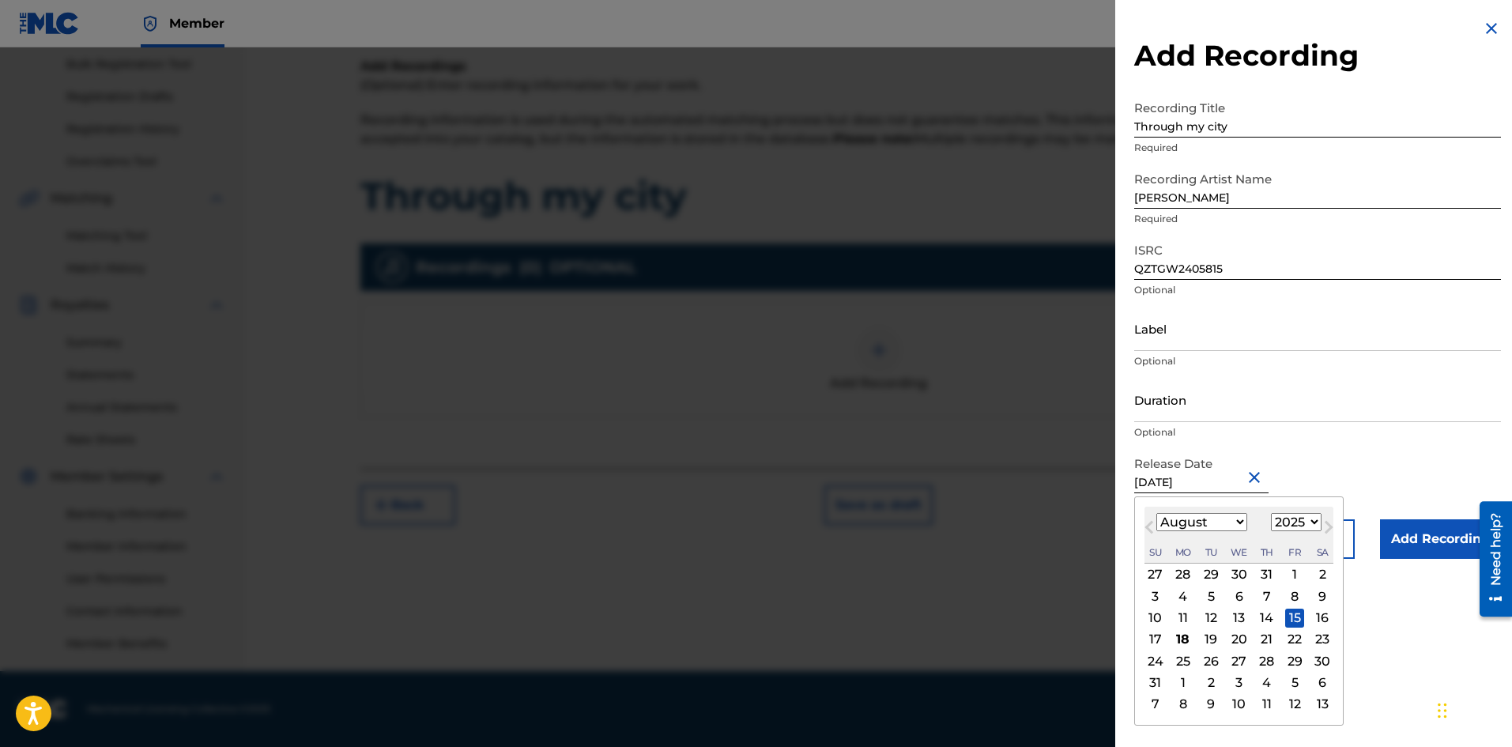
click at [1180, 517] on select "January February March April May June July August September October November De…" at bounding box center [1202, 522] width 91 height 18
select select "6"
click at [1157, 513] on select "January February March April May June July August September October November De…" at bounding box center [1202, 522] width 91 height 18
click at [1211, 617] on div "15" at bounding box center [1211, 618] width 19 height 19
type input "[DATE]"
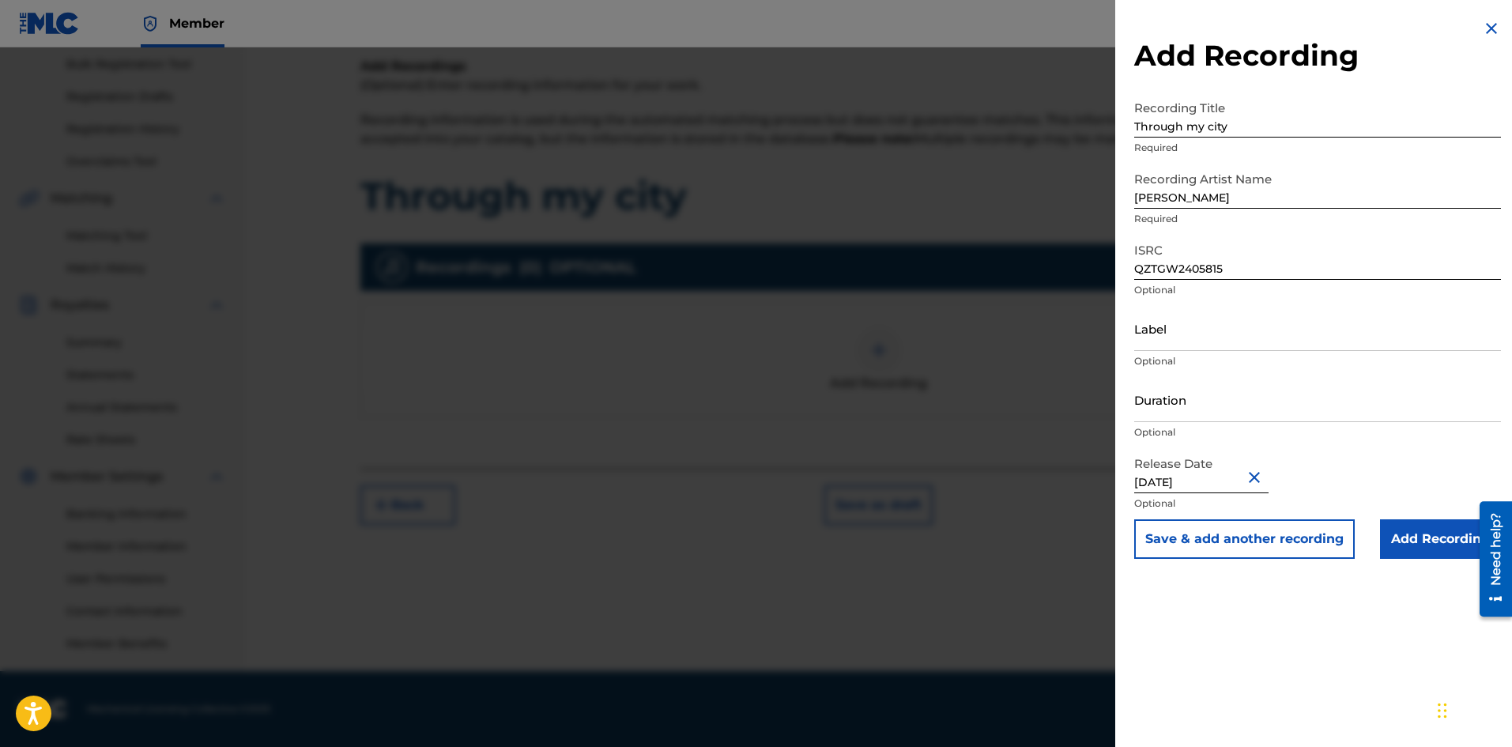
click at [1198, 481] on input "[DATE]" at bounding box center [1201, 470] width 134 height 45
select select "6"
select select "2025"
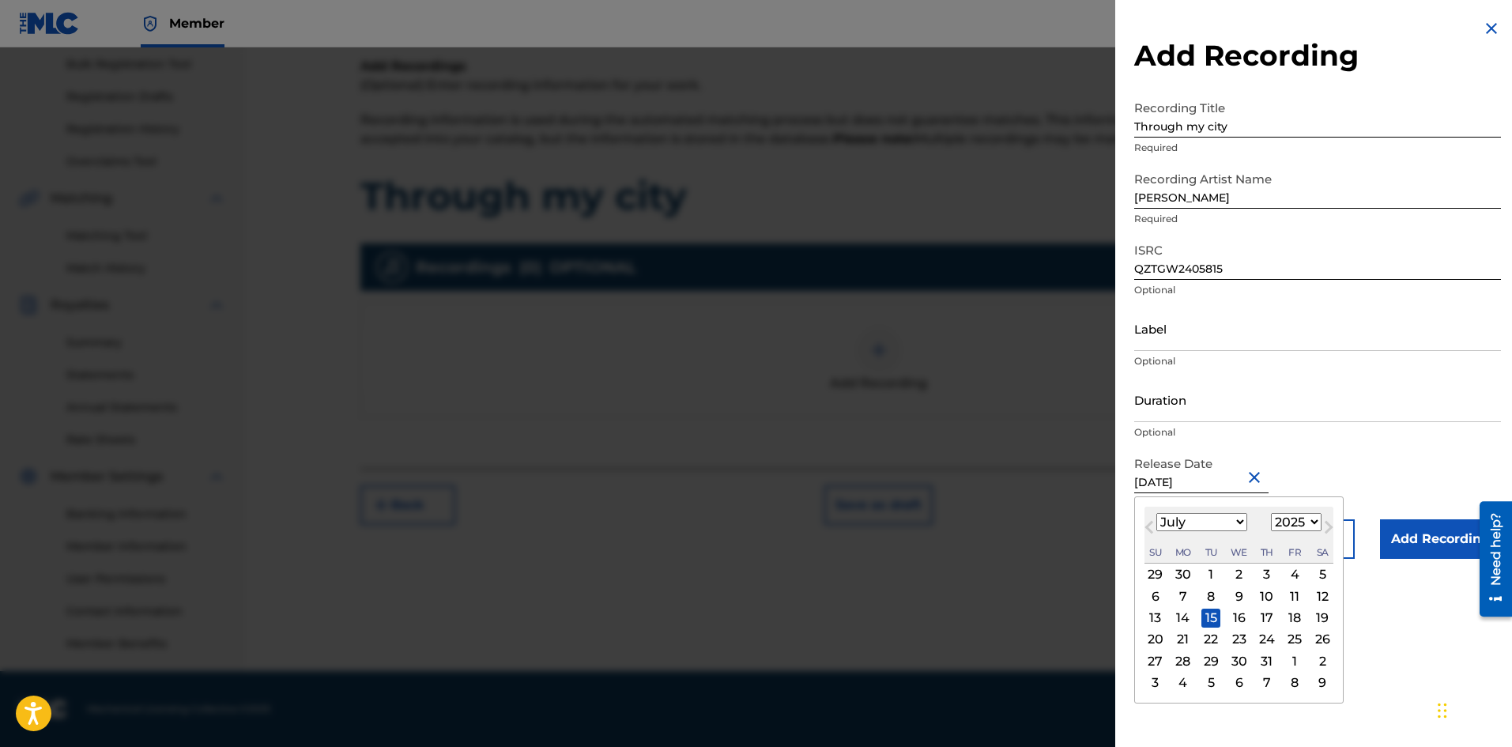
click at [1236, 595] on div "9" at bounding box center [1239, 596] width 19 height 19
type input "[DATE]"
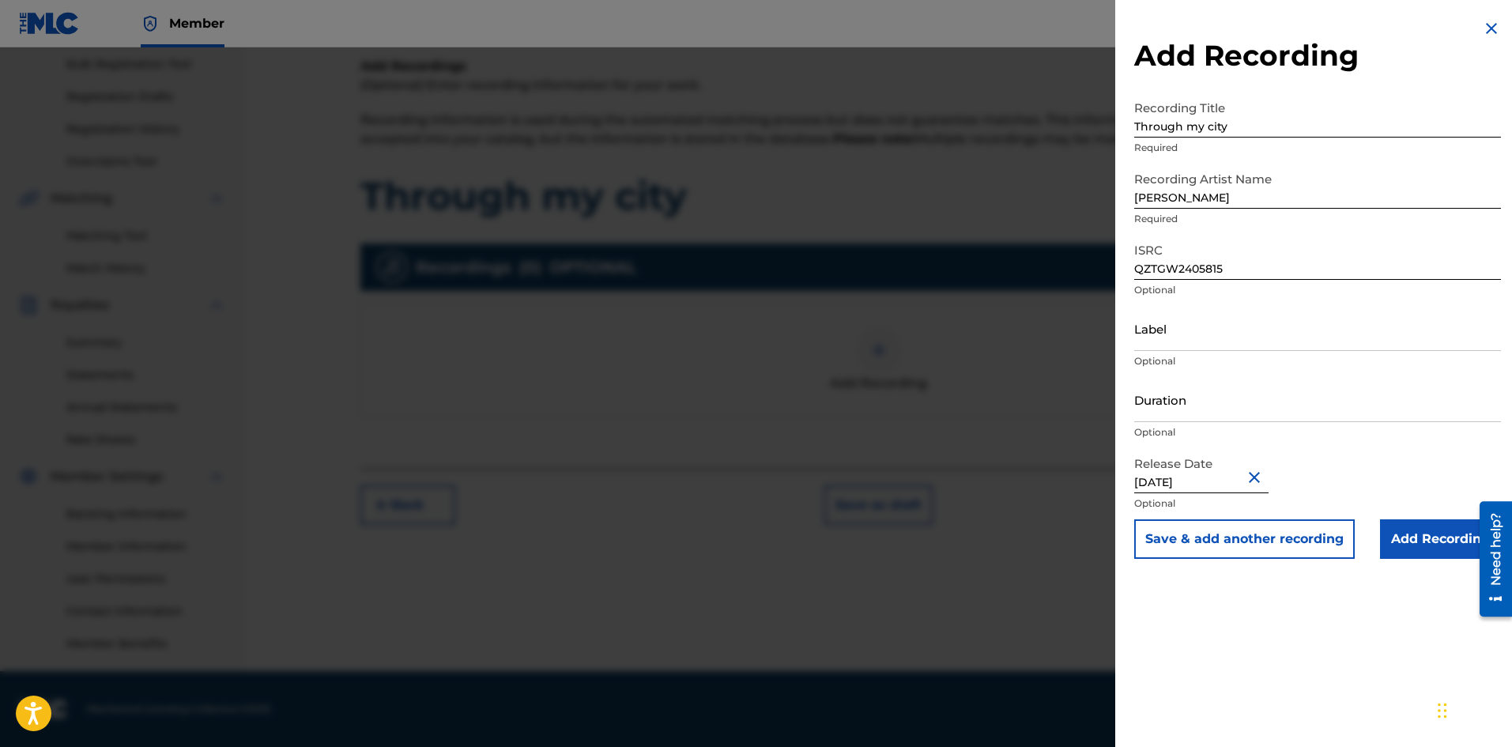
click at [1410, 542] on input "Add Recording" at bounding box center [1440, 539] width 121 height 40
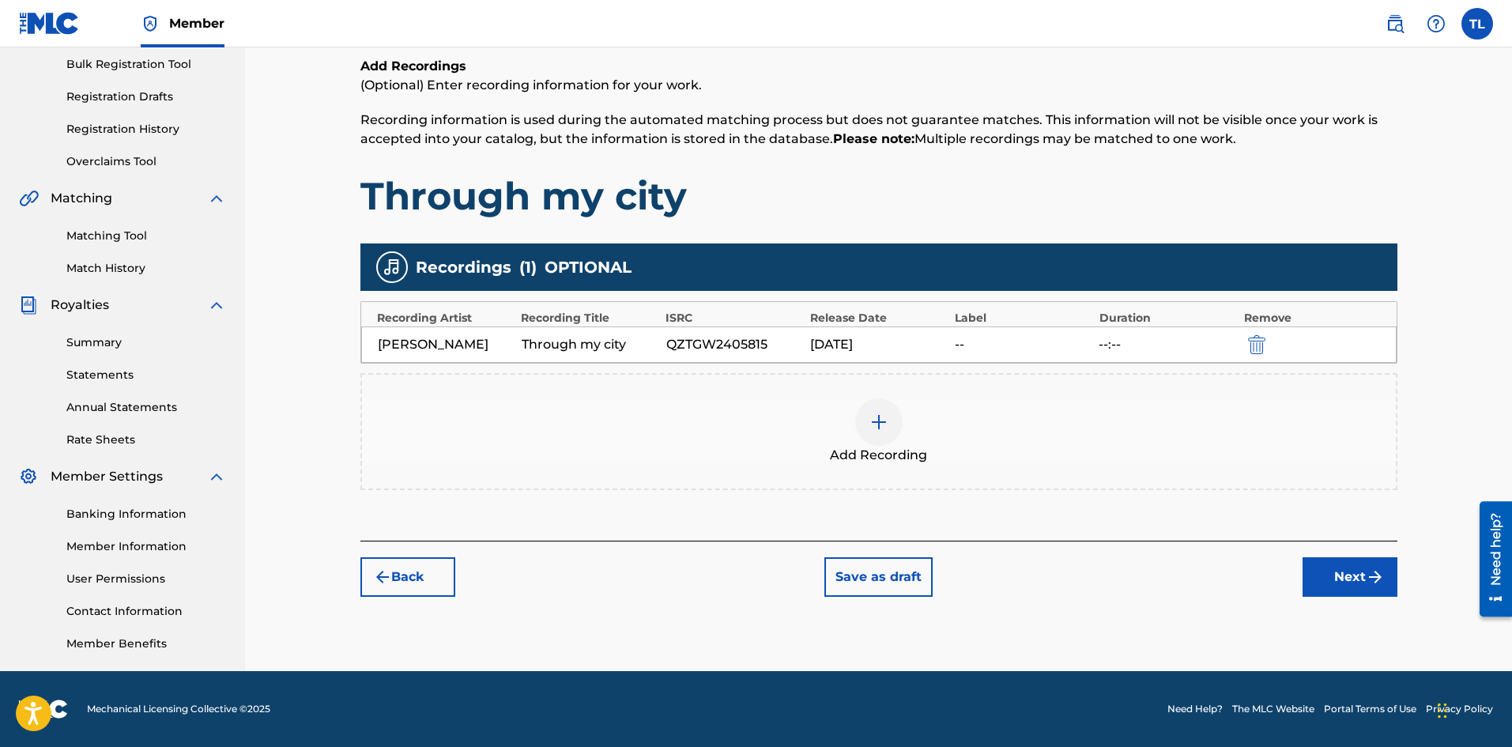
click at [1372, 581] on img "submit" at bounding box center [1375, 577] width 19 height 19
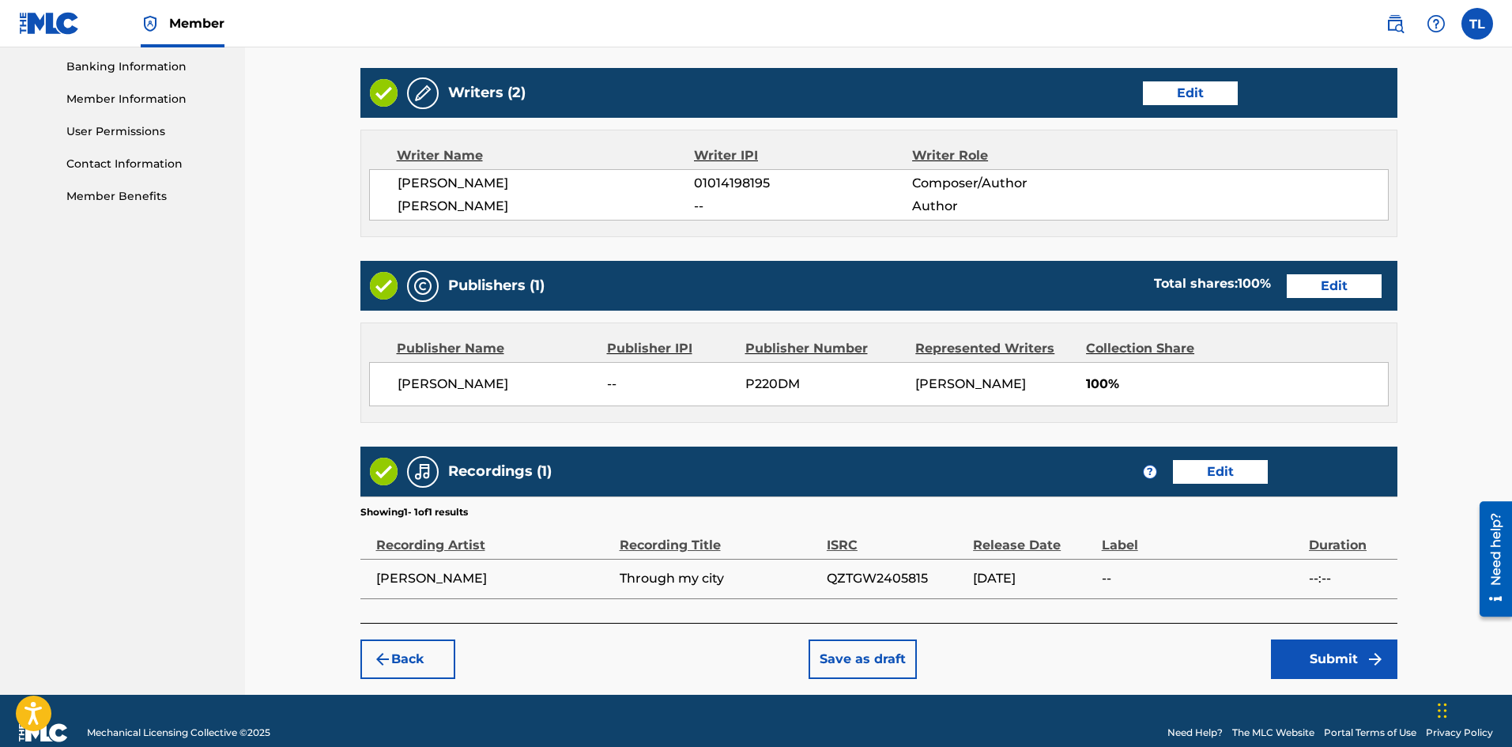
scroll to position [704, 0]
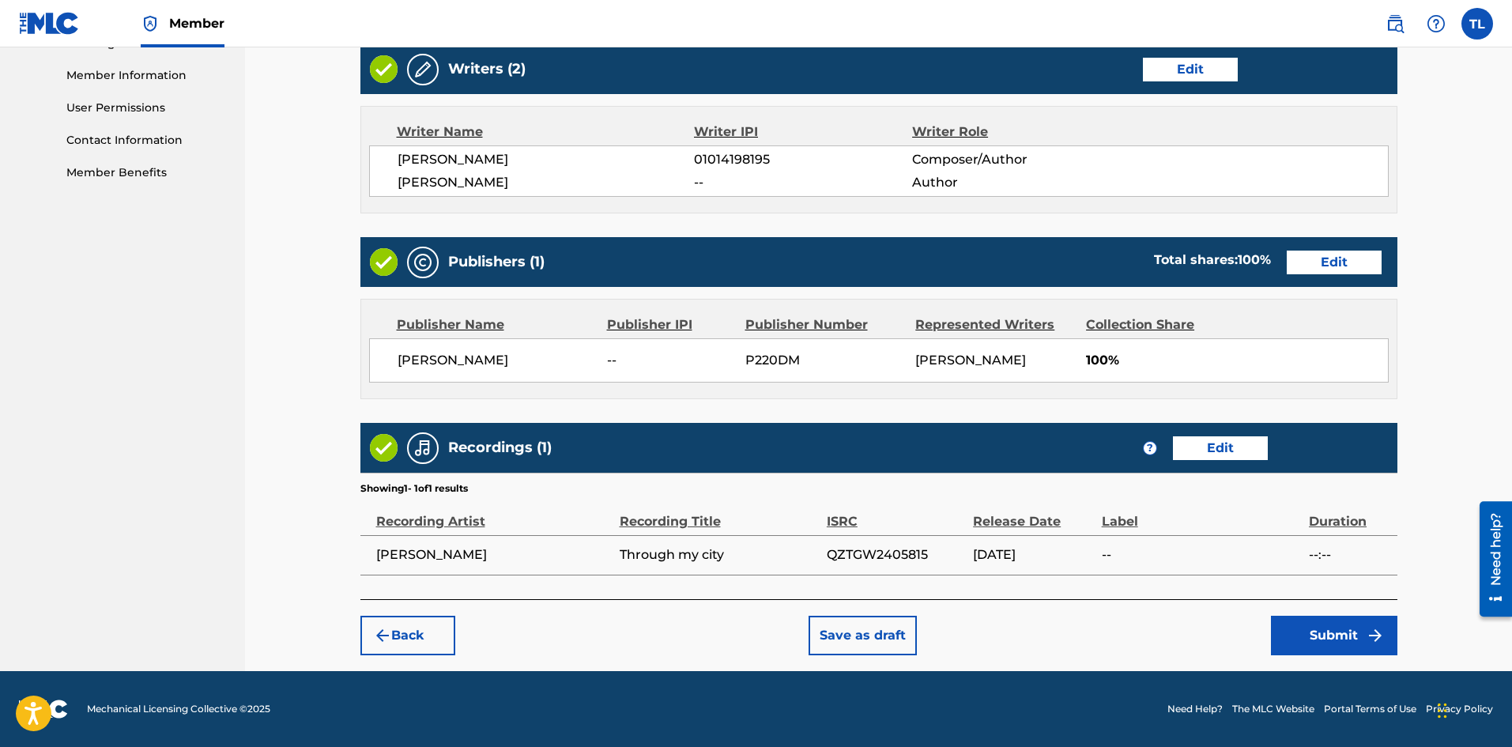
click at [1297, 629] on button "Submit" at bounding box center [1334, 636] width 126 height 40
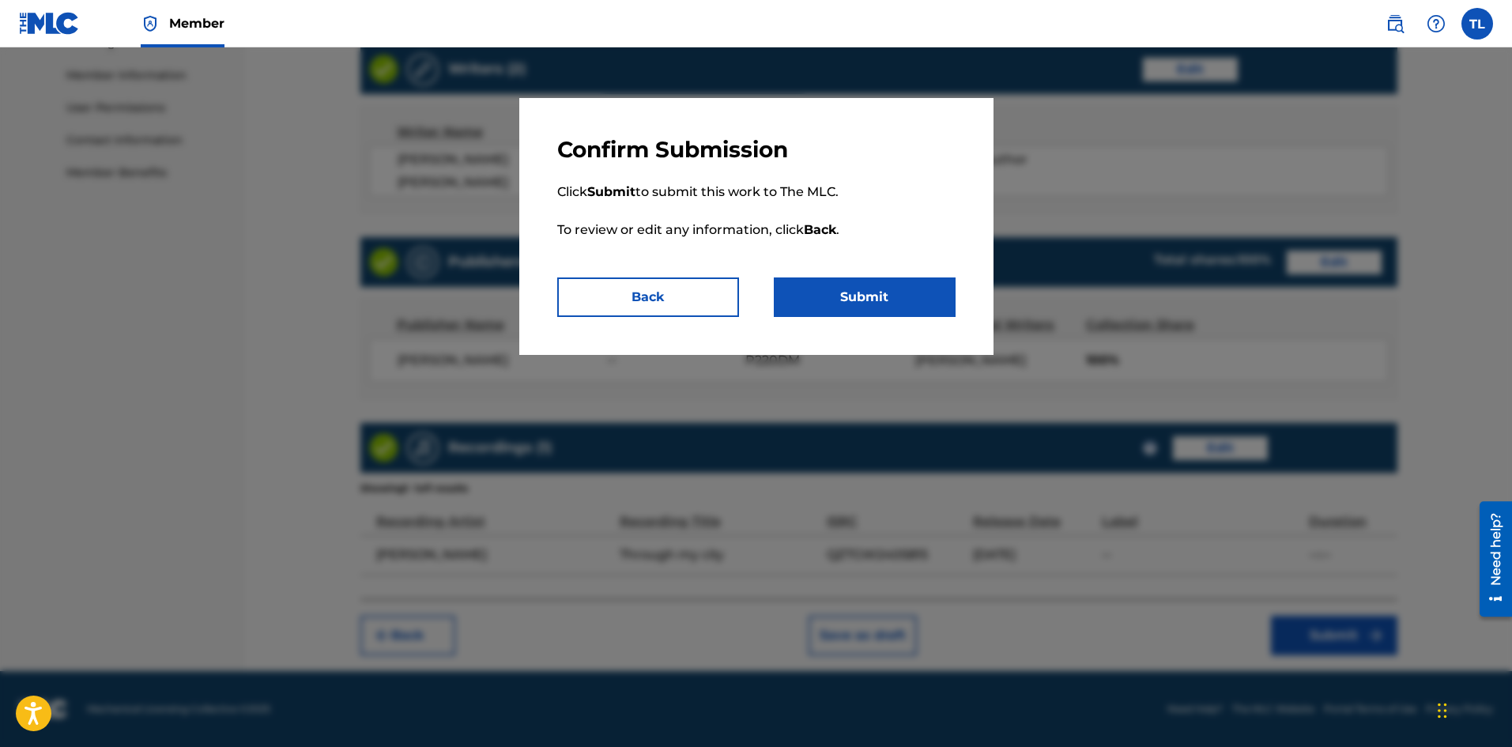
click at [908, 306] on button "Submit" at bounding box center [865, 297] width 182 height 40
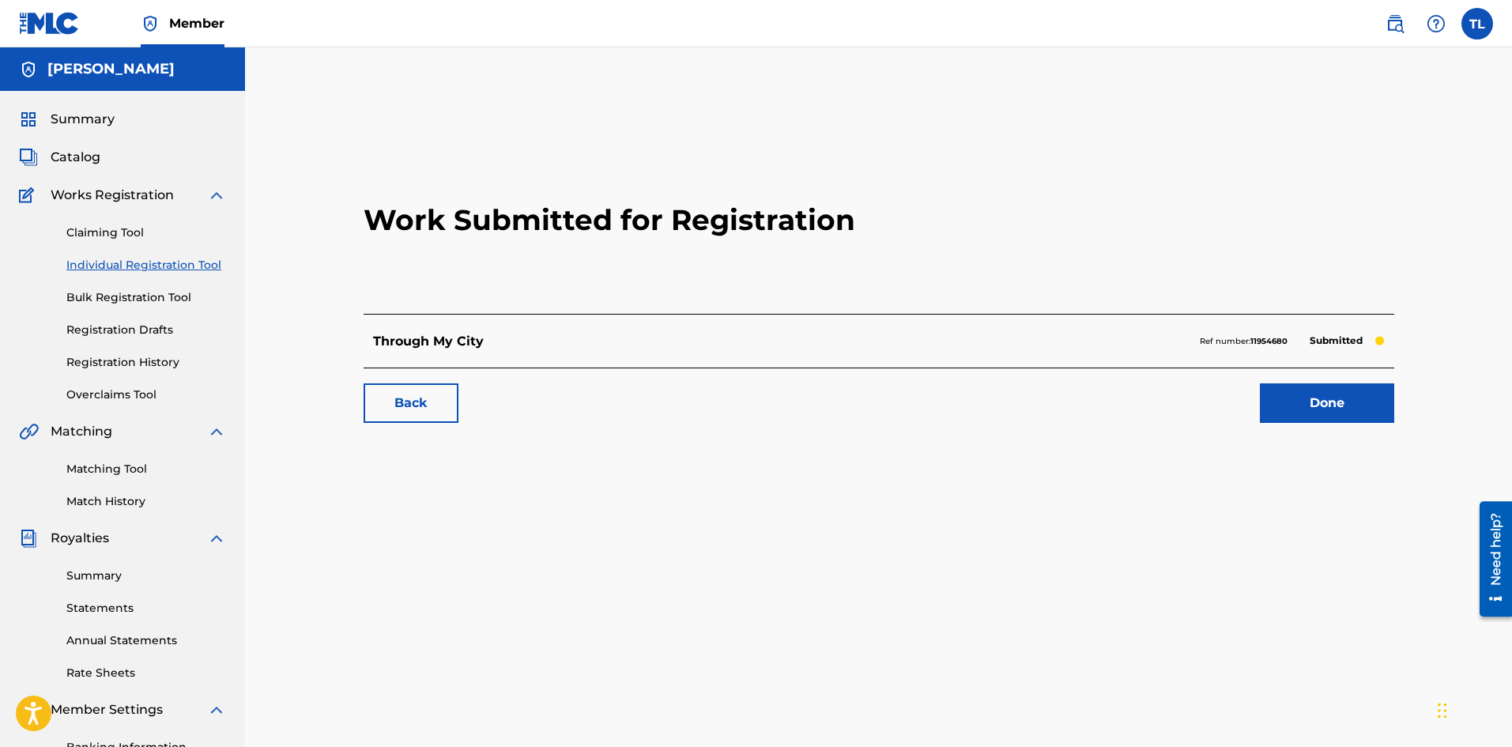
click at [139, 364] on link "Registration History" at bounding box center [146, 362] width 160 height 17
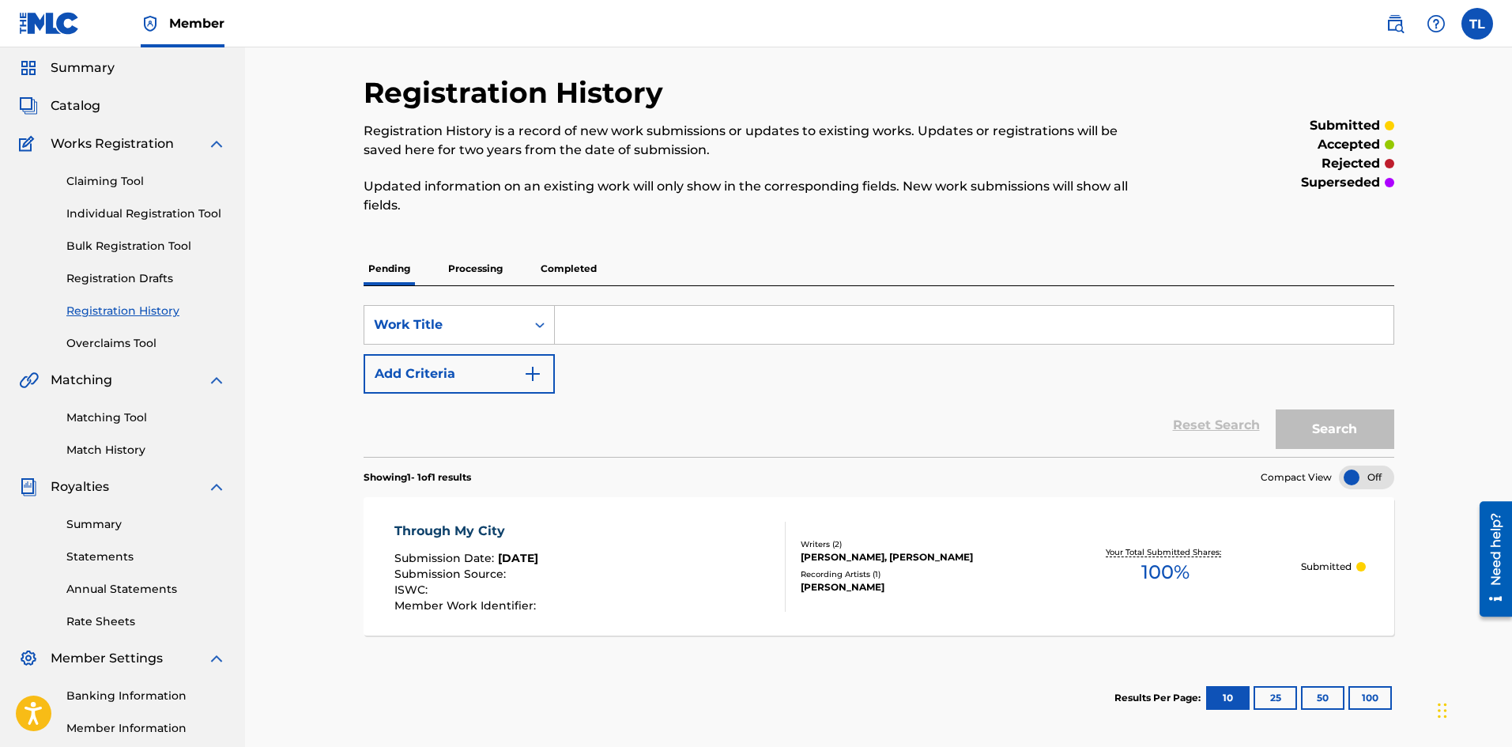
scroll to position [79, 0]
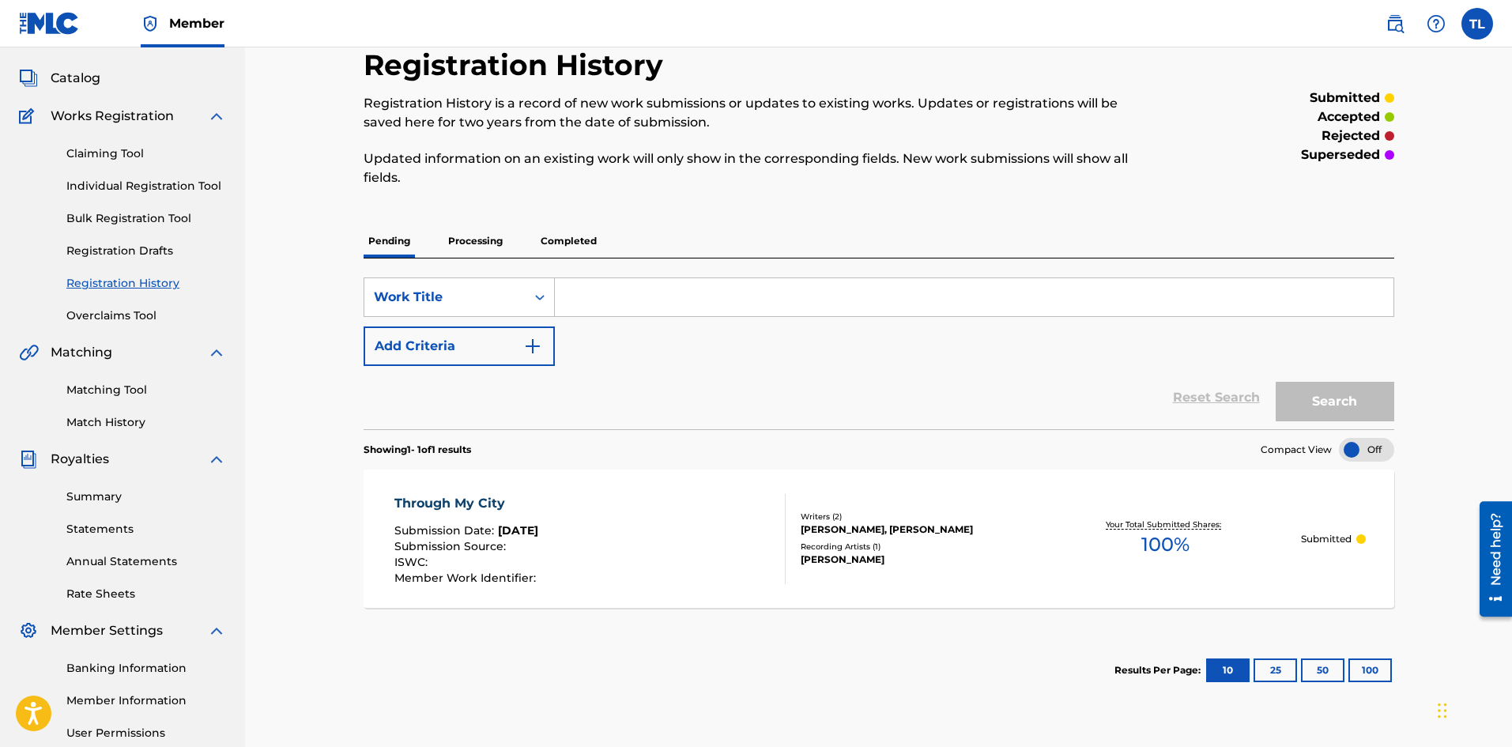
click at [455, 511] on div "Through My City" at bounding box center [466, 503] width 145 height 19
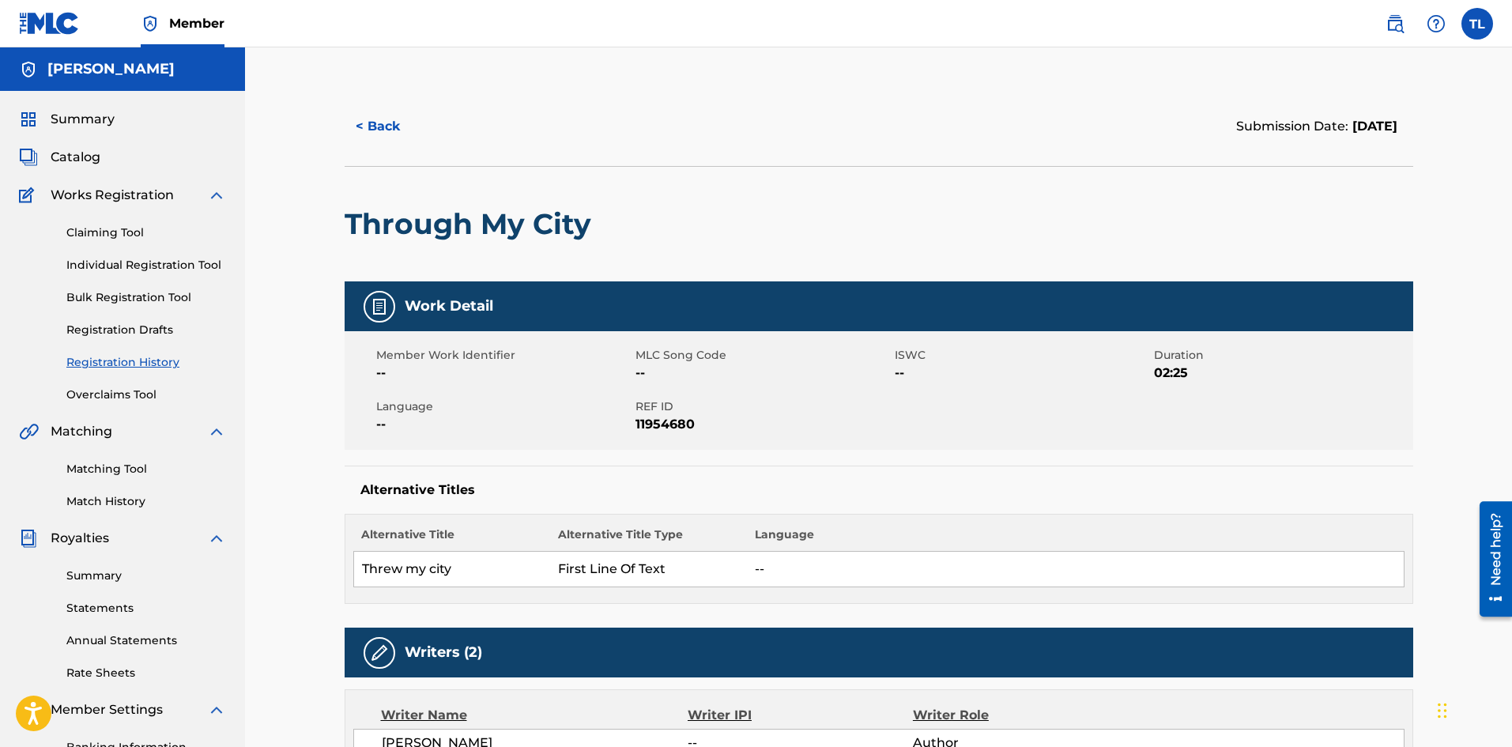
click at [369, 135] on button "< Back" at bounding box center [392, 127] width 95 height 40
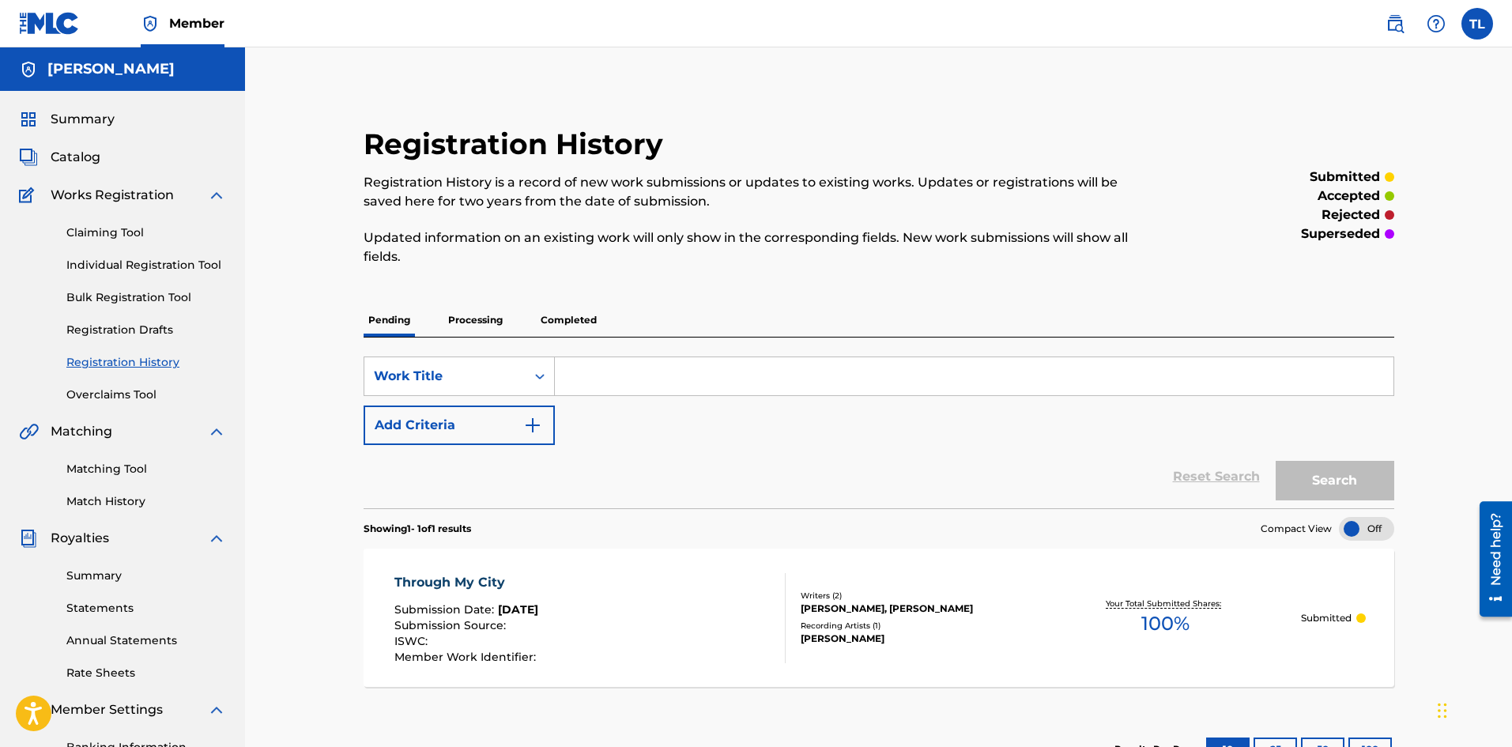
scroll to position [79, 0]
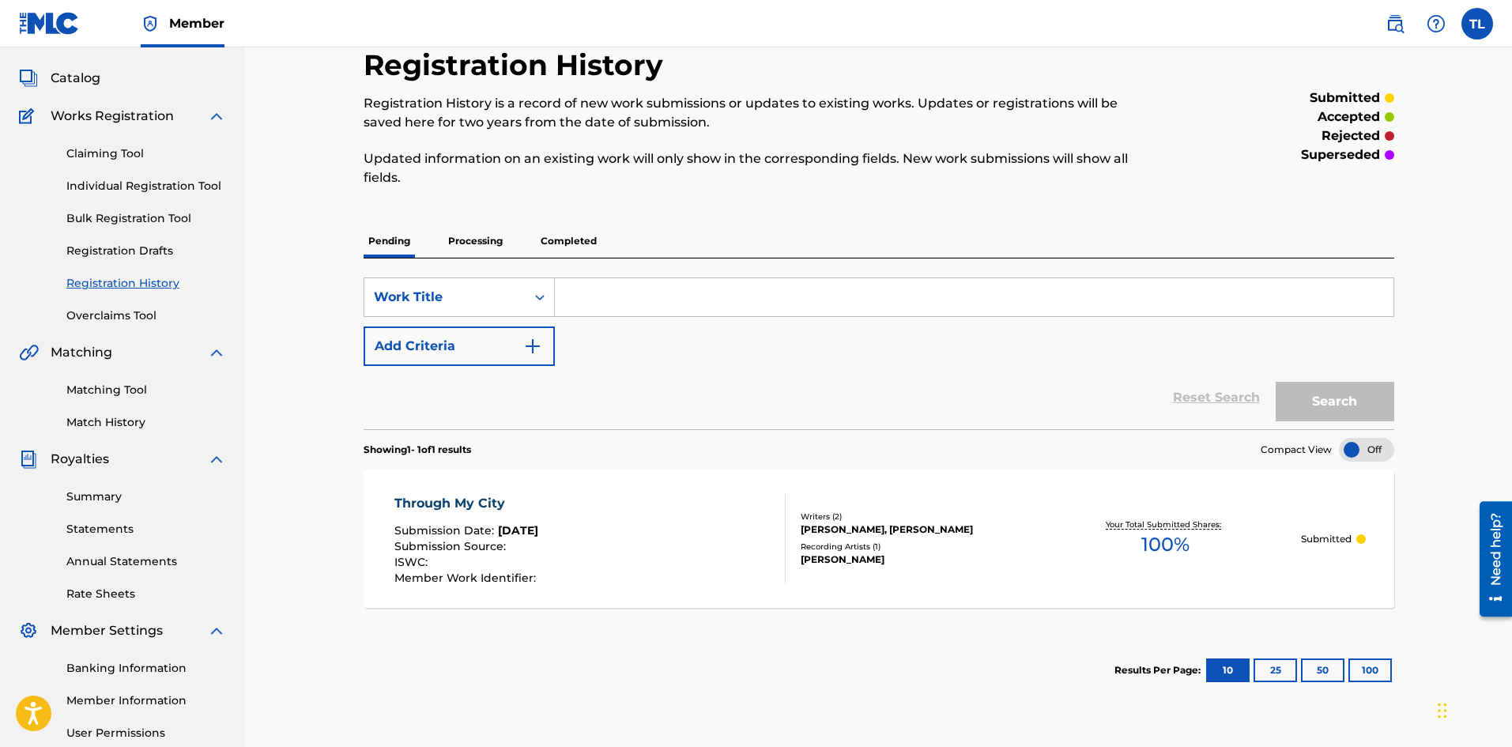
click at [472, 243] on p "Processing" at bounding box center [476, 241] width 64 height 33
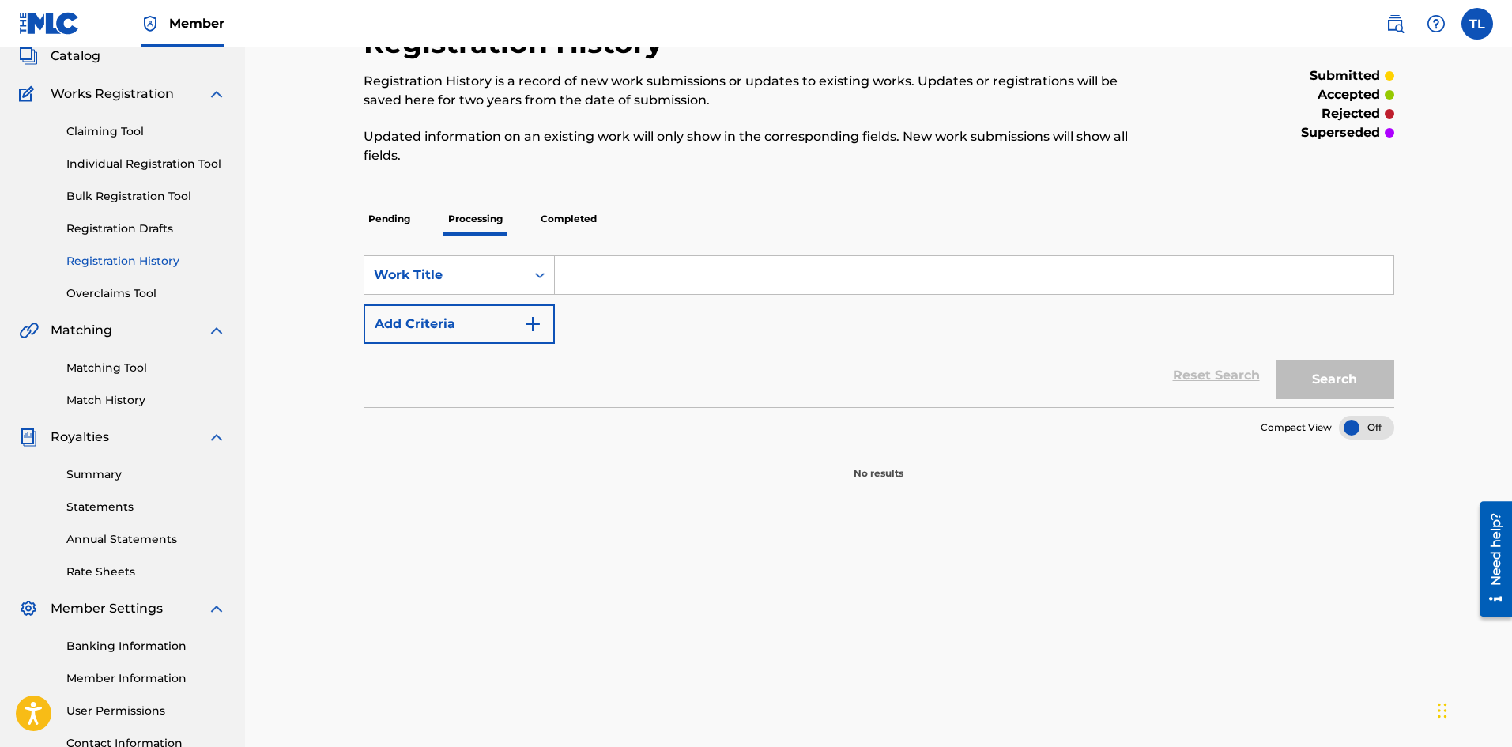
scroll to position [158, 0]
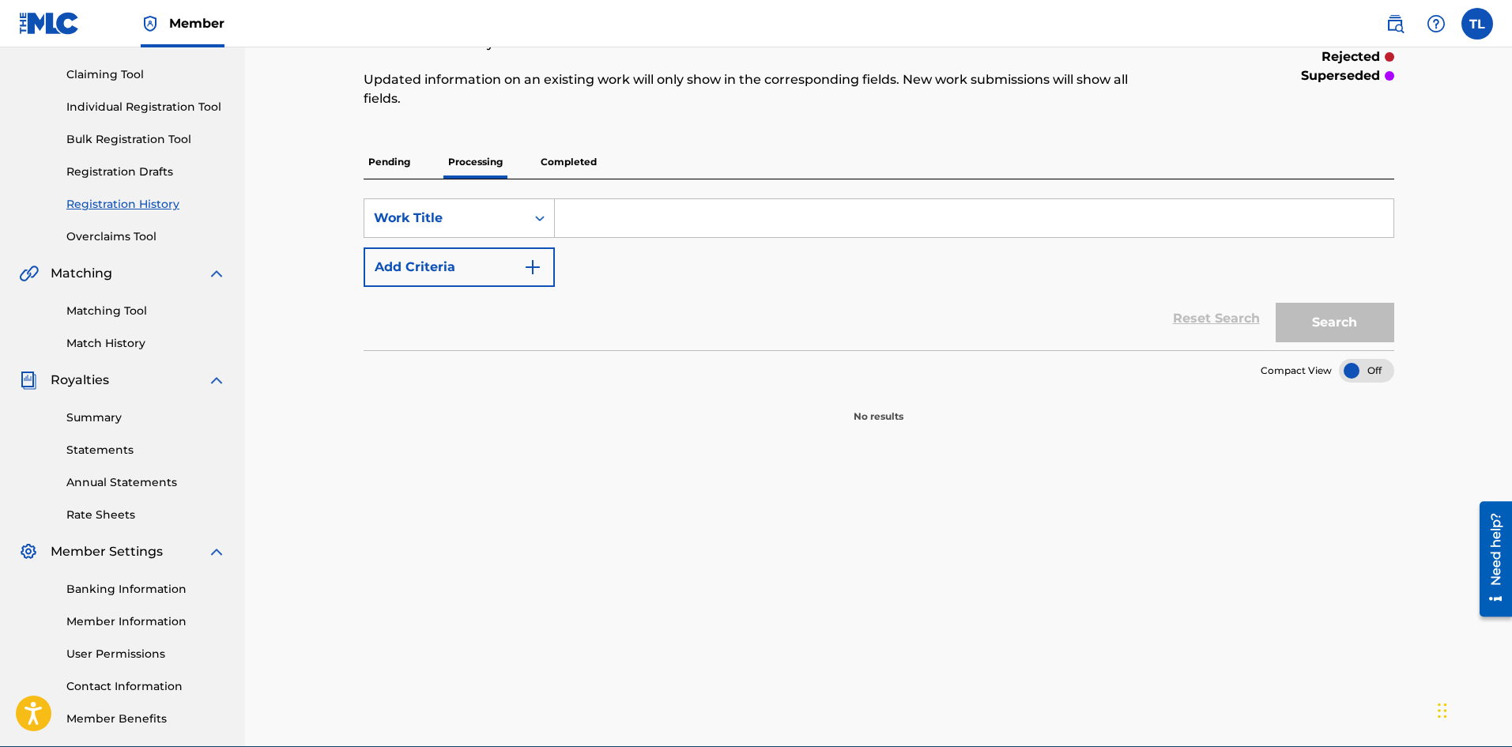
click at [556, 176] on p "Completed" at bounding box center [569, 161] width 66 height 33
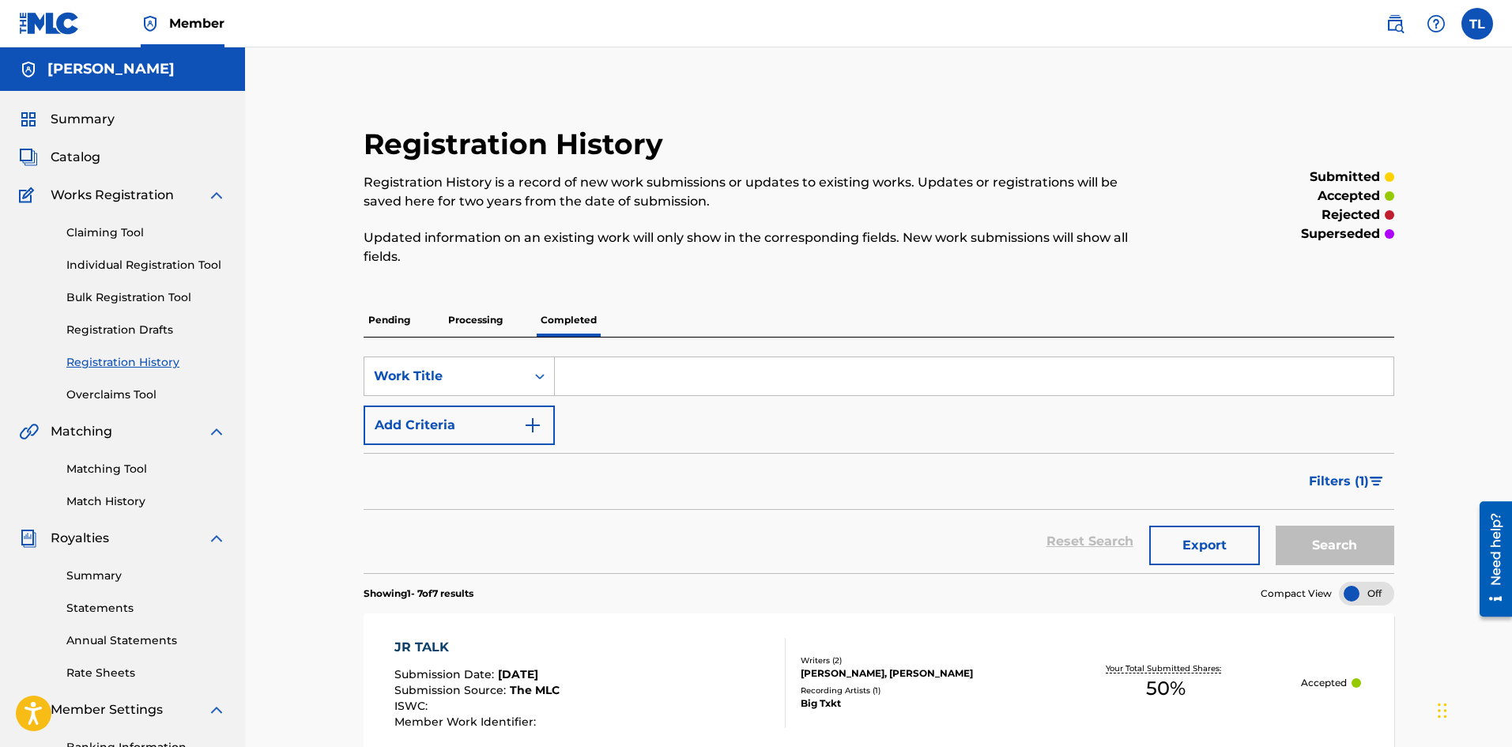
scroll to position [79, 0]
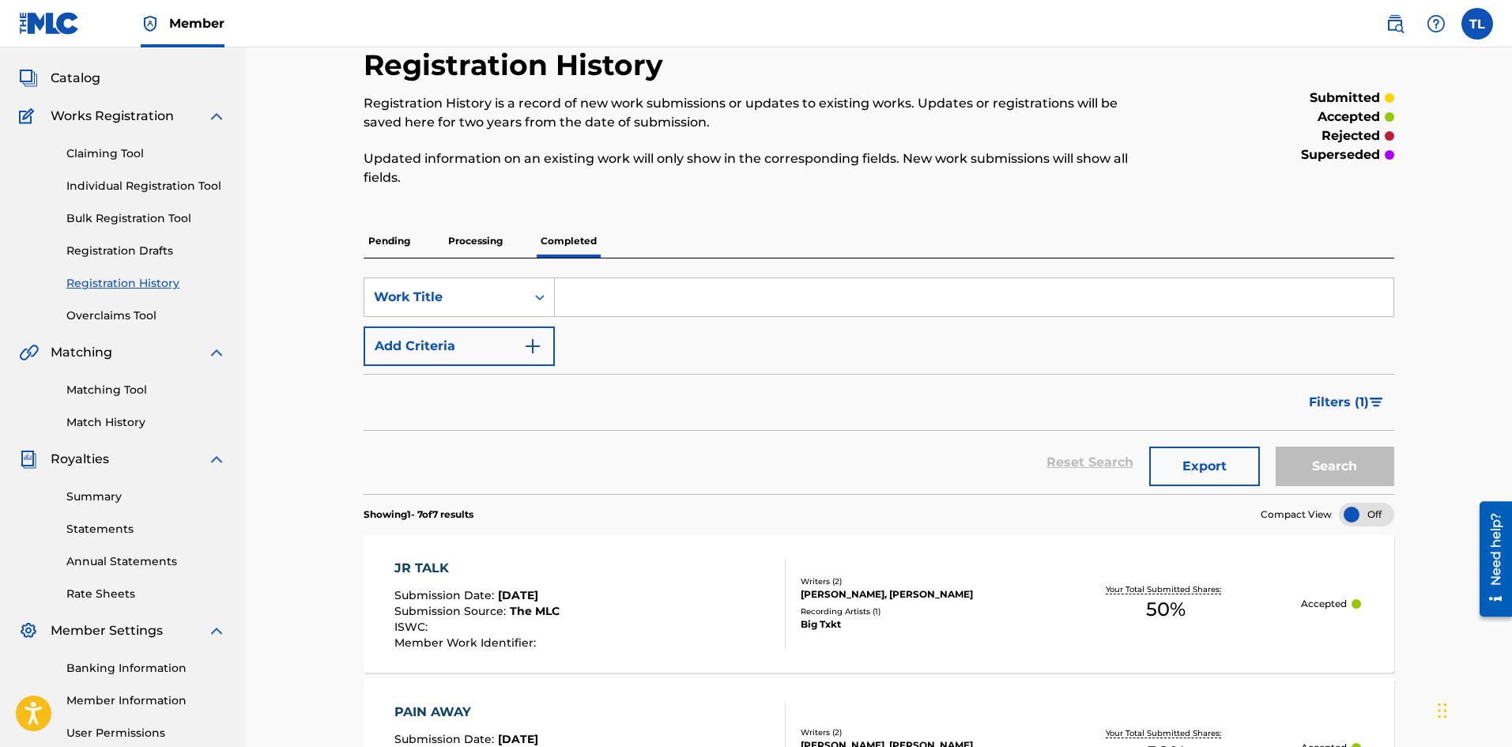
click at [53, 26] on img at bounding box center [49, 23] width 61 height 23
